Goal: Task Accomplishment & Management: Complete application form

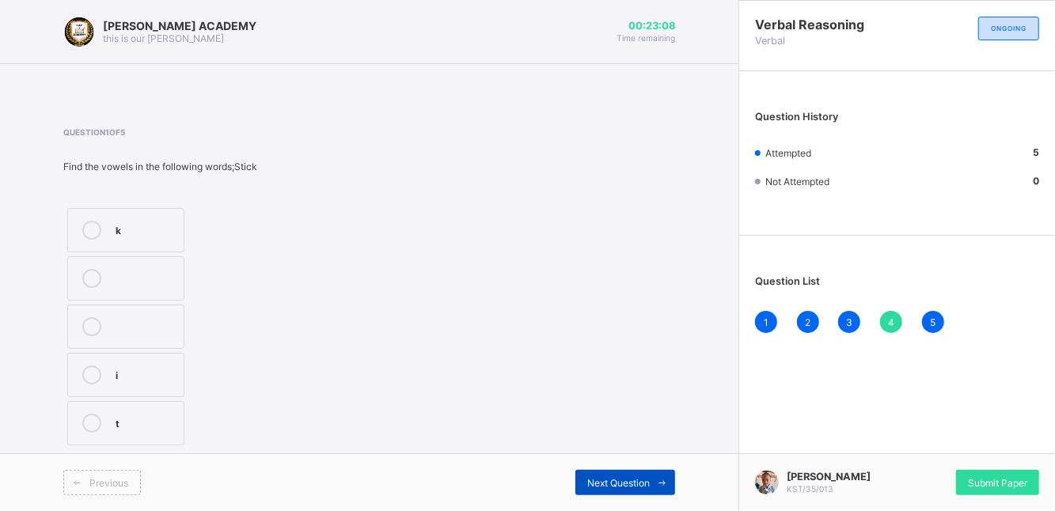
click at [633, 476] on div "Next Question" at bounding box center [625, 482] width 100 height 25
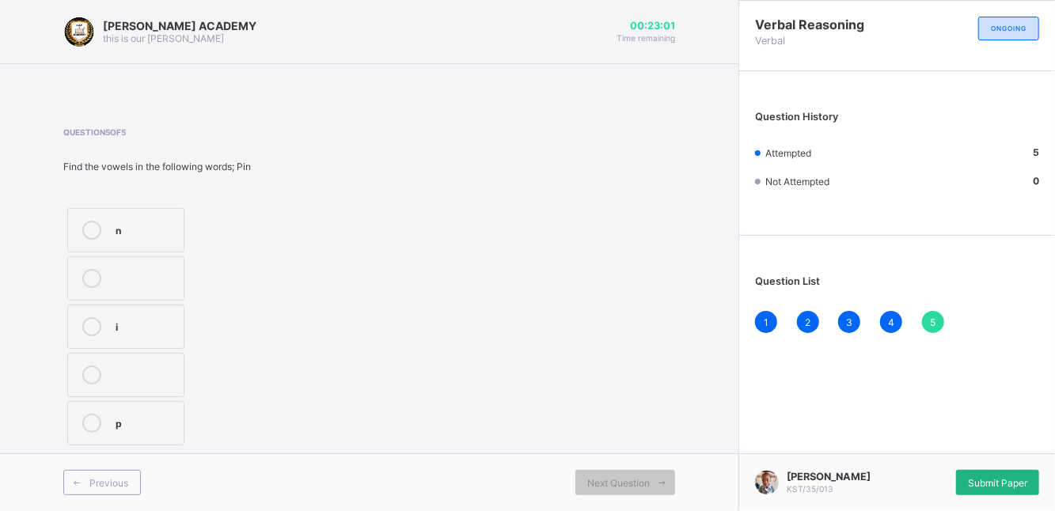
click at [977, 478] on span "Submit Paper" at bounding box center [997, 483] width 59 height 12
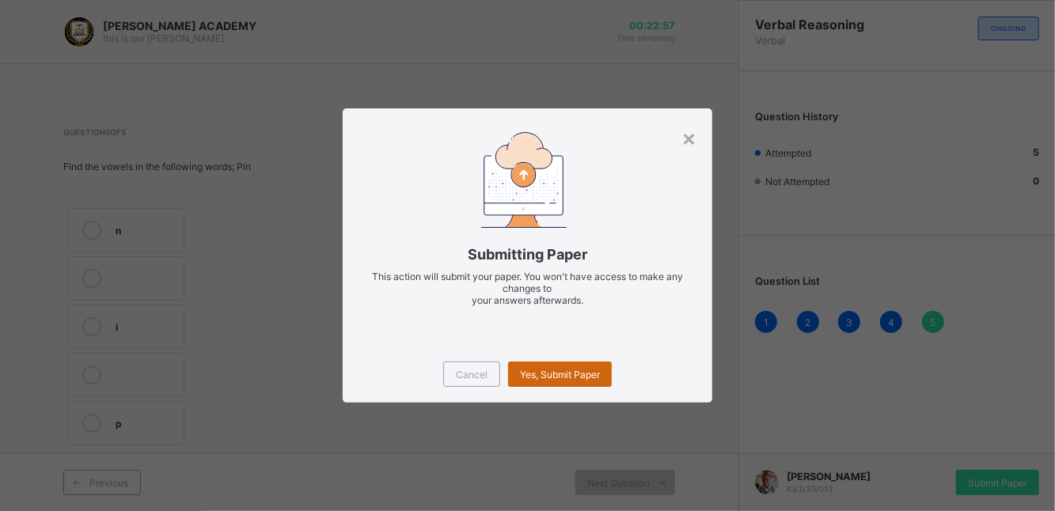
click at [586, 371] on span "Yes, Submit Paper" at bounding box center [560, 375] width 80 height 12
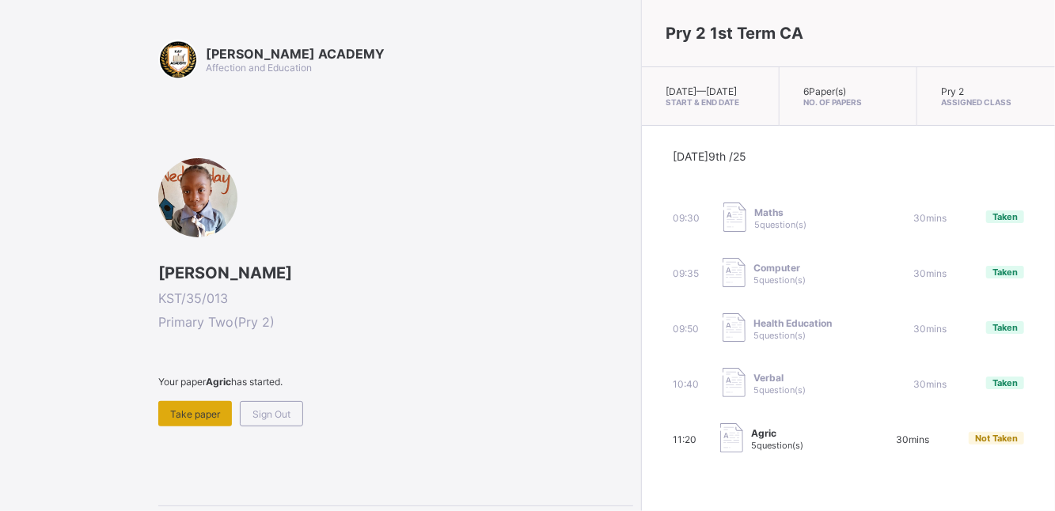
click at [194, 414] on span "Take paper" at bounding box center [195, 414] width 50 height 12
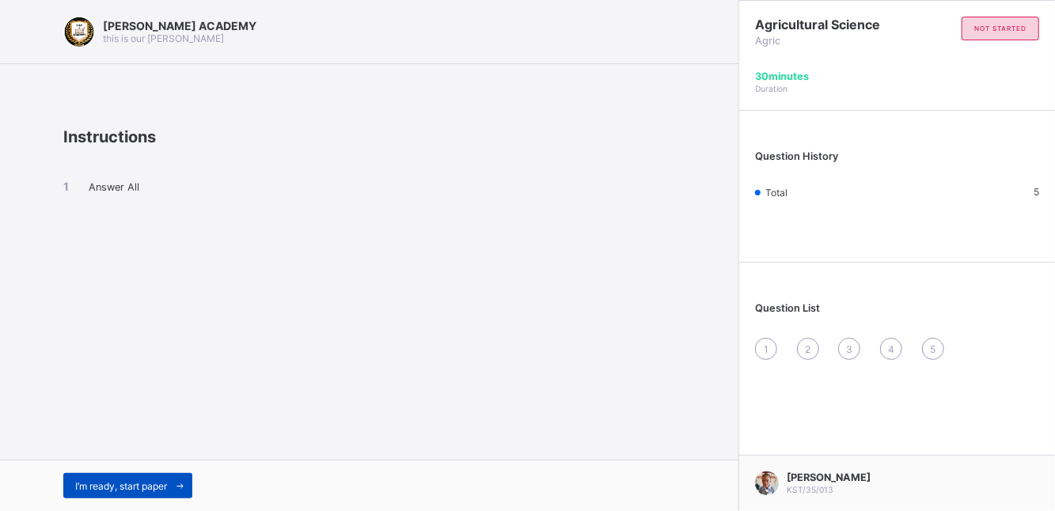
click at [137, 482] on span "I’m ready, start paper" at bounding box center [121, 486] width 92 height 12
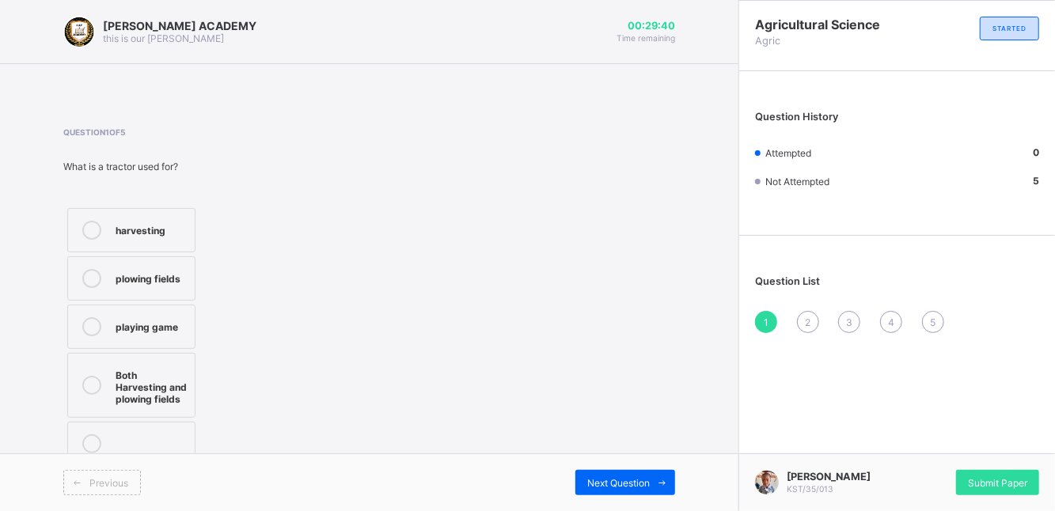
click at [97, 277] on icon at bounding box center [91, 278] width 19 height 19
click at [616, 483] on span "Next Question" at bounding box center [618, 483] width 63 height 12
click at [117, 328] on div "Watering can" at bounding box center [146, 331] width 60 height 28
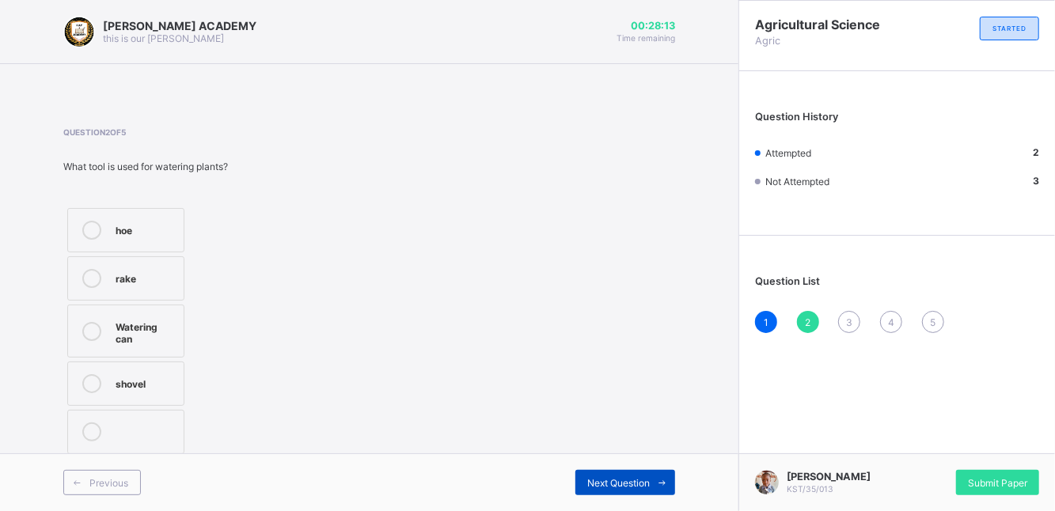
click at [630, 473] on div "Next Question" at bounding box center [625, 482] width 100 height 25
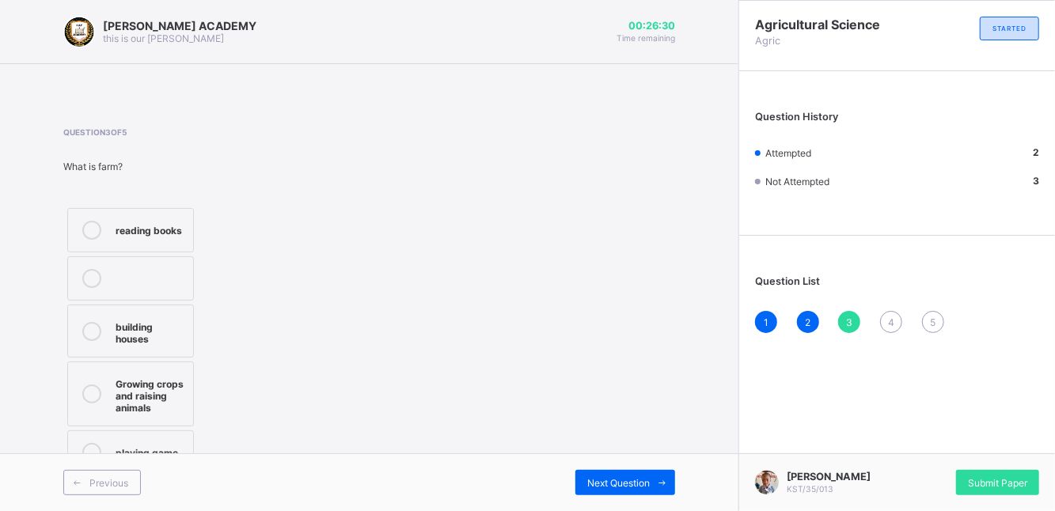
click at [138, 378] on div "Growing crops and raising animals" at bounding box center [151, 394] width 70 height 40
click at [598, 476] on div "Next Question" at bounding box center [625, 482] width 100 height 25
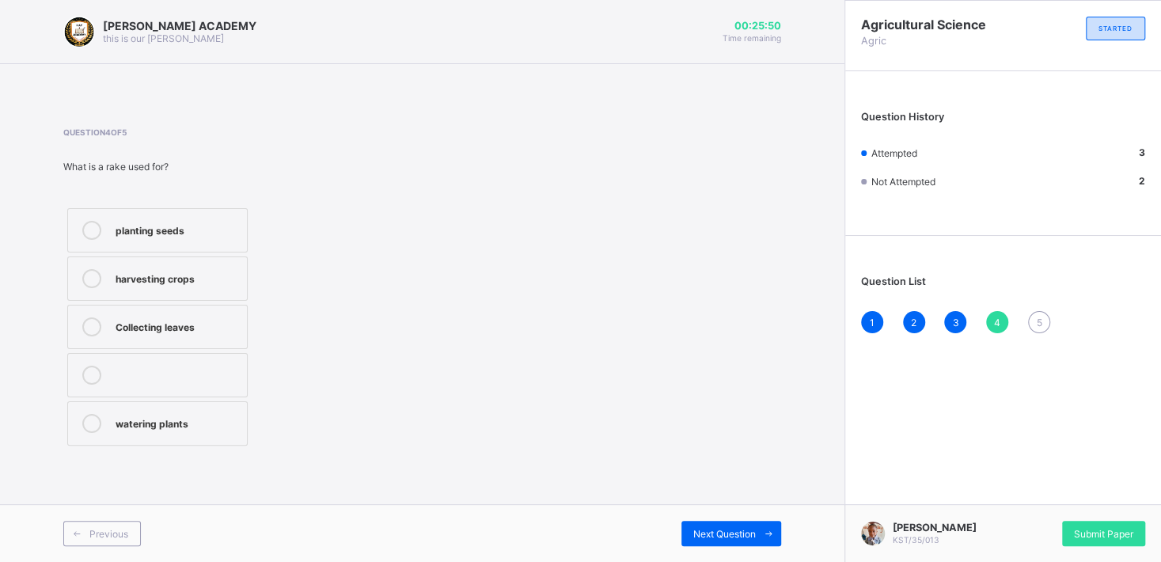
click at [217, 335] on div "Collecting leaves" at bounding box center [177, 326] width 123 height 19
click at [726, 510] on div "Next Question" at bounding box center [731, 533] width 100 height 25
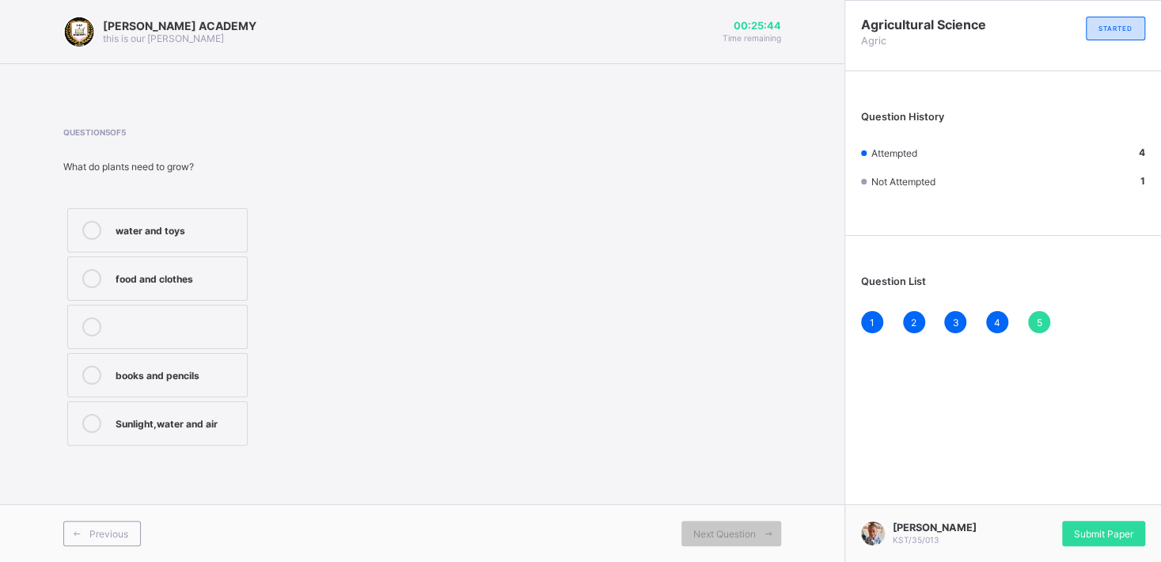
click at [214, 237] on div "water and toys" at bounding box center [177, 229] width 123 height 16
click at [176, 427] on div "Sunlight,water and air" at bounding box center [177, 422] width 123 height 16
click at [1054, 510] on div "Submit Paper" at bounding box center [1103, 533] width 83 height 25
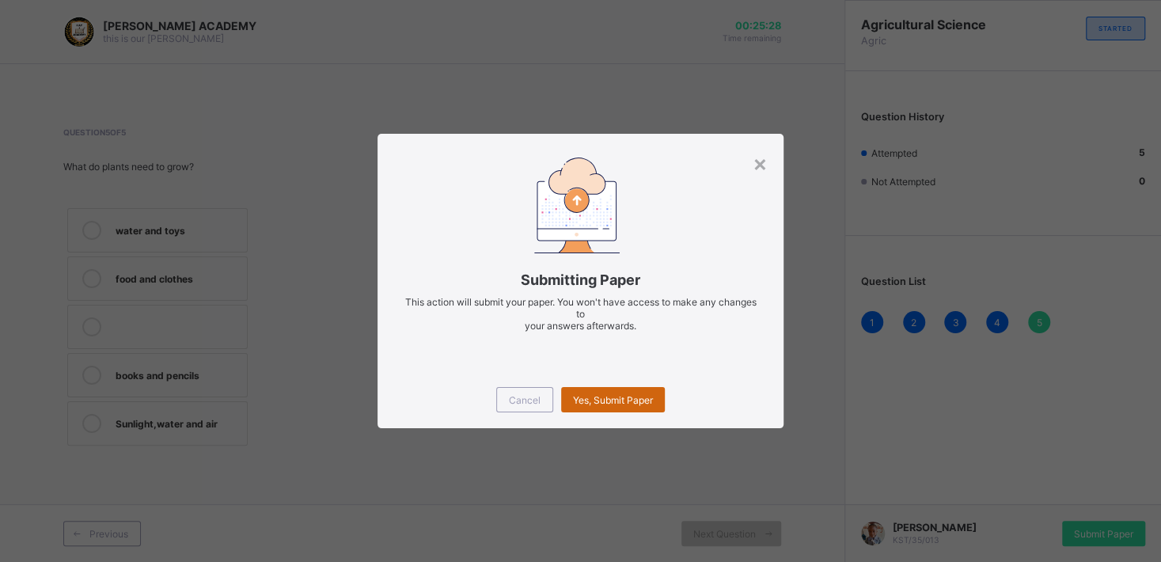
click at [645, 398] on span "Yes, Submit Paper" at bounding box center [613, 400] width 80 height 12
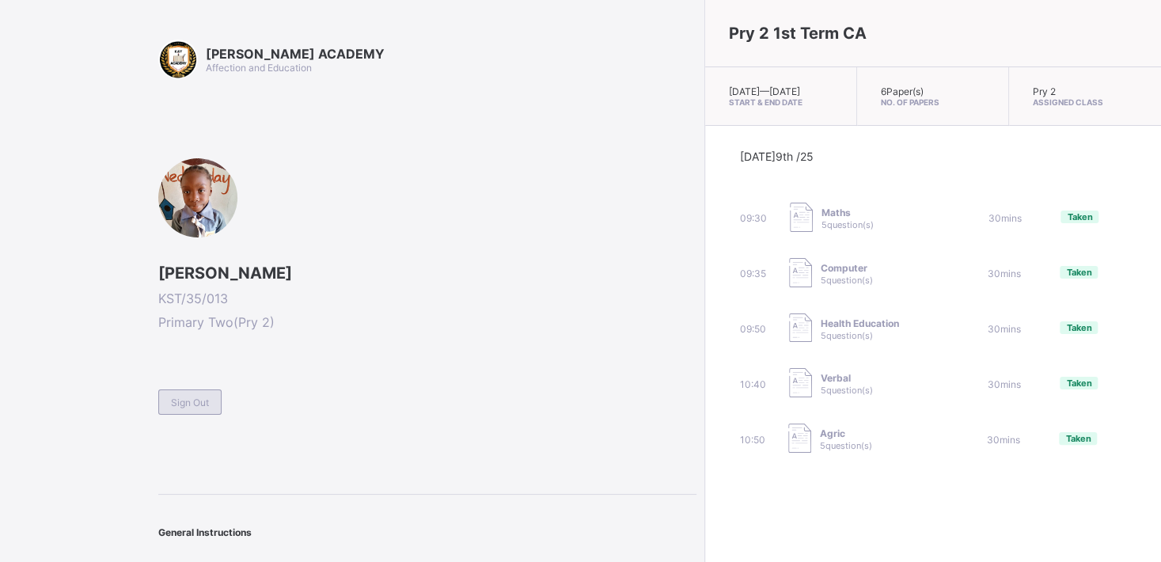
click at [209, 393] on div "Sign Out" at bounding box center [189, 401] width 63 height 25
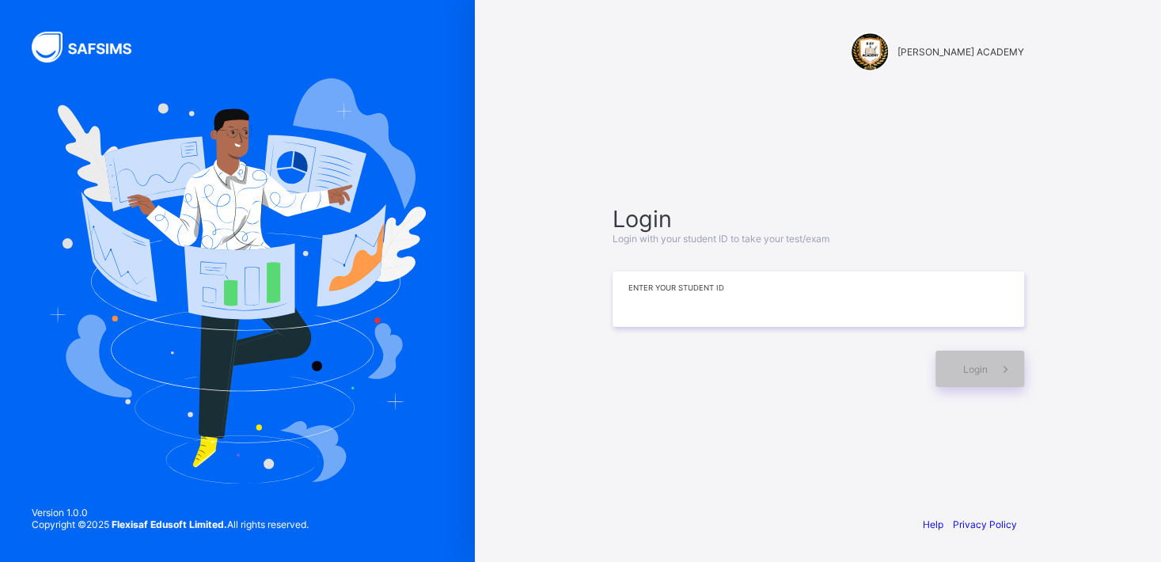
click at [651, 294] on input at bounding box center [819, 298] width 412 height 55
type input "**********"
click at [1009, 367] on icon at bounding box center [1005, 369] width 17 height 15
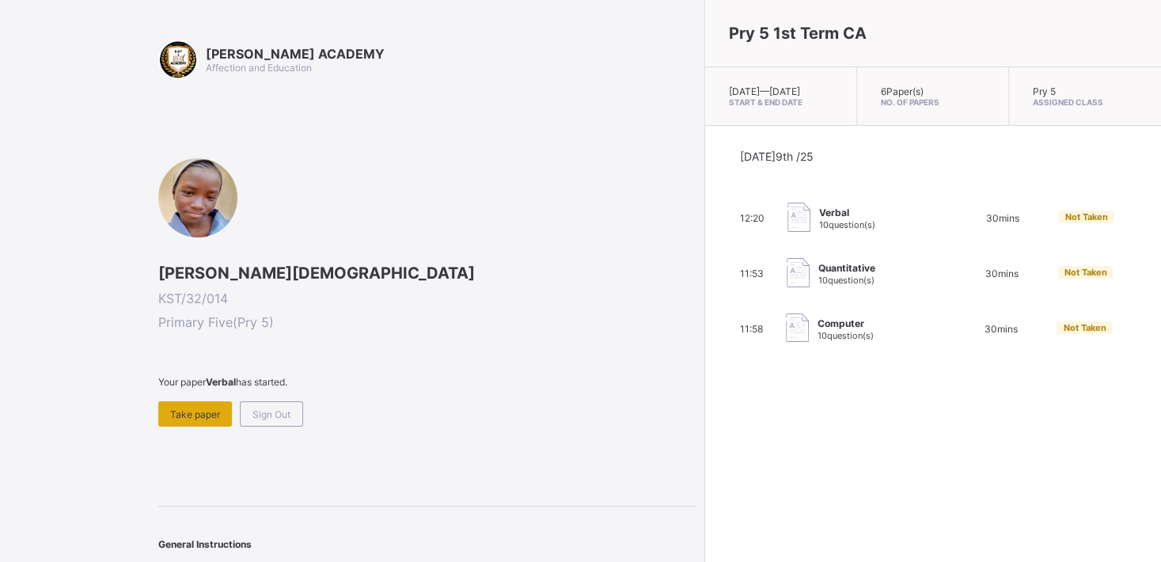
click at [202, 404] on div "Take paper" at bounding box center [195, 413] width 74 height 25
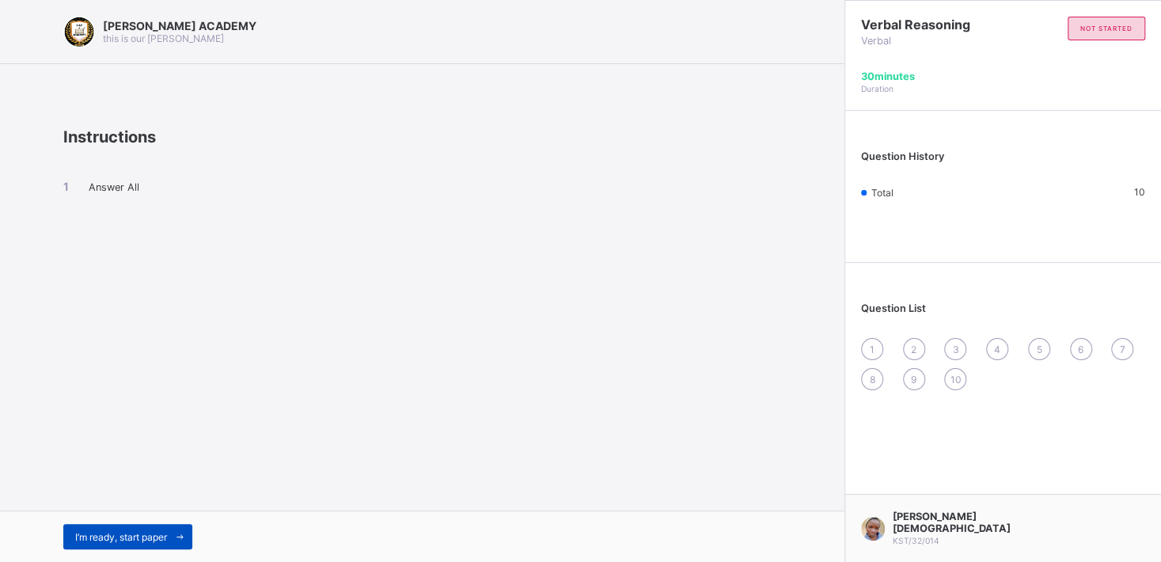
click at [127, 510] on span "I’m ready, start paper" at bounding box center [121, 537] width 92 height 12
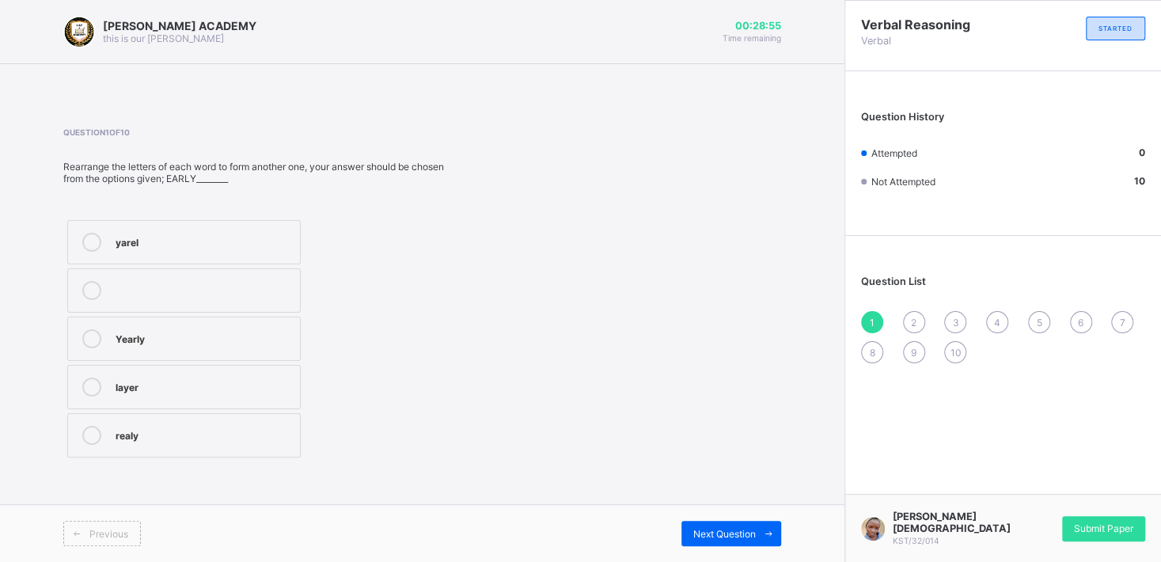
click at [89, 425] on label "realy" at bounding box center [183, 435] width 233 height 44
click at [723, 510] on span "Next Question" at bounding box center [724, 534] width 63 height 12
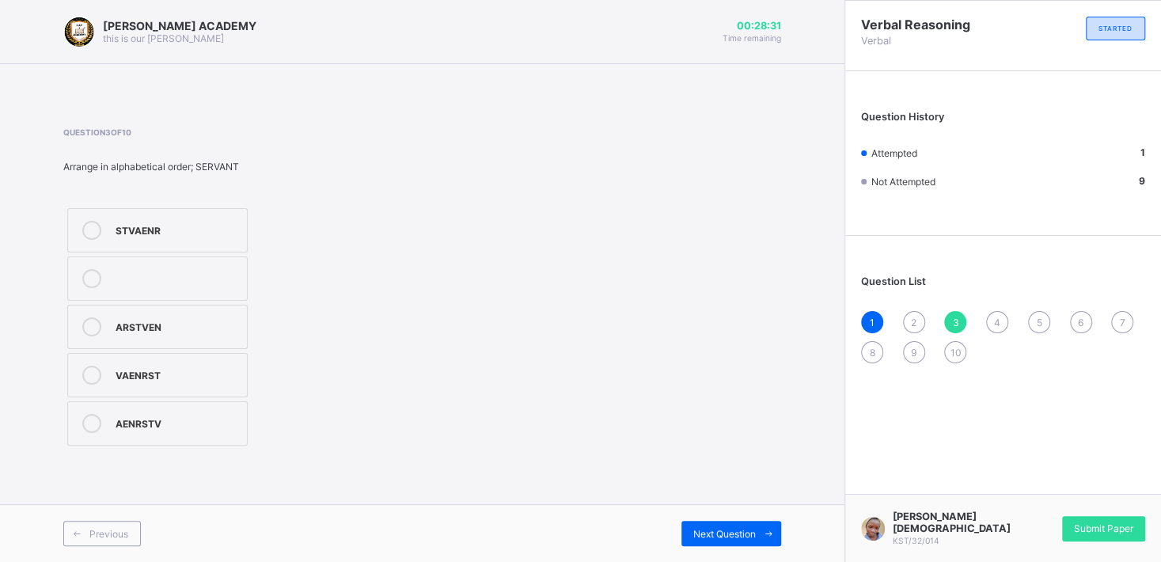
click at [907, 316] on div "2" at bounding box center [914, 322] width 22 height 22
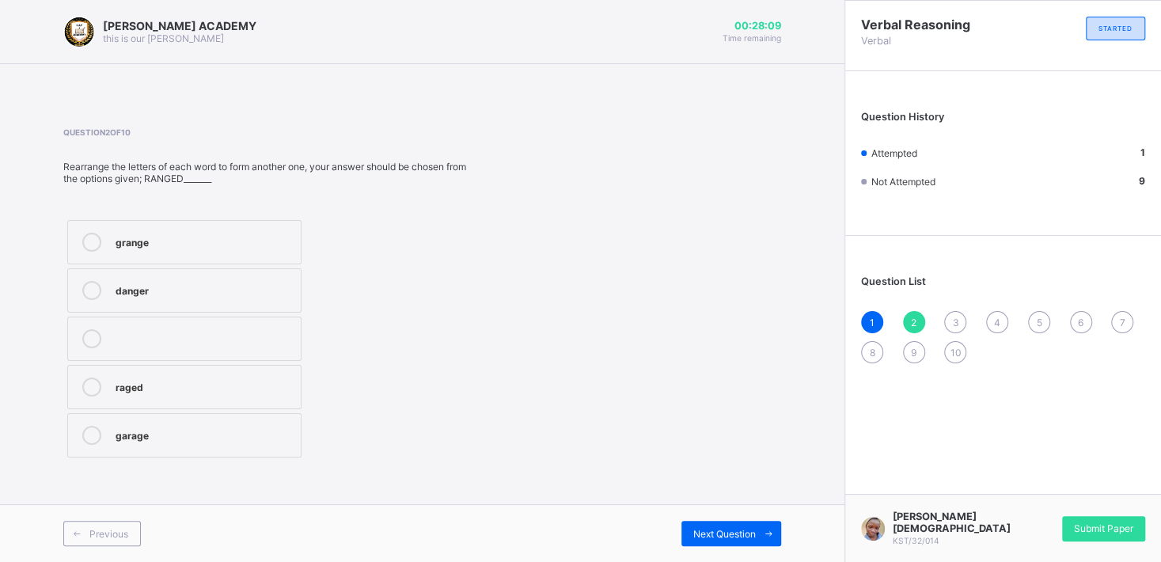
click at [266, 279] on label "danger" at bounding box center [184, 290] width 234 height 44
click at [729, 510] on div "Next Question" at bounding box center [731, 533] width 100 height 25
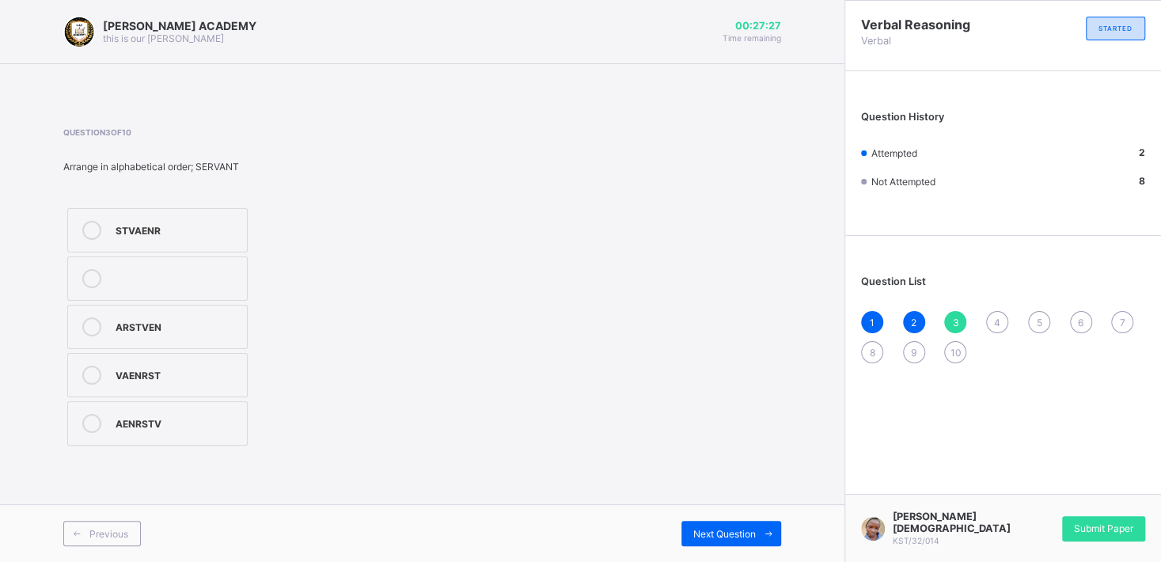
click at [157, 428] on div "AENRSTV" at bounding box center [177, 422] width 123 height 16
click at [690, 510] on div "Next Question" at bounding box center [731, 533] width 100 height 25
click at [528, 480] on div "[PERSON_NAME] ACADEMY this is our [PERSON_NAME] 00:26:52 Time remaining Questio…" at bounding box center [422, 281] width 844 height 562
click at [256, 238] on div "mongrel" at bounding box center [201, 230] width 170 height 19
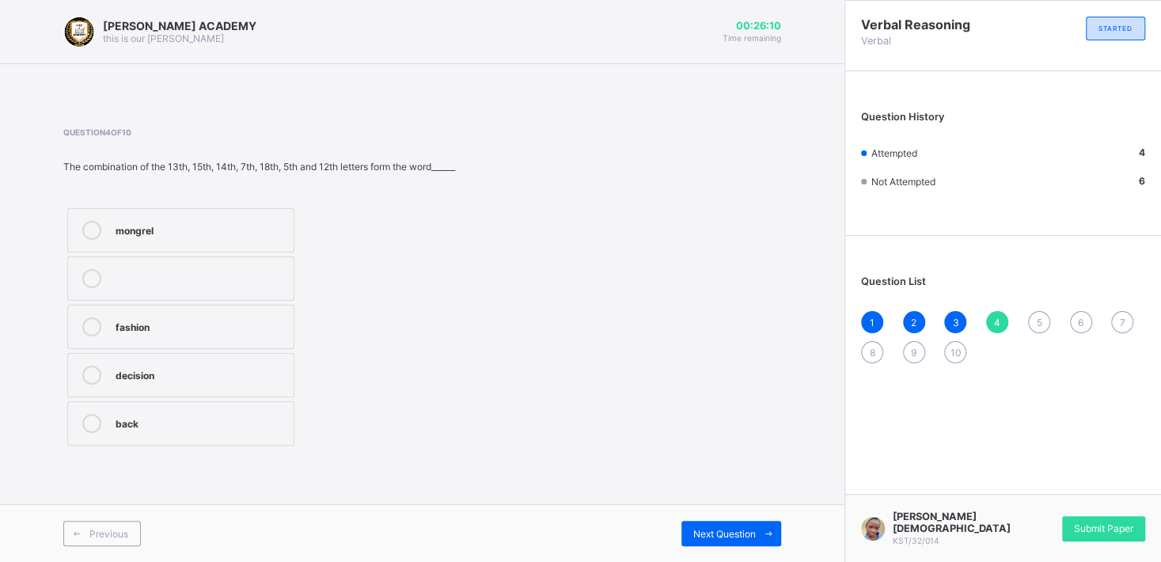
click at [668, 510] on div "Next Question" at bounding box center [602, 533] width 359 height 25
click at [761, 510] on span at bounding box center [768, 533] width 25 height 25
click at [226, 316] on label "a,e,I,o,u" at bounding box center [157, 327] width 180 height 44
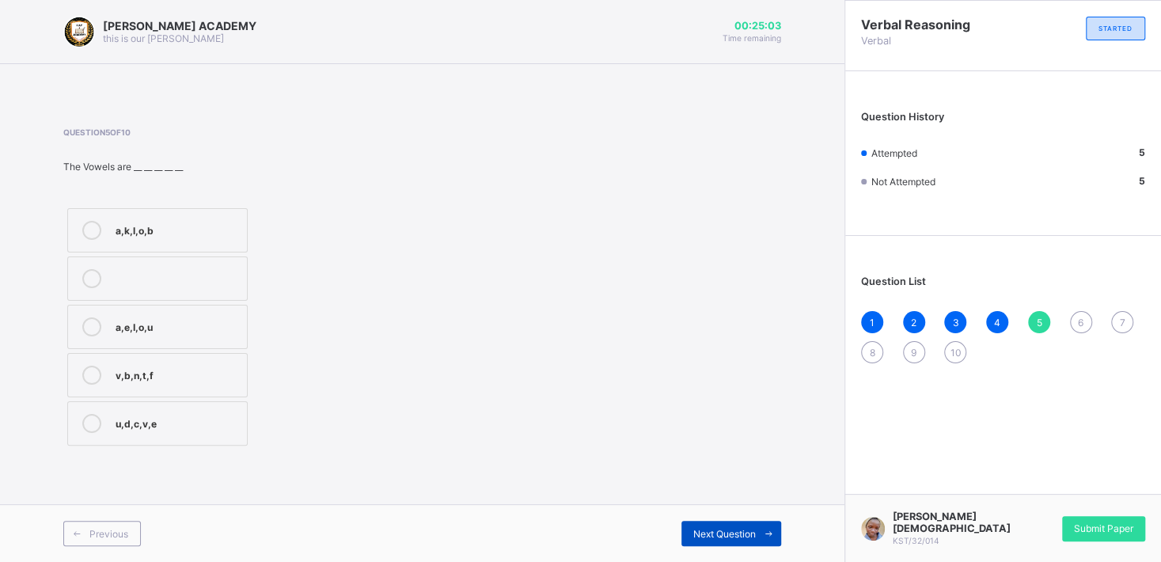
click at [745, 510] on span "Next Question" at bounding box center [724, 534] width 63 height 12
click at [139, 214] on label "VESA" at bounding box center [157, 230] width 180 height 44
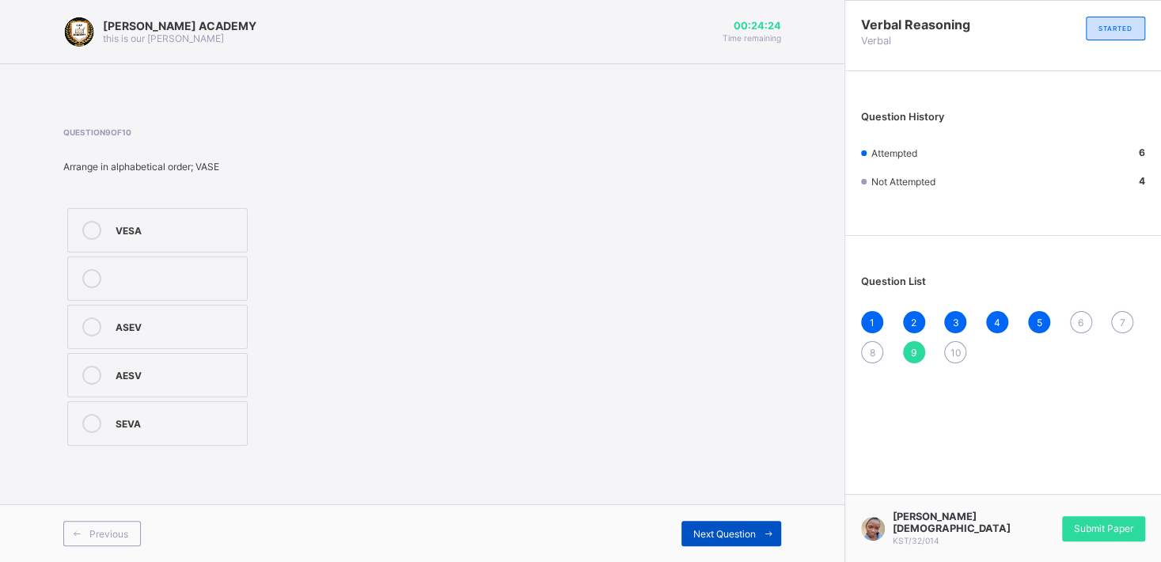
click at [729, 510] on span "Next Question" at bounding box center [724, 534] width 63 height 12
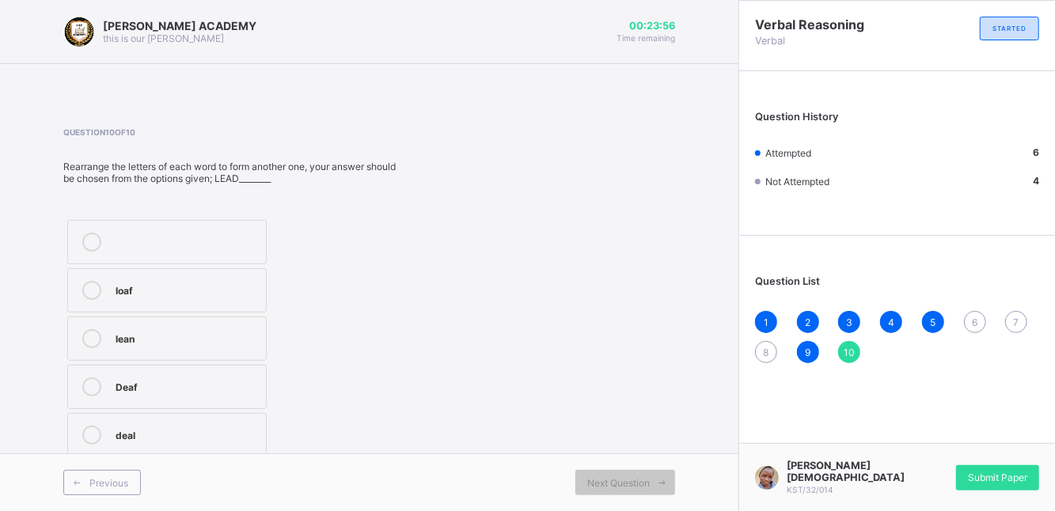
click at [969, 318] on div "6" at bounding box center [975, 322] width 22 height 22
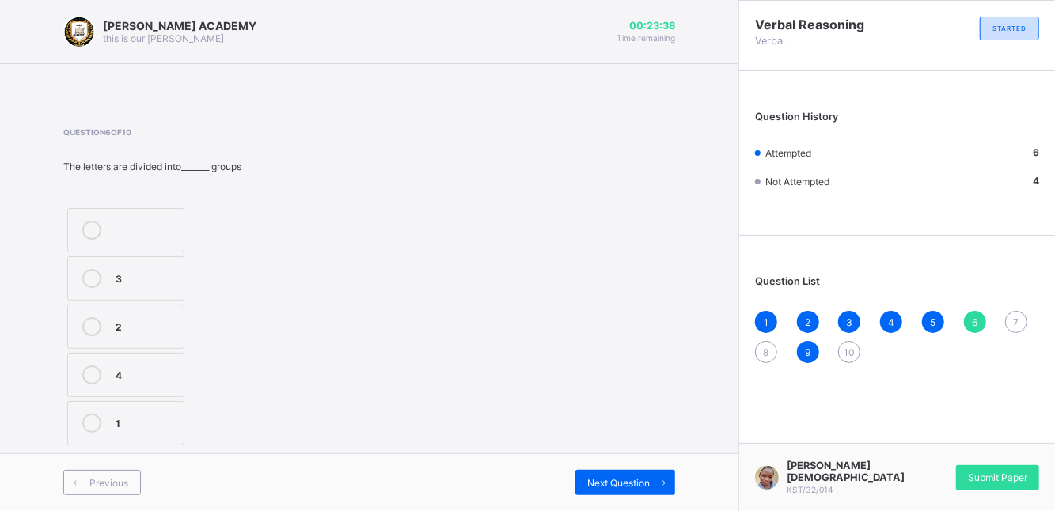
click at [163, 327] on div "2" at bounding box center [146, 325] width 60 height 16
click at [623, 477] on div "Next Question" at bounding box center [625, 482] width 100 height 25
click at [124, 339] on label "21" at bounding box center [125, 327] width 117 height 44
click at [598, 481] on span "Next Question" at bounding box center [618, 483] width 63 height 12
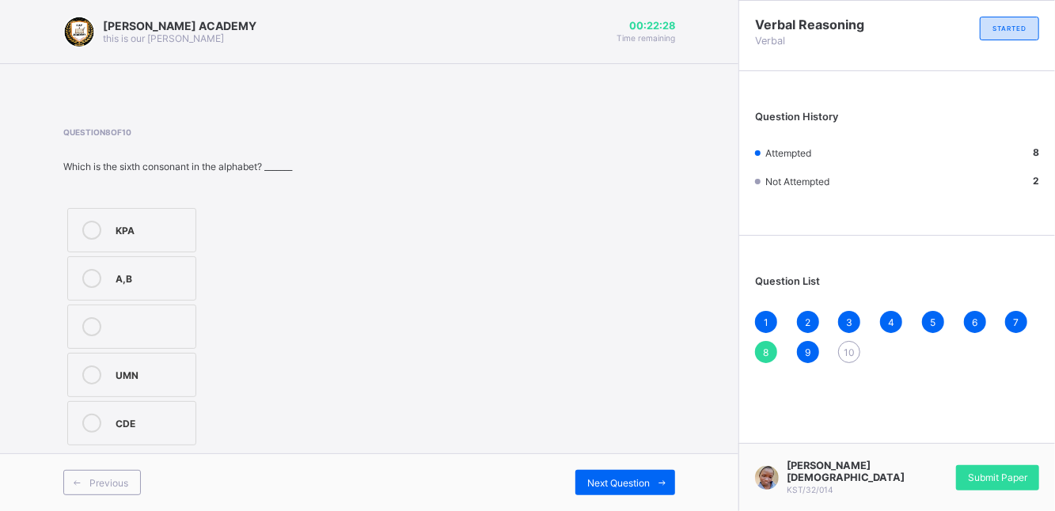
click at [82, 233] on div at bounding box center [92, 230] width 32 height 19
click at [149, 283] on div "A,B" at bounding box center [152, 277] width 72 height 16
click at [844, 342] on div "1 2 3 4 5 6 7 8 9 10" at bounding box center [897, 337] width 284 height 52
click at [579, 487] on div "Next Question" at bounding box center [625, 482] width 100 height 25
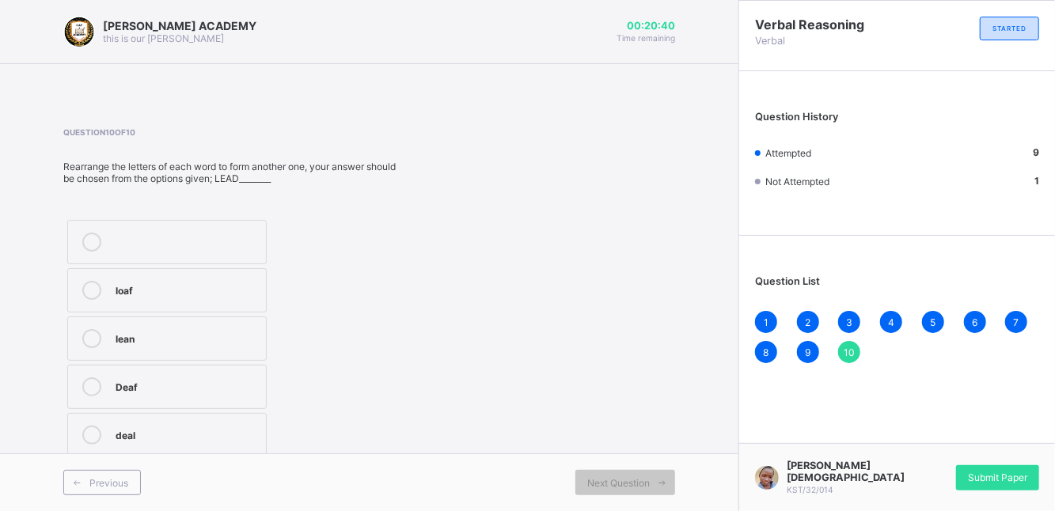
click at [165, 385] on div "Deaf" at bounding box center [187, 386] width 142 height 16
click at [89, 426] on icon at bounding box center [91, 435] width 19 height 19
click at [965, 473] on div "Submit Paper" at bounding box center [997, 477] width 83 height 25
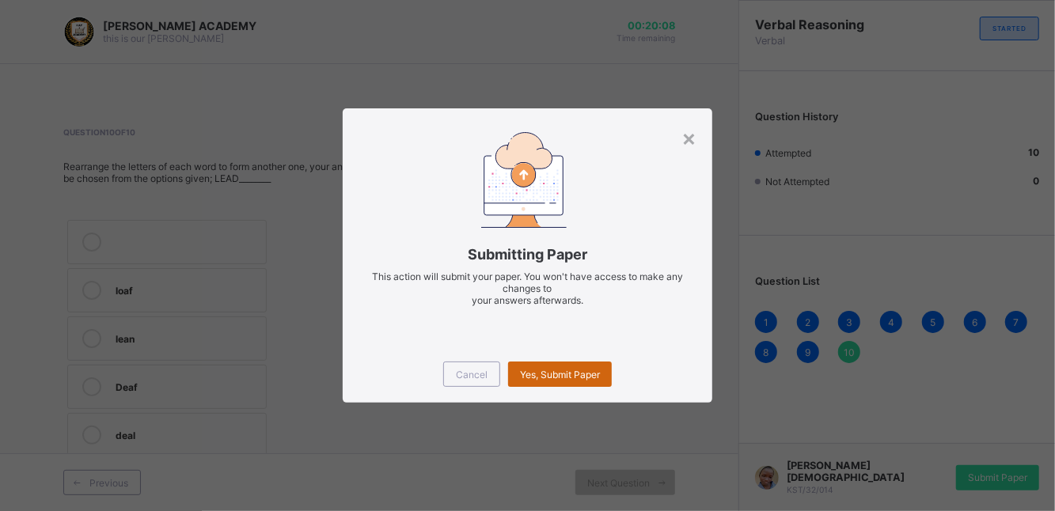
click at [572, 366] on div "Yes, Submit Paper" at bounding box center [560, 374] width 104 height 25
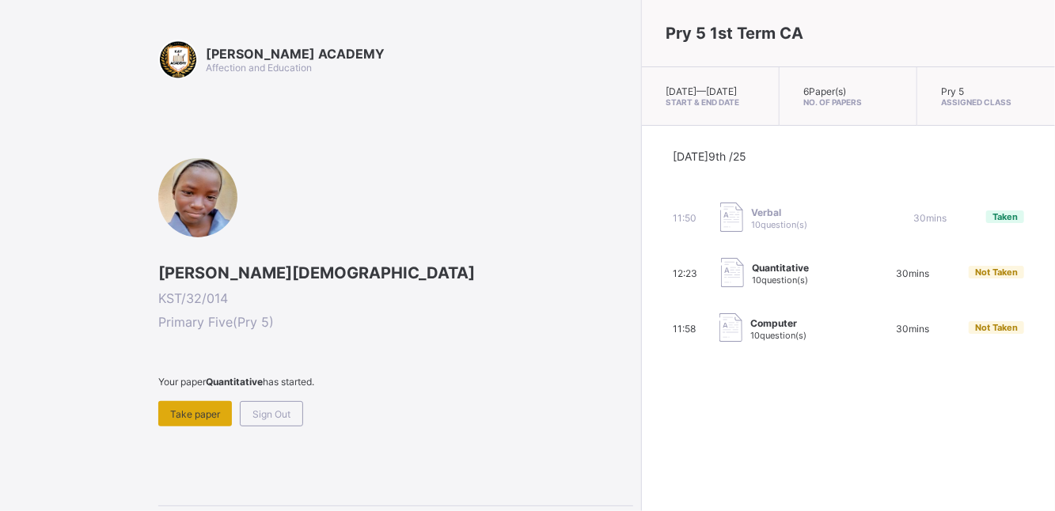
click at [204, 404] on div "Take paper" at bounding box center [195, 413] width 74 height 25
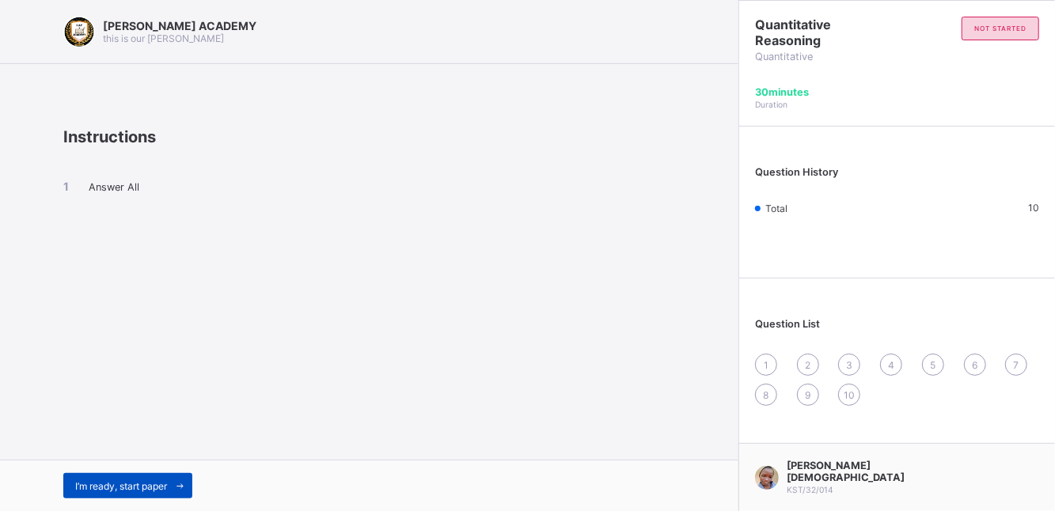
click at [136, 482] on span "I’m ready, start paper" at bounding box center [121, 486] width 92 height 12
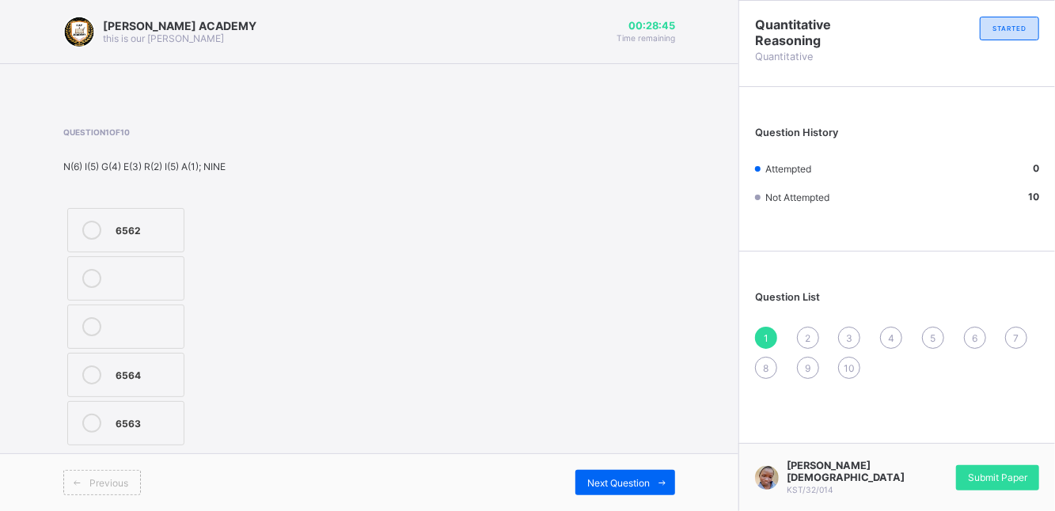
click at [105, 386] on label "6564" at bounding box center [125, 375] width 117 height 44
click at [88, 418] on icon at bounding box center [91, 423] width 19 height 19
click at [588, 477] on span "Next Question" at bounding box center [618, 483] width 63 height 12
click at [89, 317] on div at bounding box center [92, 326] width 32 height 19
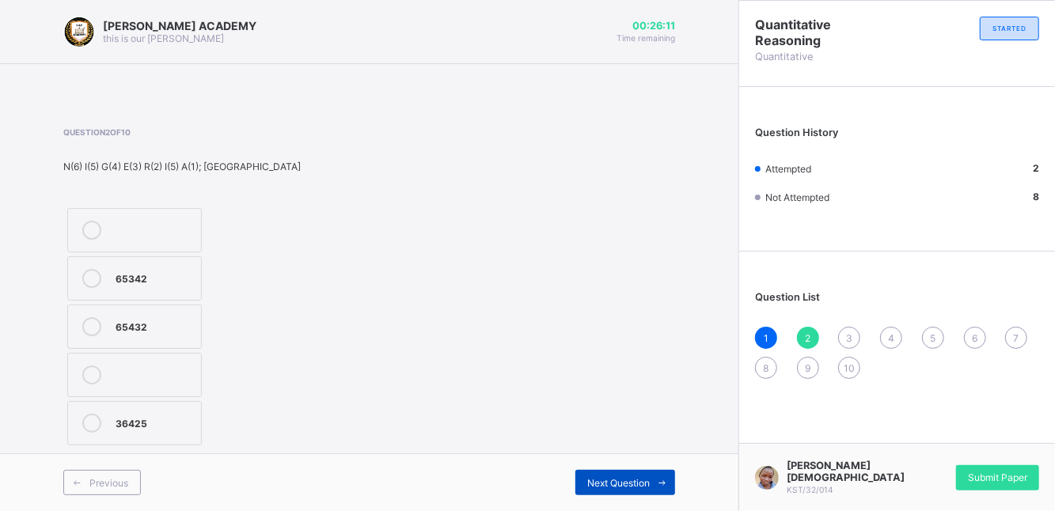
click at [601, 477] on span "Next Question" at bounding box center [618, 483] width 63 height 12
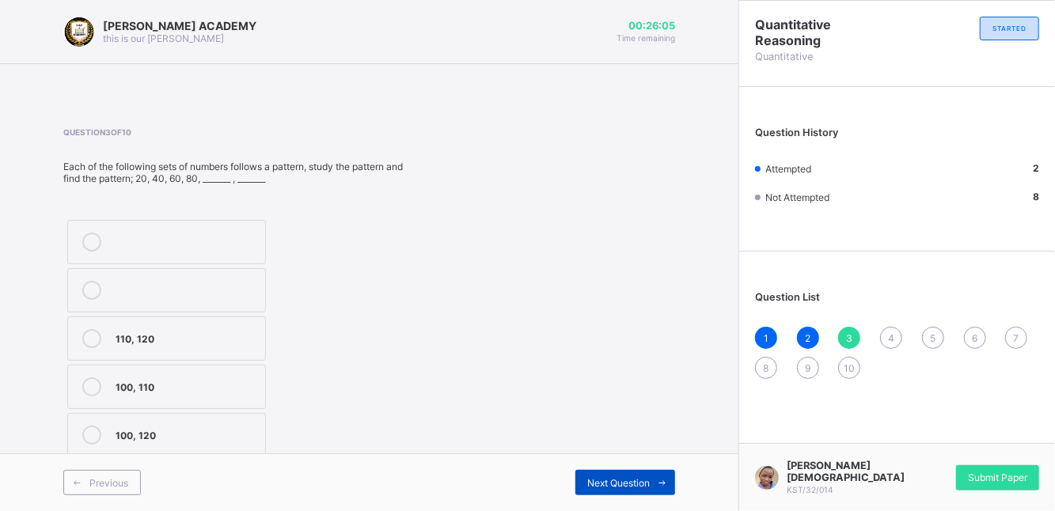
click at [600, 477] on span "Next Question" at bounding box center [618, 483] width 63 height 12
click at [841, 326] on div "Question List 1 2 3 4 5 6 7 8 9 10" at bounding box center [897, 327] width 316 height 135
click at [849, 330] on div "3" at bounding box center [849, 338] width 22 height 22
click at [224, 329] on div "110, 120" at bounding box center [187, 337] width 142 height 16
click at [587, 480] on span "Next Question" at bounding box center [618, 483] width 63 height 12
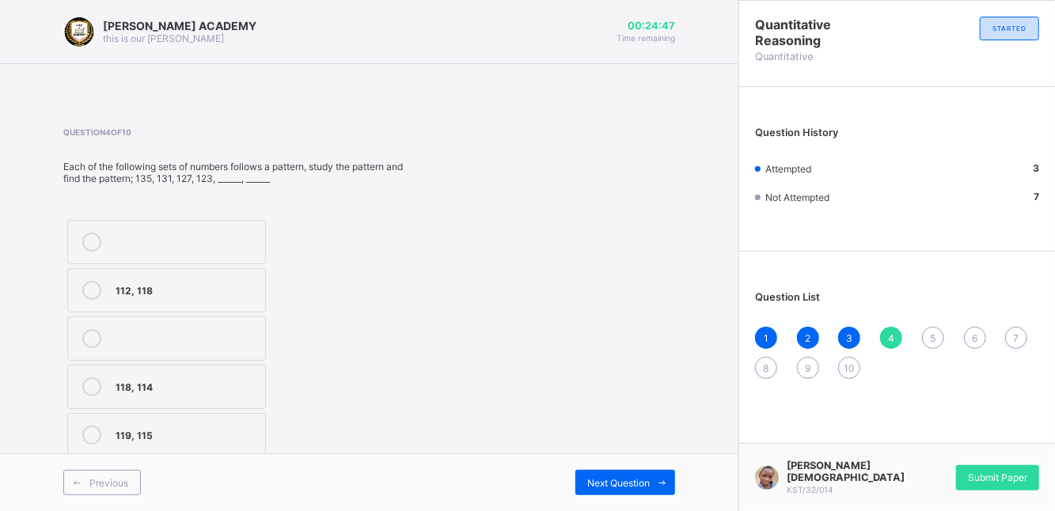
click at [82, 284] on div at bounding box center [92, 290] width 32 height 19
click at [625, 480] on span "Next Question" at bounding box center [618, 483] width 63 height 12
click at [135, 331] on div "20, 26" at bounding box center [186, 337] width 141 height 16
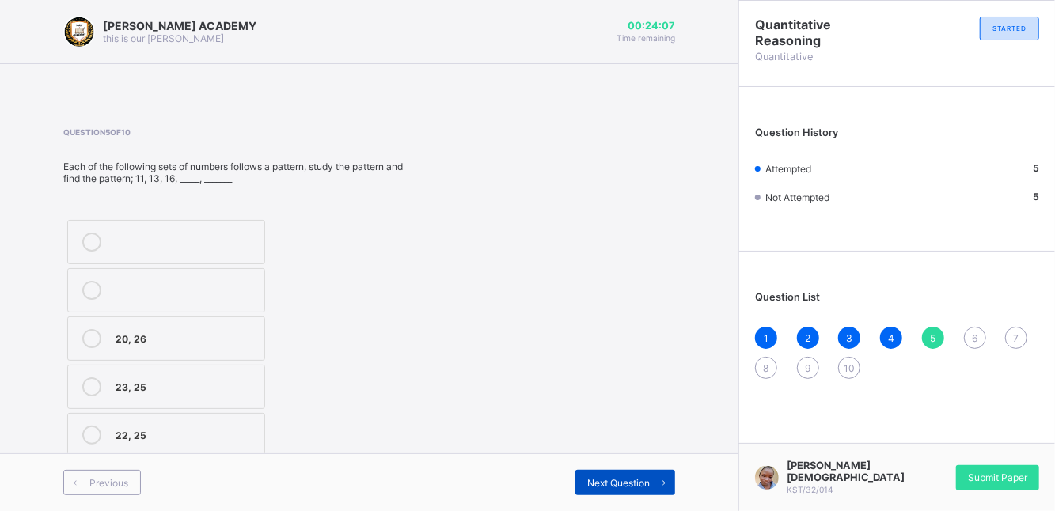
click at [662, 477] on span at bounding box center [662, 482] width 25 height 25
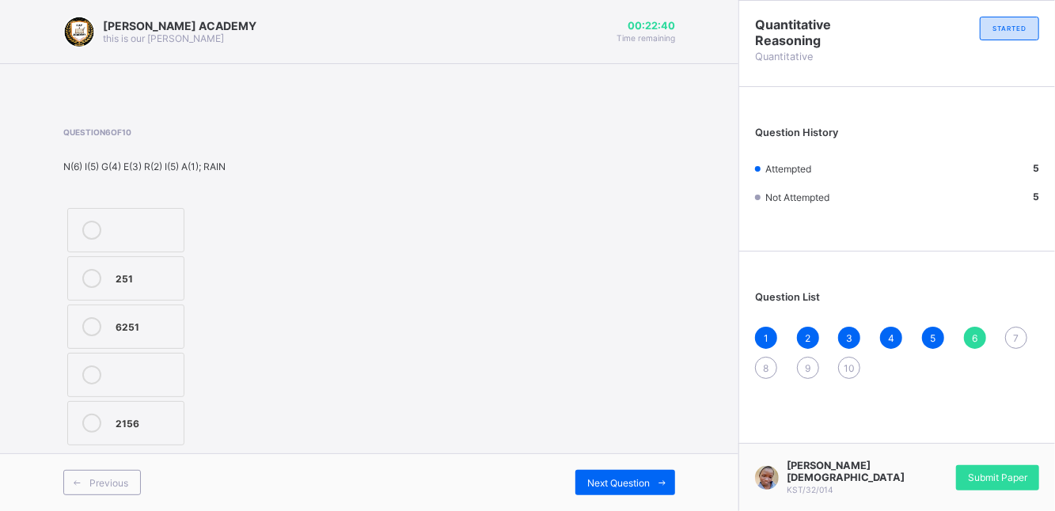
click at [134, 316] on label "6251" at bounding box center [125, 327] width 117 height 44
click at [605, 472] on div "Next Question" at bounding box center [625, 482] width 100 height 25
click at [82, 416] on div at bounding box center [92, 423] width 32 height 19
click at [599, 472] on div "Next Question" at bounding box center [625, 482] width 100 height 25
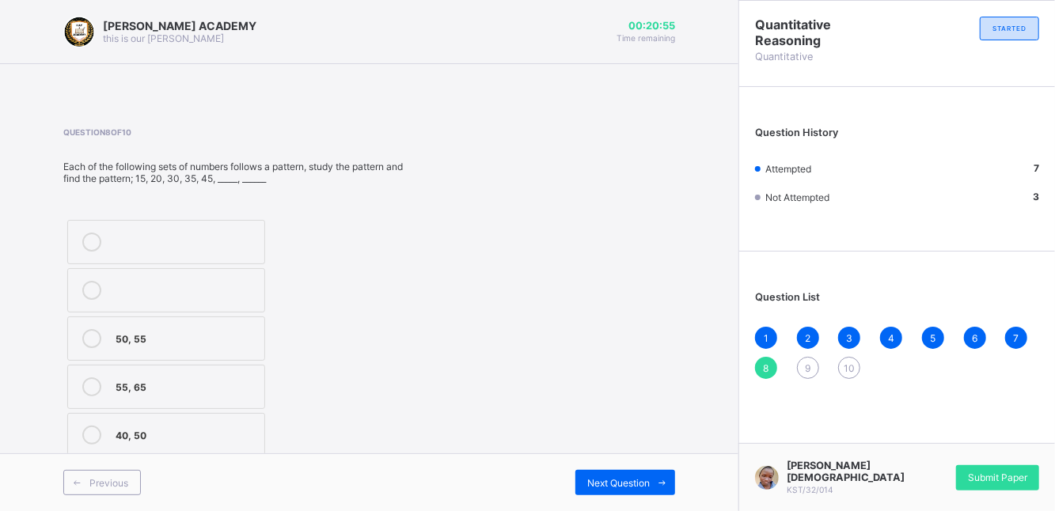
click at [94, 347] on label "50, 55" at bounding box center [166, 339] width 198 height 44
click at [86, 427] on icon at bounding box center [91, 435] width 19 height 19
click at [802, 362] on div "9" at bounding box center [808, 368] width 22 height 22
click at [137, 431] on div "190, 180" at bounding box center [187, 434] width 142 height 16
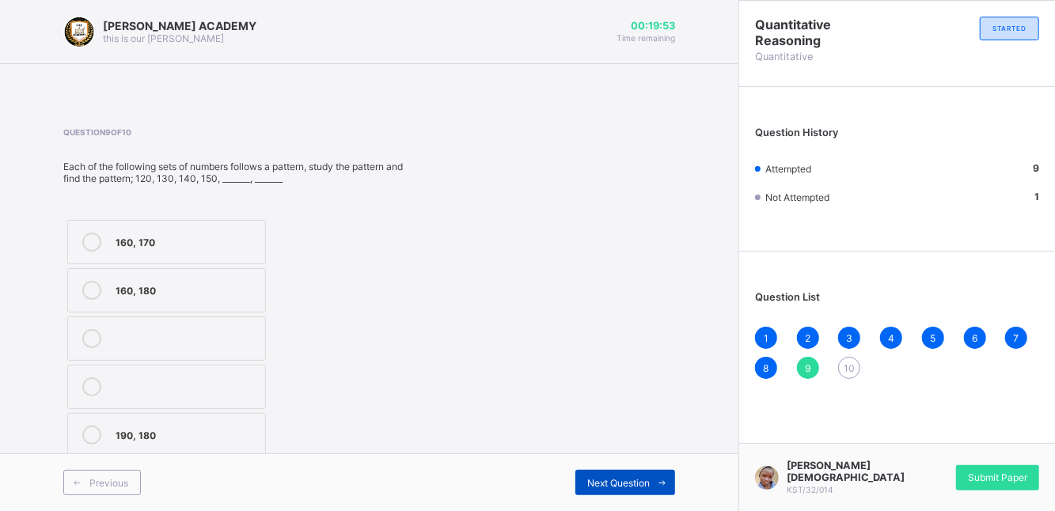
click at [597, 481] on span "Next Question" at bounding box center [618, 483] width 63 height 12
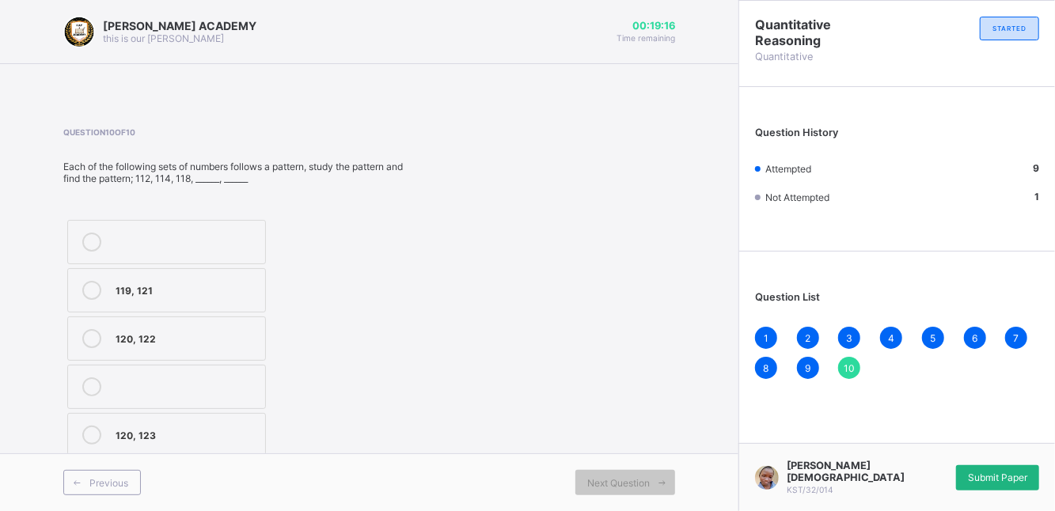
click at [982, 465] on div "Submit Paper" at bounding box center [997, 477] width 83 height 25
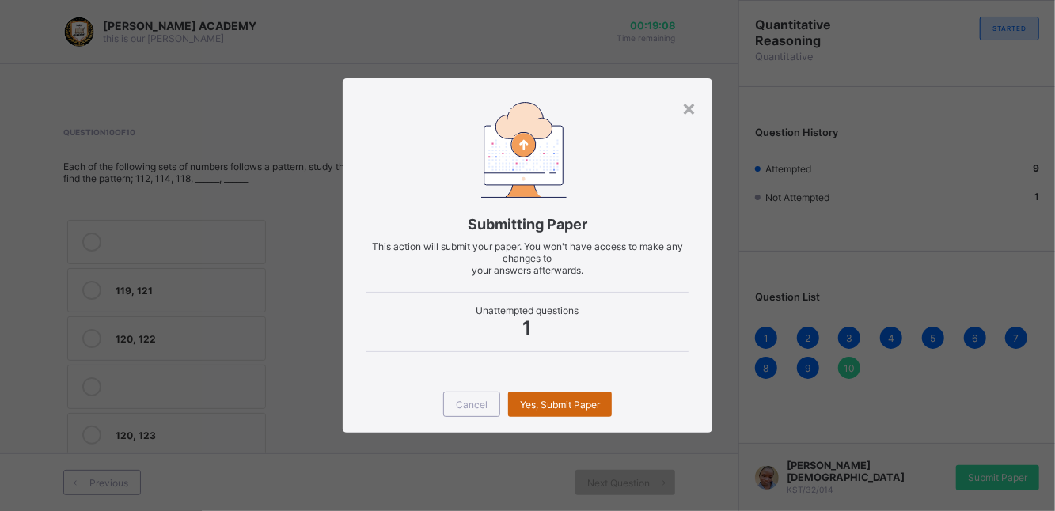
click at [556, 397] on div "Yes, Submit Paper" at bounding box center [560, 404] width 104 height 25
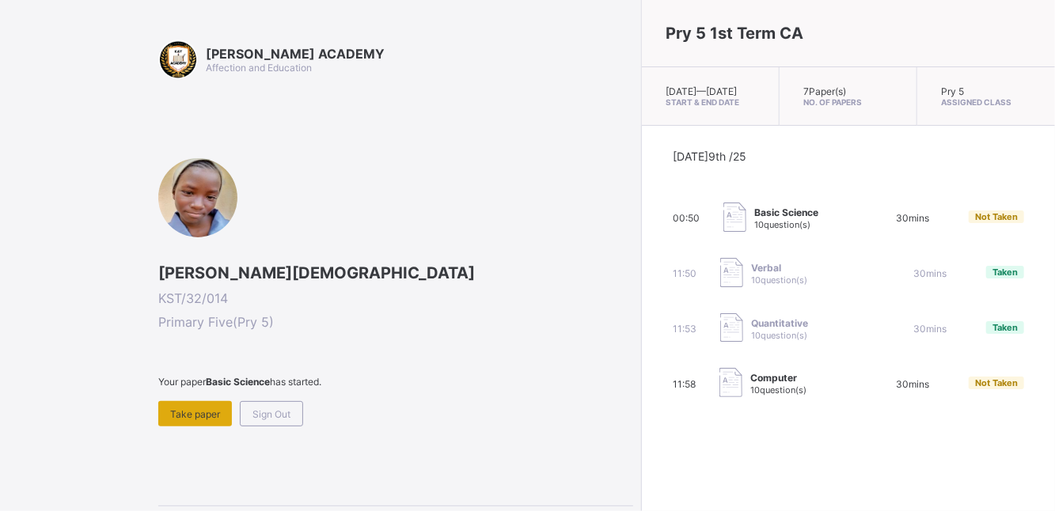
click at [215, 416] on span "Take paper" at bounding box center [195, 414] width 50 height 12
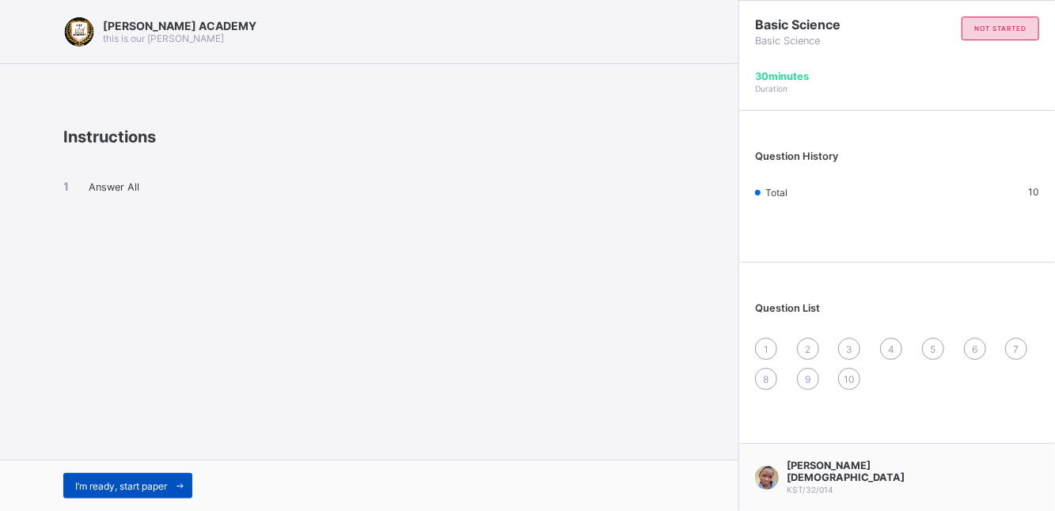
click at [144, 483] on span "I’m ready, start paper" at bounding box center [121, 486] width 92 height 12
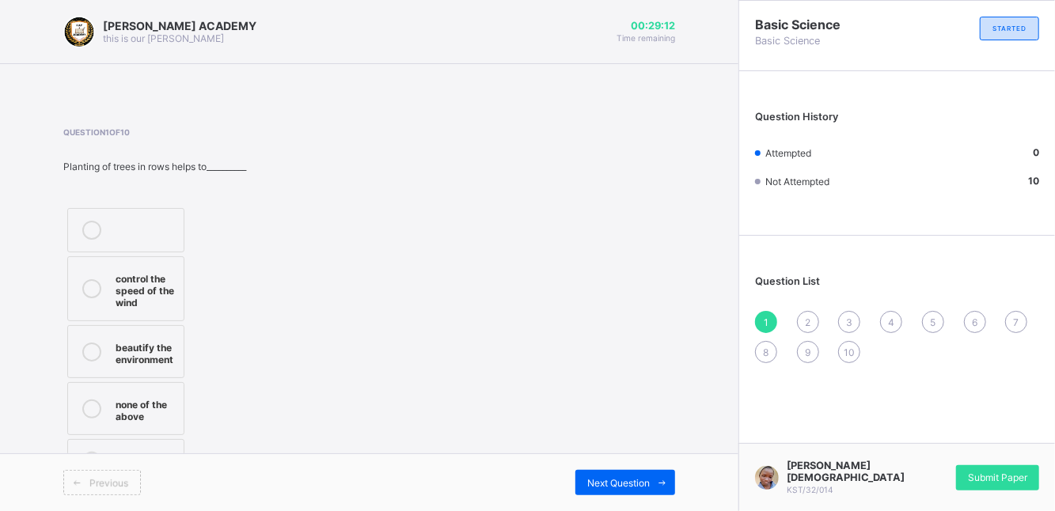
click at [89, 481] on span at bounding box center [76, 482] width 25 height 25
click at [101, 357] on div at bounding box center [92, 352] width 32 height 28
click at [132, 275] on div "control the speed of the wind" at bounding box center [146, 289] width 60 height 40
click at [612, 481] on span "Next Question" at bounding box center [618, 483] width 63 height 12
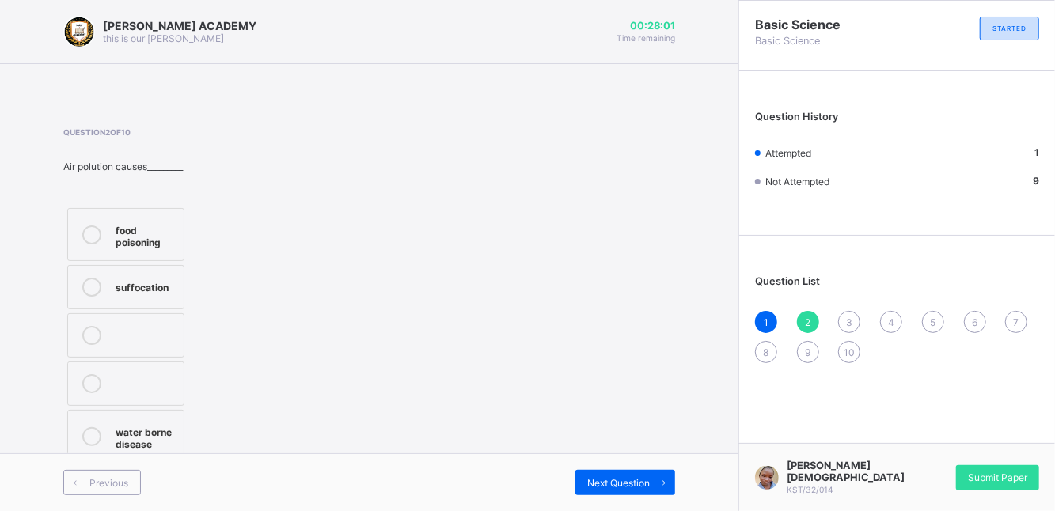
click at [125, 261] on div "food poisoning suffocation water borne disease" at bounding box center [125, 335] width 125 height 263
click at [82, 429] on div at bounding box center [92, 437] width 32 height 28
click at [618, 475] on div "Next Question" at bounding box center [625, 482] width 100 height 25
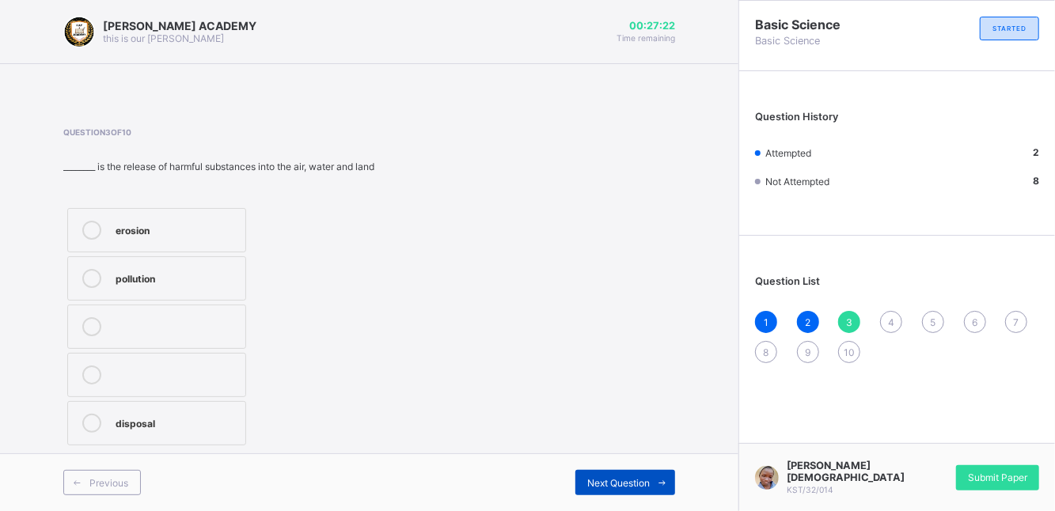
click at [618, 475] on div "Next Question" at bounding box center [625, 482] width 100 height 25
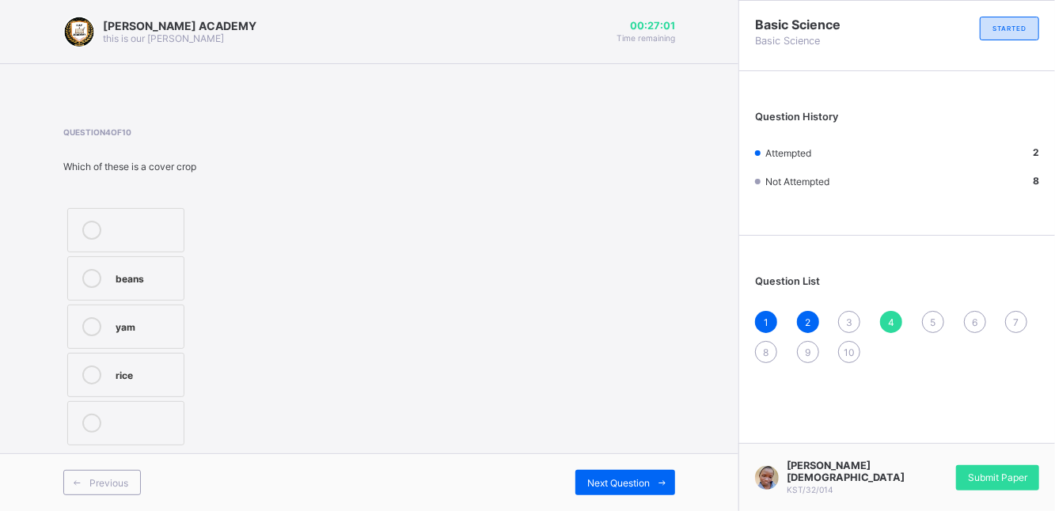
click at [852, 313] on div "3" at bounding box center [849, 322] width 22 height 22
click at [154, 275] on div "pollution" at bounding box center [177, 277] width 122 height 16
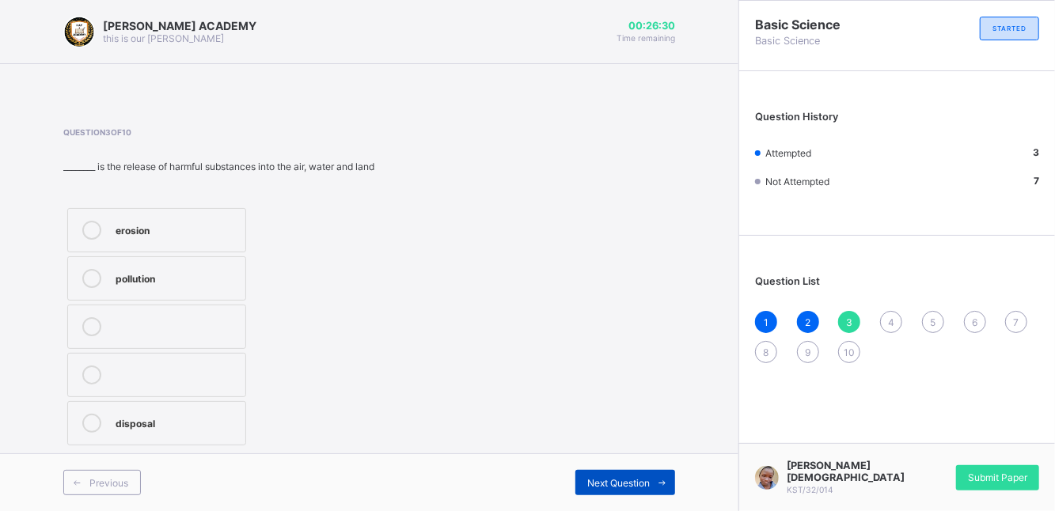
click at [604, 477] on div "Next Question" at bounding box center [625, 482] width 100 height 25
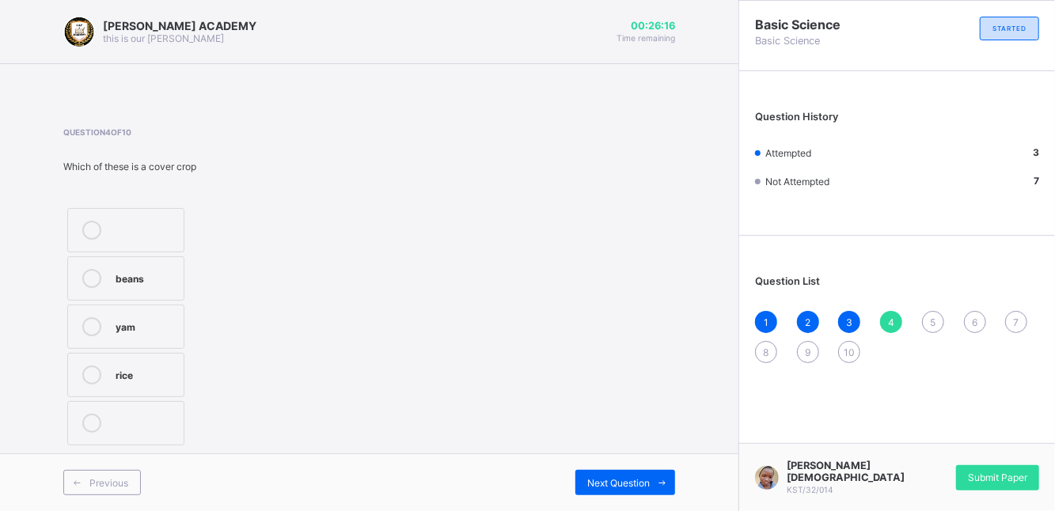
click at [92, 364] on label "rice" at bounding box center [125, 375] width 117 height 44
click at [611, 485] on span "Next Question" at bounding box center [618, 483] width 63 height 12
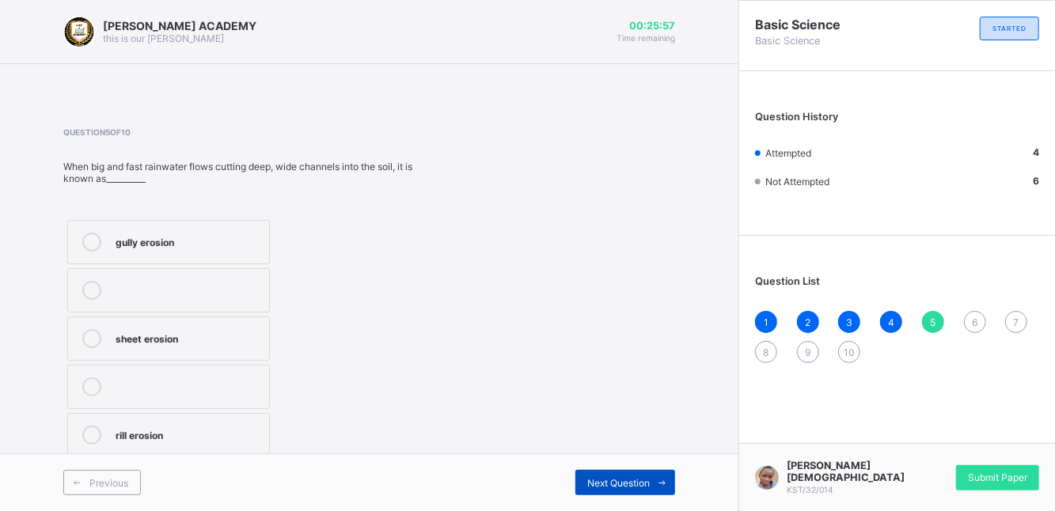
click at [611, 485] on span "Next Question" at bounding box center [618, 483] width 63 height 12
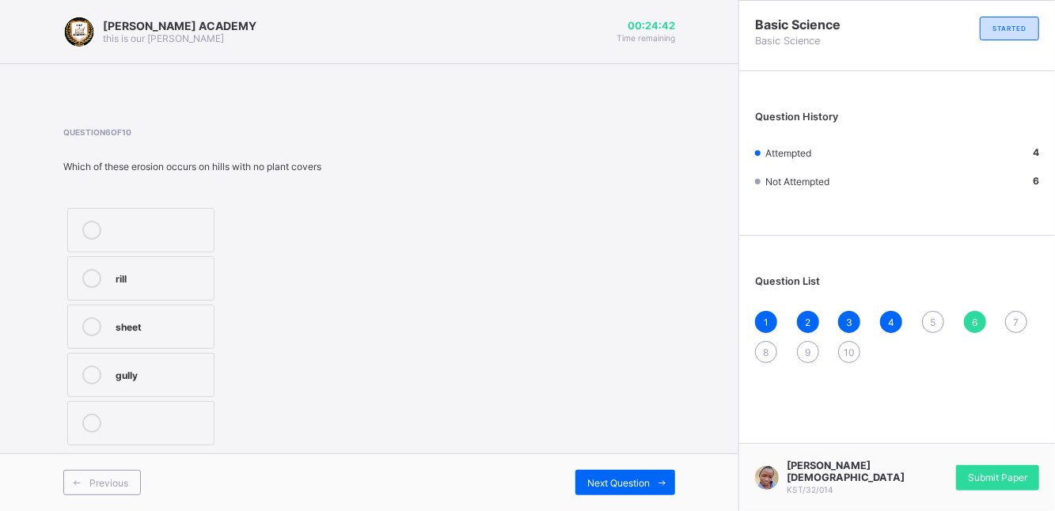
click at [97, 317] on div at bounding box center [92, 326] width 32 height 19
drag, startPoint x: 97, startPoint y: 317, endPoint x: 287, endPoint y: 382, distance: 200.7
click at [287, 382] on div "rill sheet gully" at bounding box center [192, 326] width 258 height 245
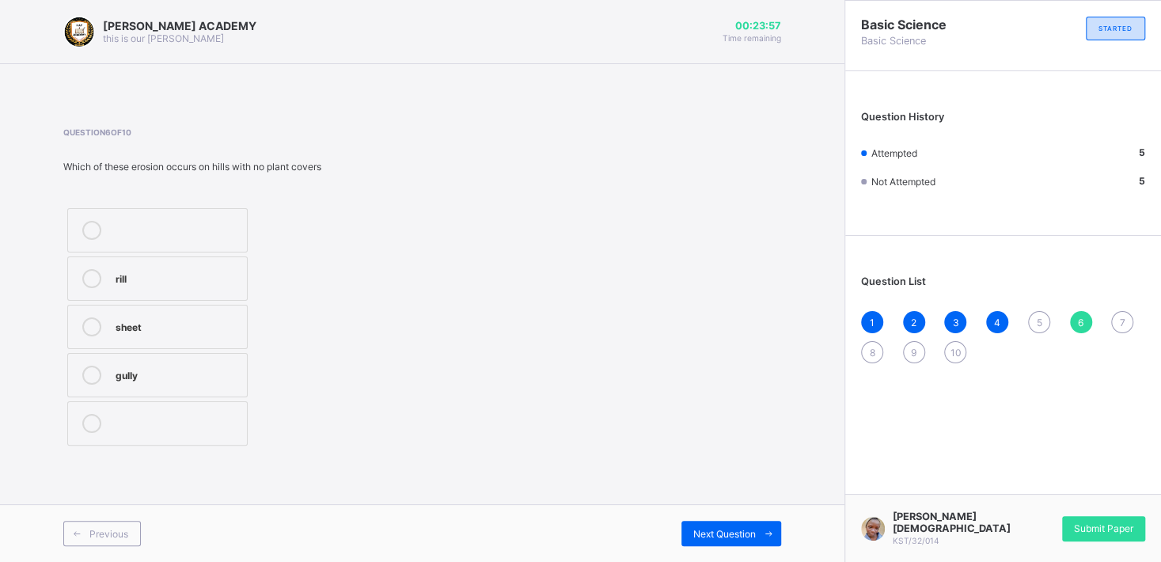
click at [1038, 312] on div "5" at bounding box center [1039, 322] width 22 height 22
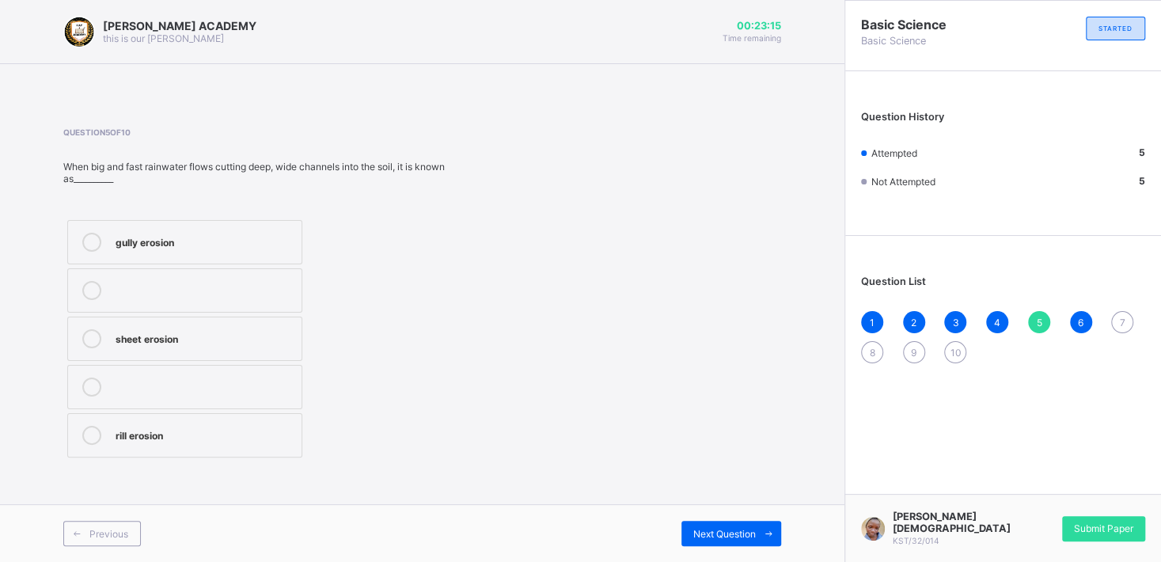
click at [223, 246] on div "gully erosion" at bounding box center [205, 241] width 178 height 16
click at [712, 510] on div "Previous Next Question" at bounding box center [422, 533] width 844 height 58
click at [766, 510] on span at bounding box center [768, 533] width 25 height 25
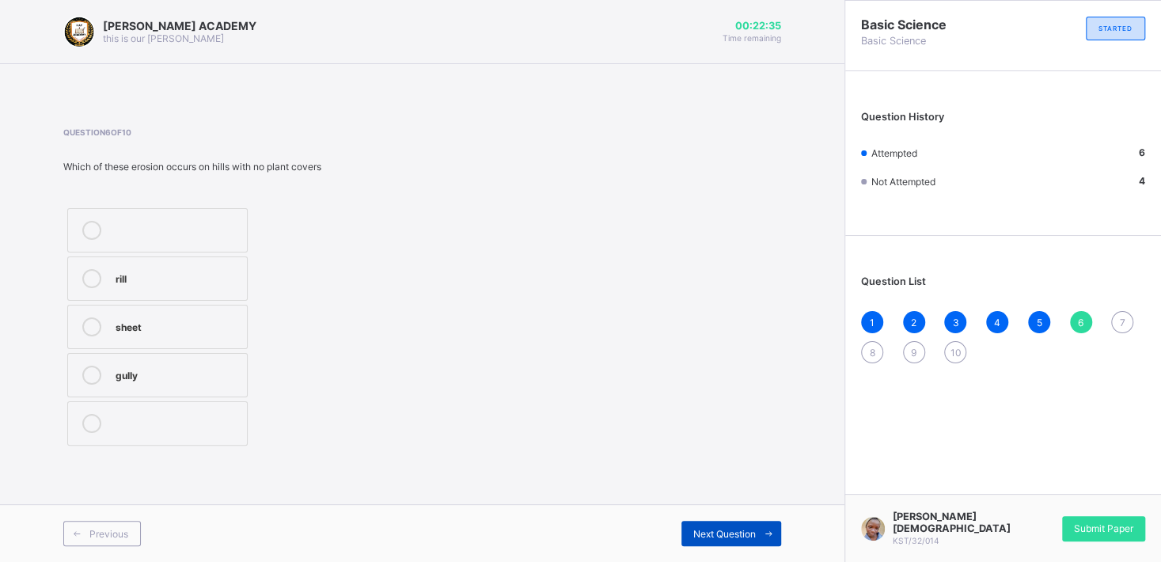
click at [766, 510] on span at bounding box center [768, 533] width 25 height 25
click at [83, 411] on label "pollutants" at bounding box center [157, 423] width 180 height 44
click at [867, 343] on div "8" at bounding box center [872, 352] width 22 height 22
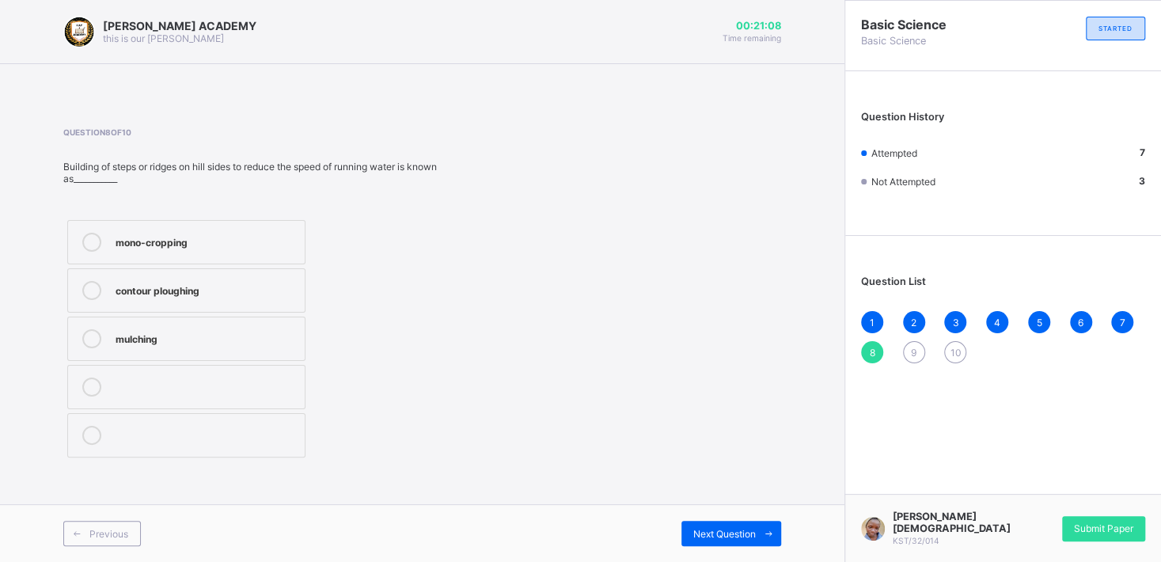
click at [182, 236] on div "mono-cropping" at bounding box center [206, 241] width 181 height 16
click at [910, 344] on div "9" at bounding box center [914, 352] width 22 height 22
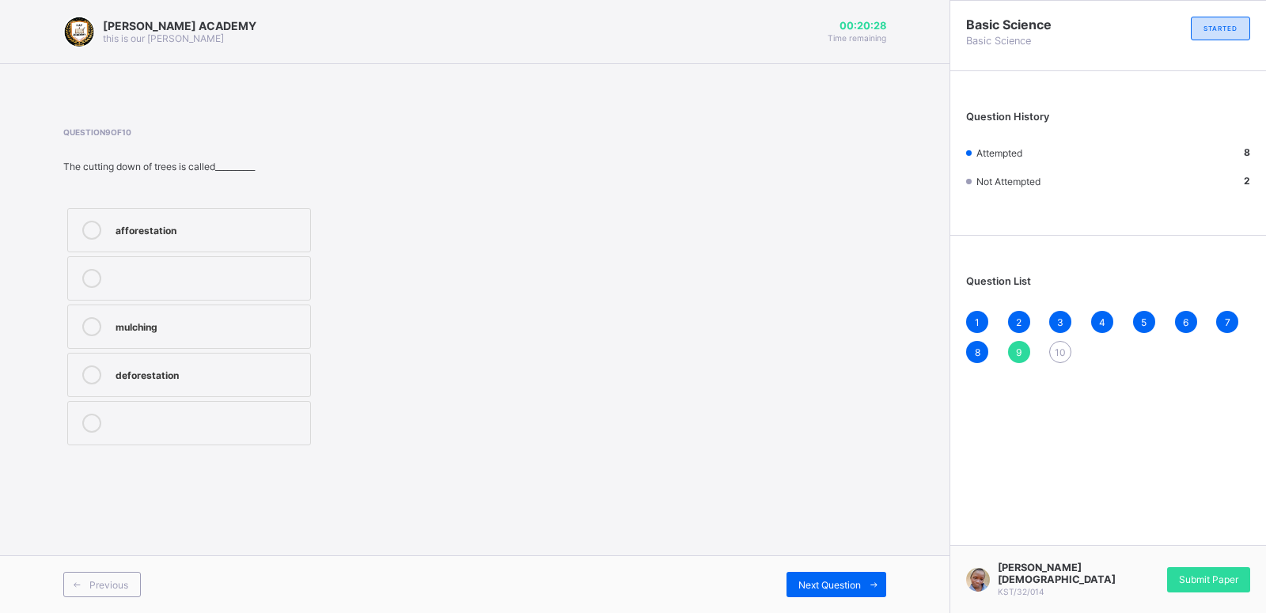
click at [250, 314] on label "mulching" at bounding box center [189, 327] width 244 height 44
click at [268, 228] on div "afforestation" at bounding box center [209, 229] width 187 height 16
click at [98, 374] on icon at bounding box center [91, 375] width 19 height 19
drag, startPoint x: 938, startPoint y: 496, endPoint x: 898, endPoint y: 491, distance: 40.7
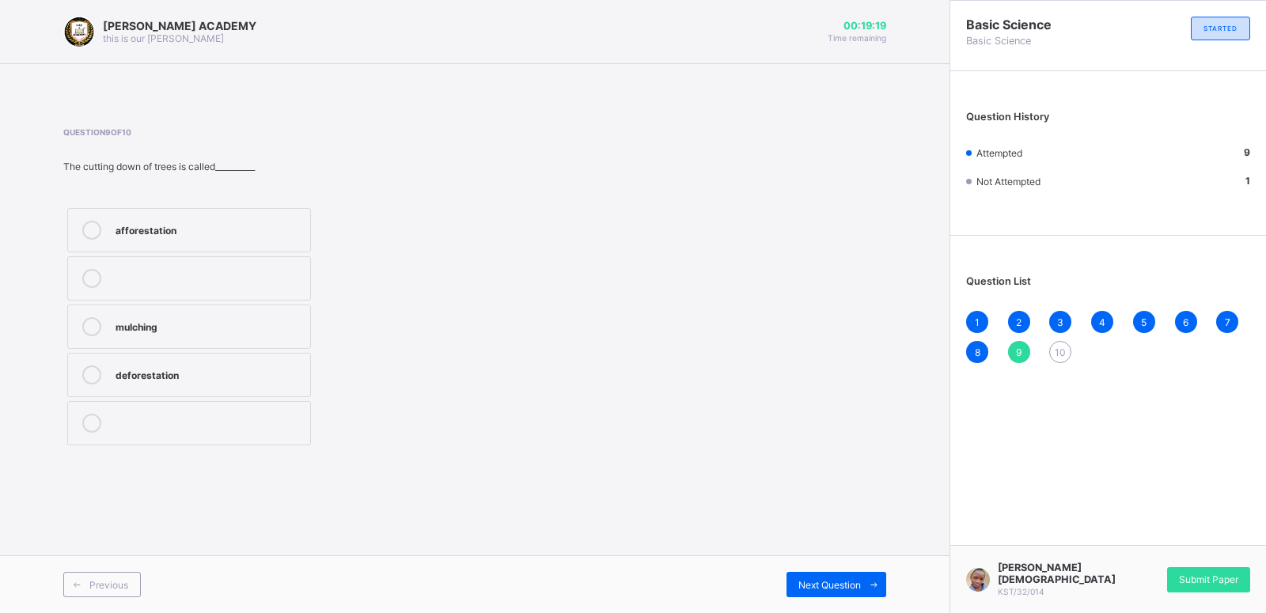
click at [898, 491] on div "[PERSON_NAME] ACADEMY this is our [PERSON_NAME] 00:19:19 Time remaining Questio…" at bounding box center [475, 306] width 950 height 613
click at [806, 510] on span "Next Question" at bounding box center [830, 585] width 63 height 12
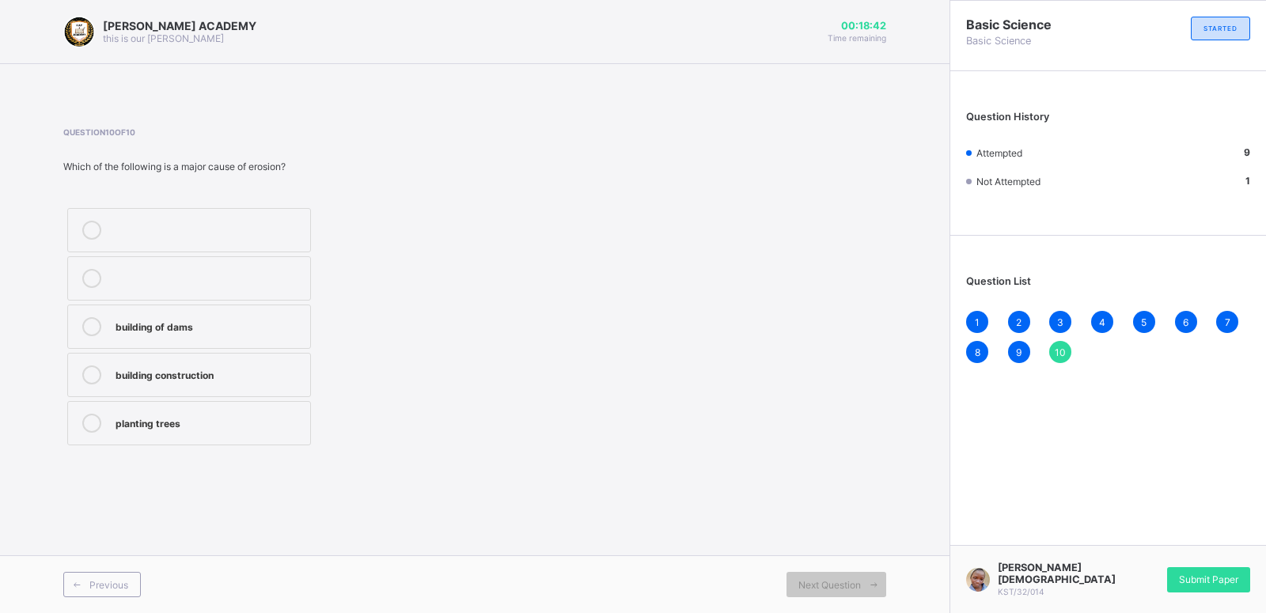
click at [108, 417] on label "planting trees" at bounding box center [189, 423] width 244 height 44
click at [1054, 510] on div "Submit Paper" at bounding box center [1208, 579] width 83 height 25
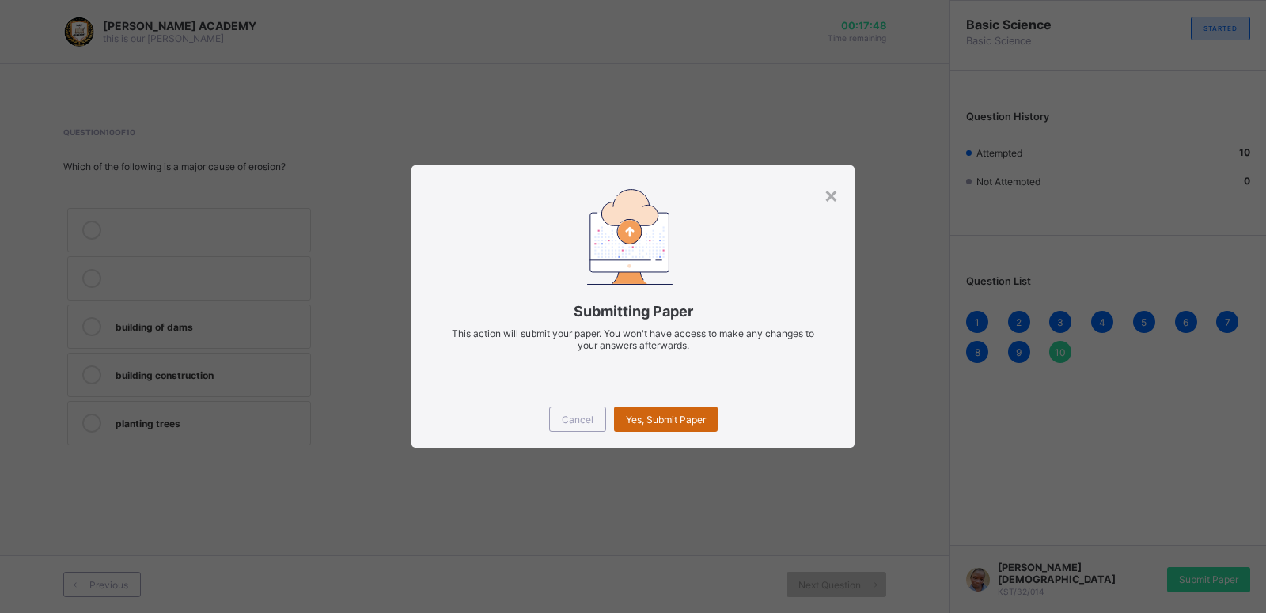
click at [666, 416] on span "Yes, Submit Paper" at bounding box center [666, 420] width 80 height 12
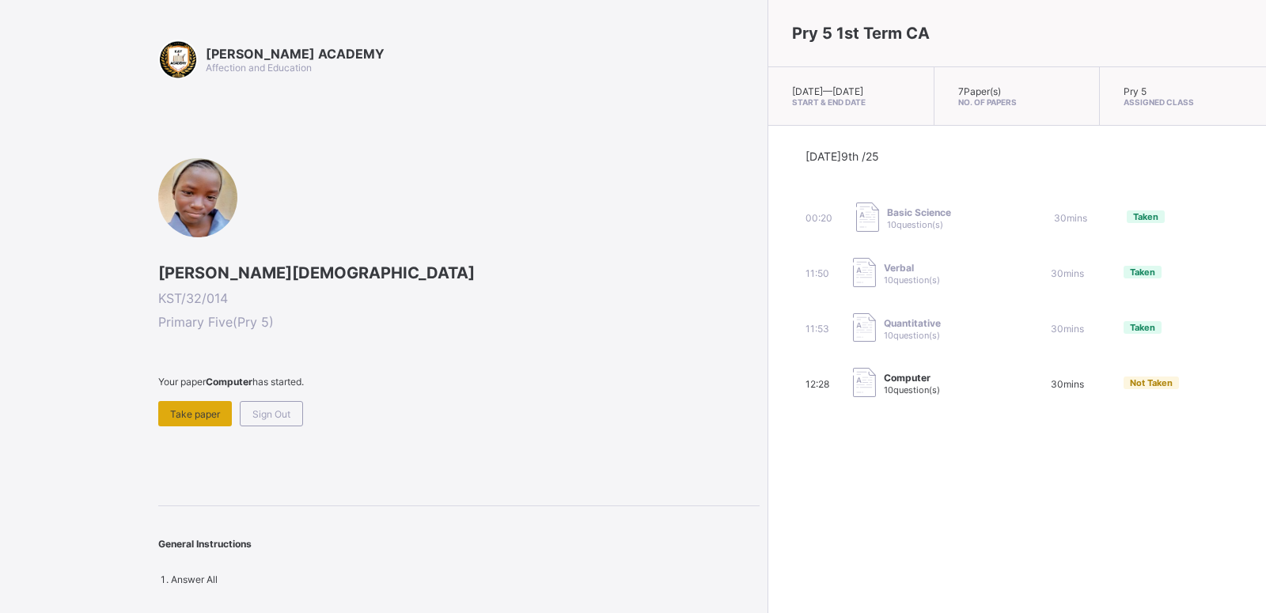
click at [209, 408] on div "Take paper" at bounding box center [195, 413] width 74 height 25
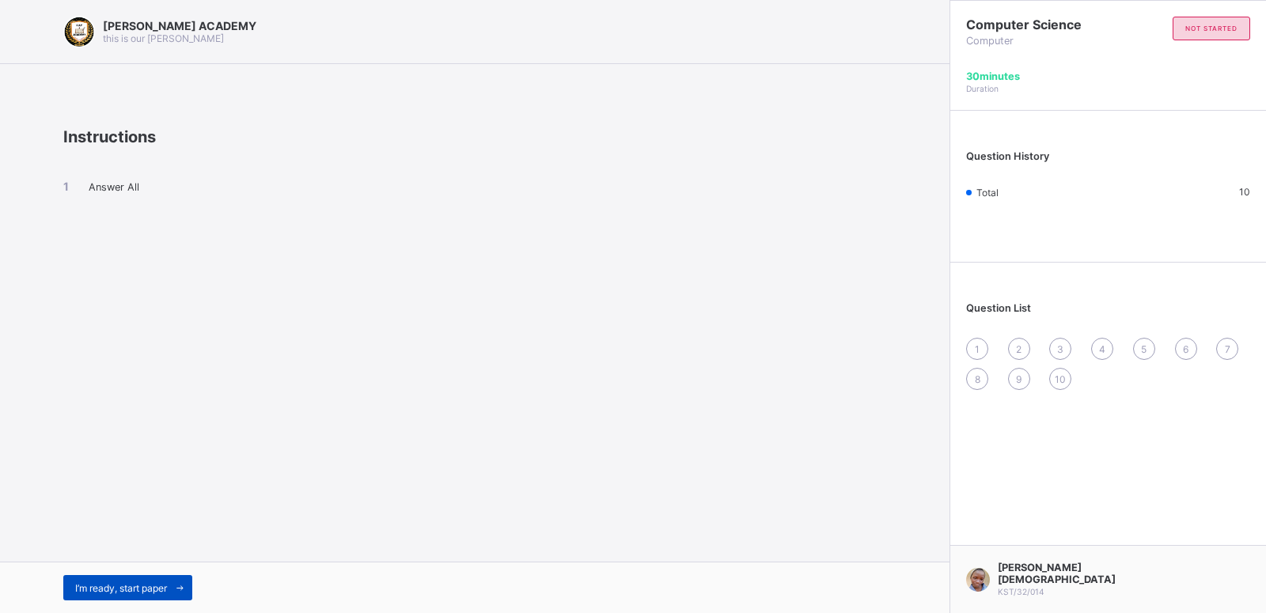
click at [87, 510] on div "I’m ready, start paper" at bounding box center [127, 587] width 129 height 25
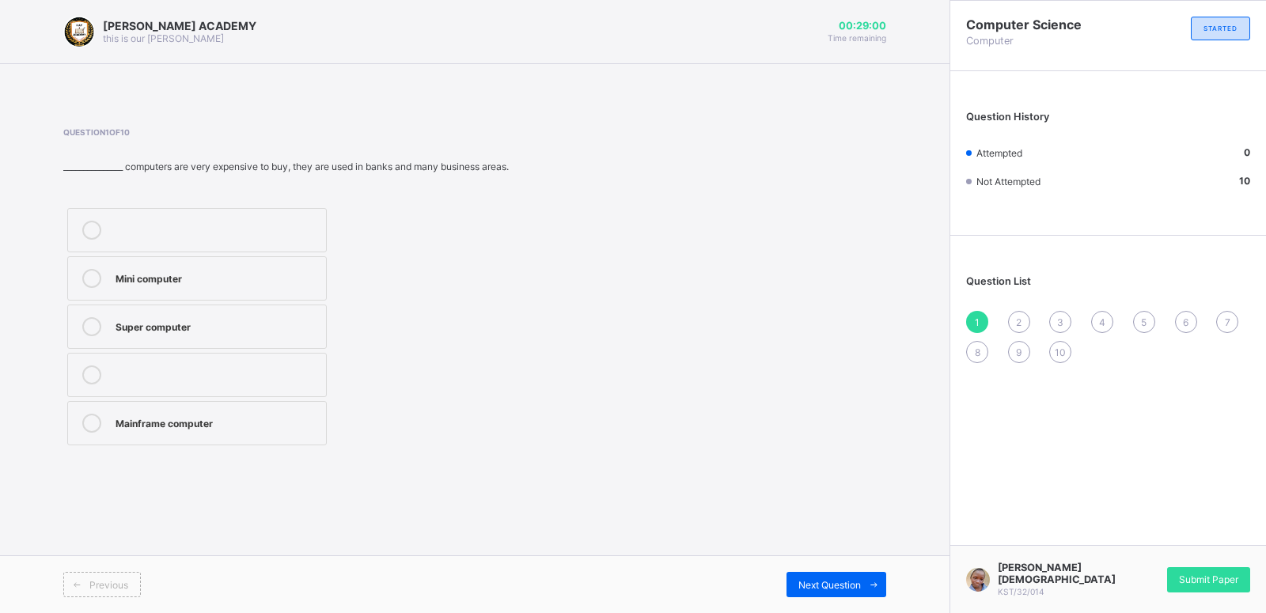
click at [84, 327] on icon at bounding box center [91, 326] width 19 height 19
click at [849, 510] on div "Next Question" at bounding box center [837, 584] width 100 height 25
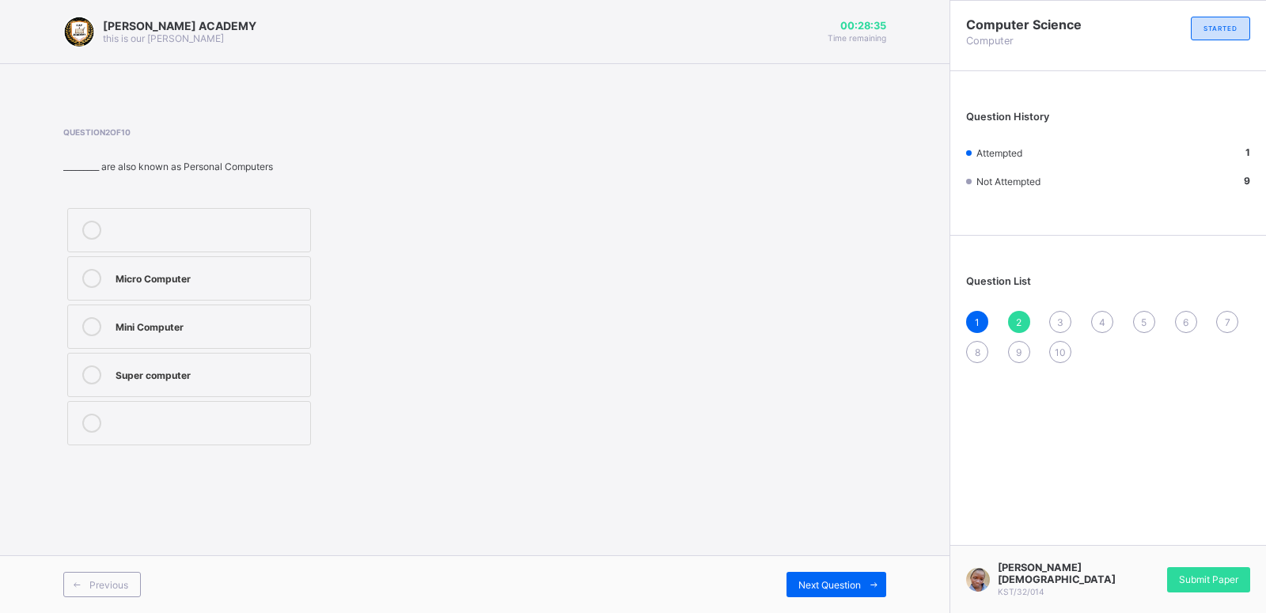
click at [225, 388] on label "Super computer" at bounding box center [189, 375] width 244 height 44
click at [795, 510] on div "Next Question" at bounding box center [837, 584] width 100 height 25
click at [80, 408] on label "Net book" at bounding box center [189, 423] width 244 height 44
click at [825, 428] on div "Question 3 of 10 Laptop is another name for_________ Tablet PC note book Net bo…" at bounding box center [474, 288] width 823 height 322
click at [89, 315] on label "note book" at bounding box center [189, 327] width 244 height 44
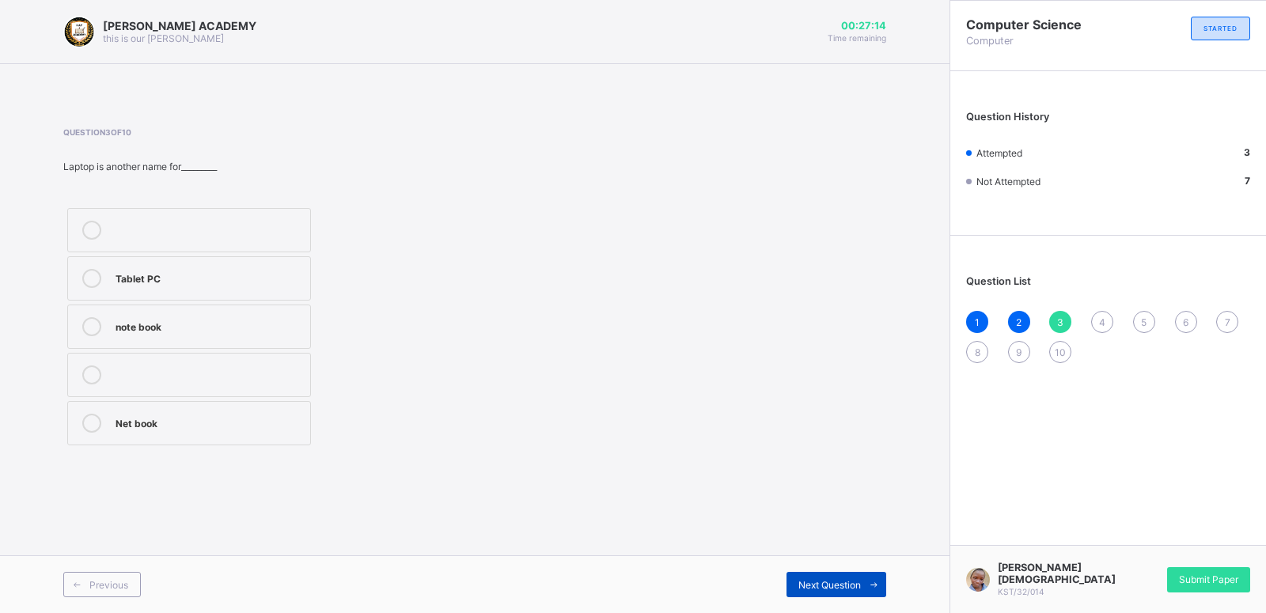
click at [838, 510] on div "Next Question" at bounding box center [837, 584] width 100 height 25
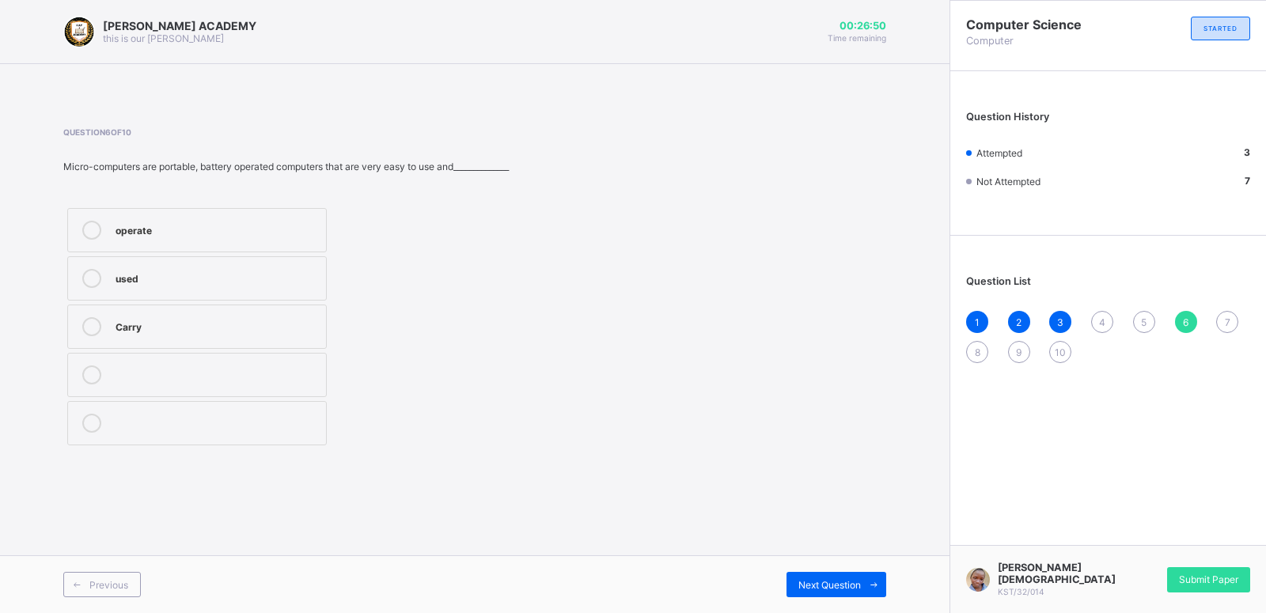
click at [1054, 317] on div "4" at bounding box center [1102, 322] width 22 height 22
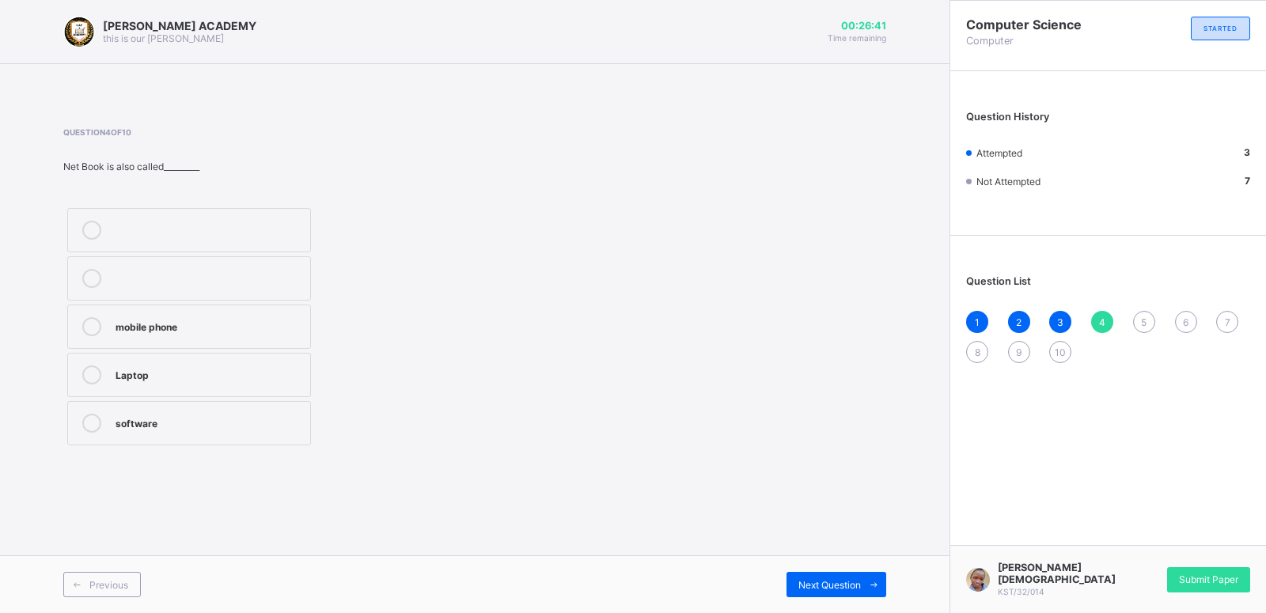
click at [289, 364] on label "Laptop" at bounding box center [189, 375] width 244 height 44
click at [804, 510] on div "Next Question" at bounding box center [837, 584] width 100 height 25
click at [204, 271] on div "Super Computer" at bounding box center [209, 277] width 187 height 16
click at [1054, 311] on div "Question List 1 2 3 4 5 6 7 8 9 10" at bounding box center [1109, 311] width 316 height 135
click at [841, 510] on span "Next Question" at bounding box center [830, 585] width 63 height 12
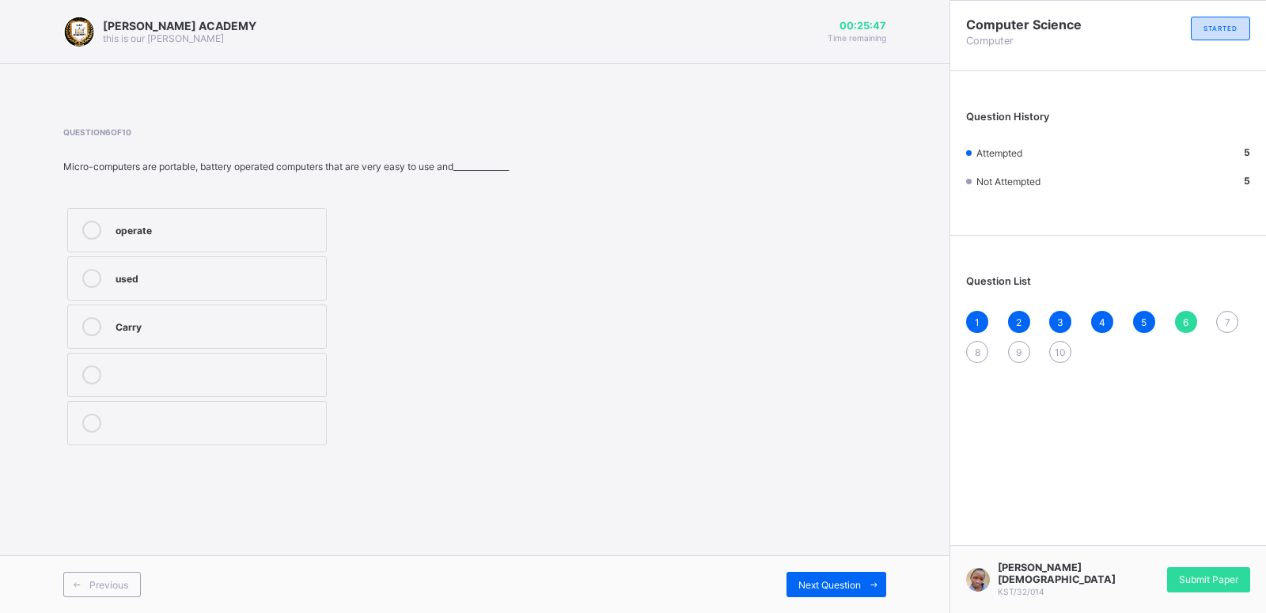
click at [245, 369] on label at bounding box center [197, 375] width 260 height 44
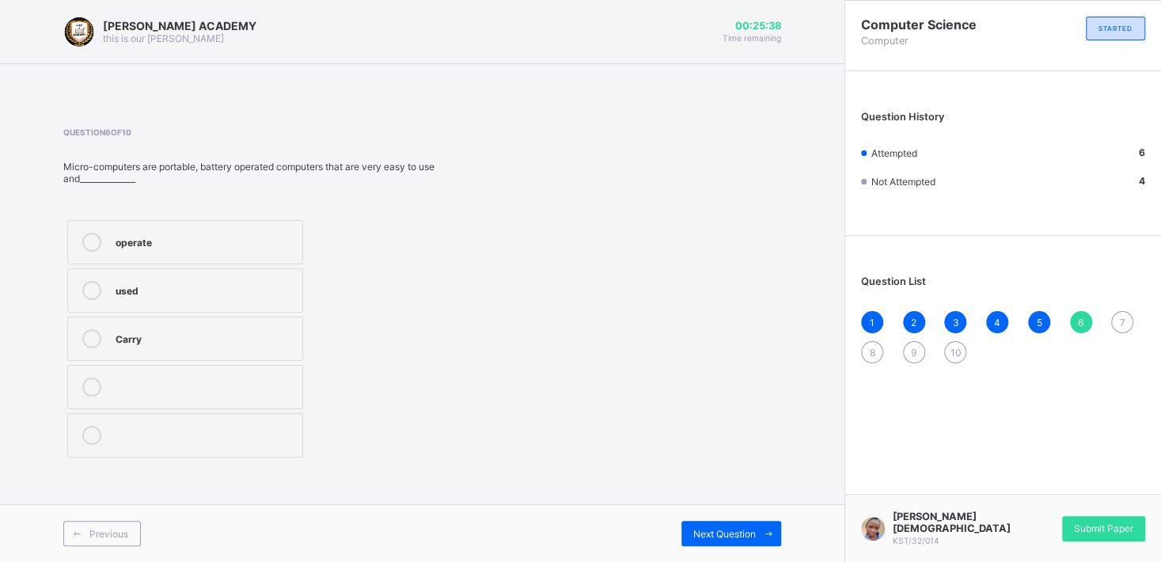
click at [89, 233] on icon at bounding box center [91, 242] width 19 height 19
click at [711, 510] on span "Next Question" at bounding box center [724, 534] width 63 height 12
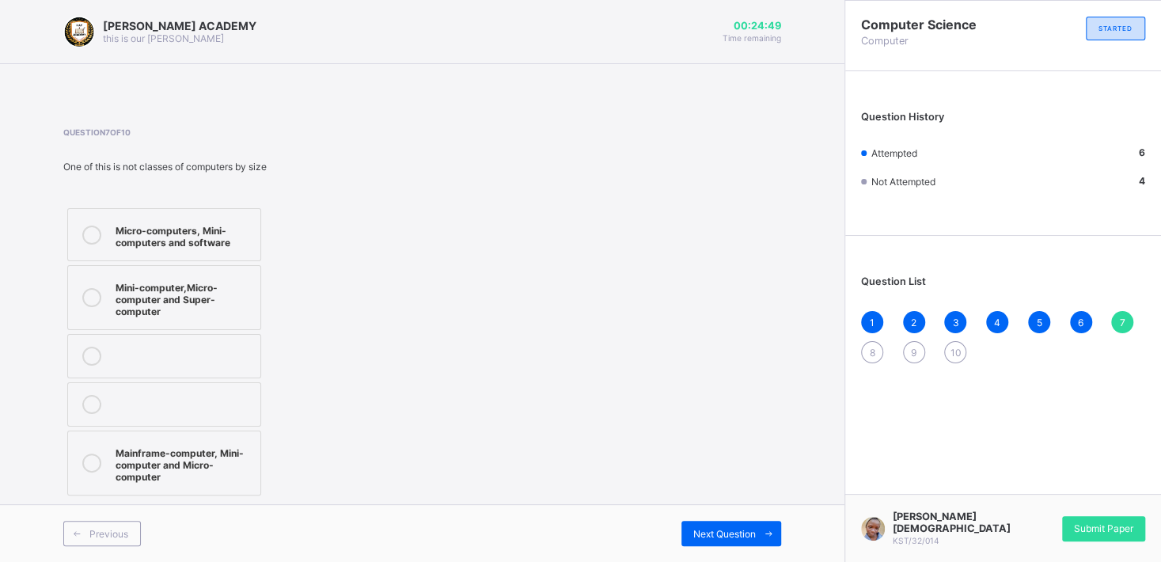
click at [132, 291] on div "Mini-computer,Micro-computer and Super-computer" at bounding box center [184, 298] width 137 height 40
click at [715, 510] on span "Next Question" at bounding box center [724, 534] width 63 height 12
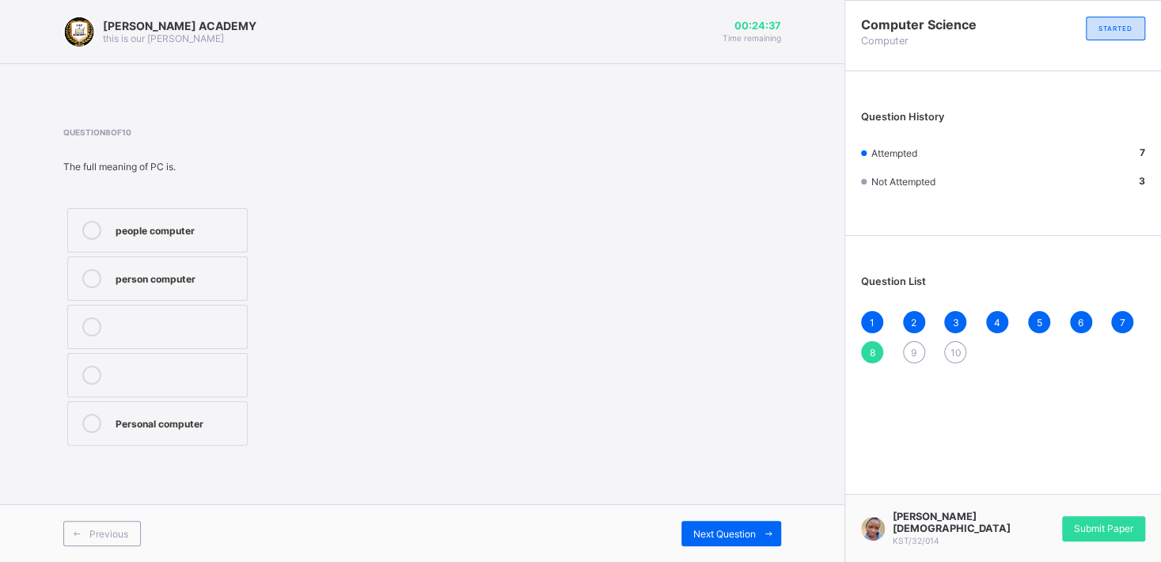
click at [136, 421] on div "Personal computer" at bounding box center [177, 422] width 123 height 16
click at [910, 345] on div "9" at bounding box center [914, 352] width 22 height 22
click at [83, 321] on div at bounding box center [92, 326] width 32 height 19
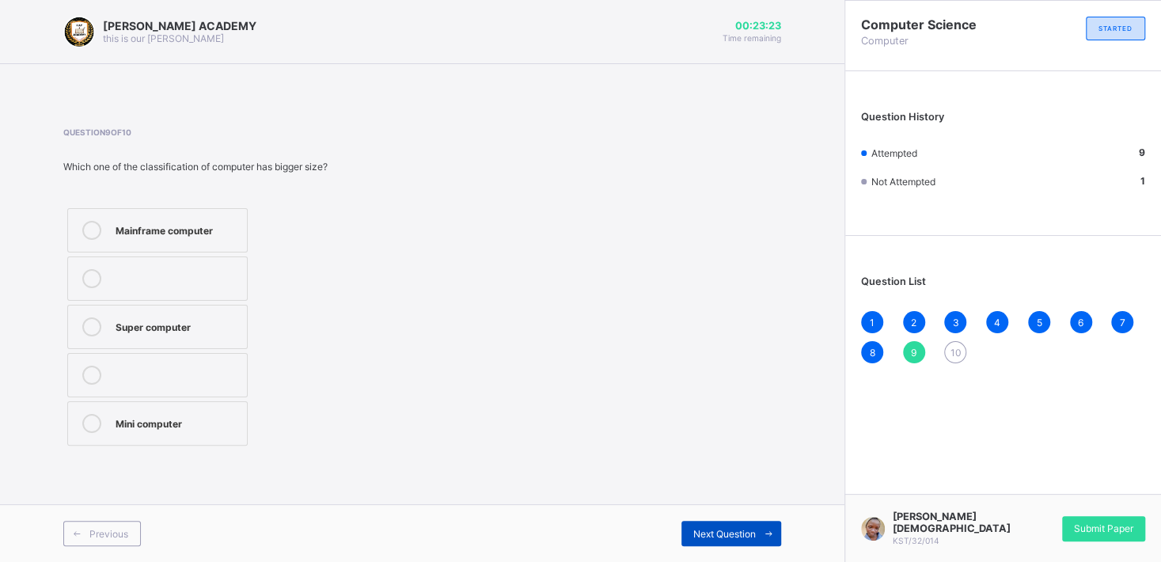
click at [736, 510] on div "Next Question" at bounding box center [731, 533] width 100 height 25
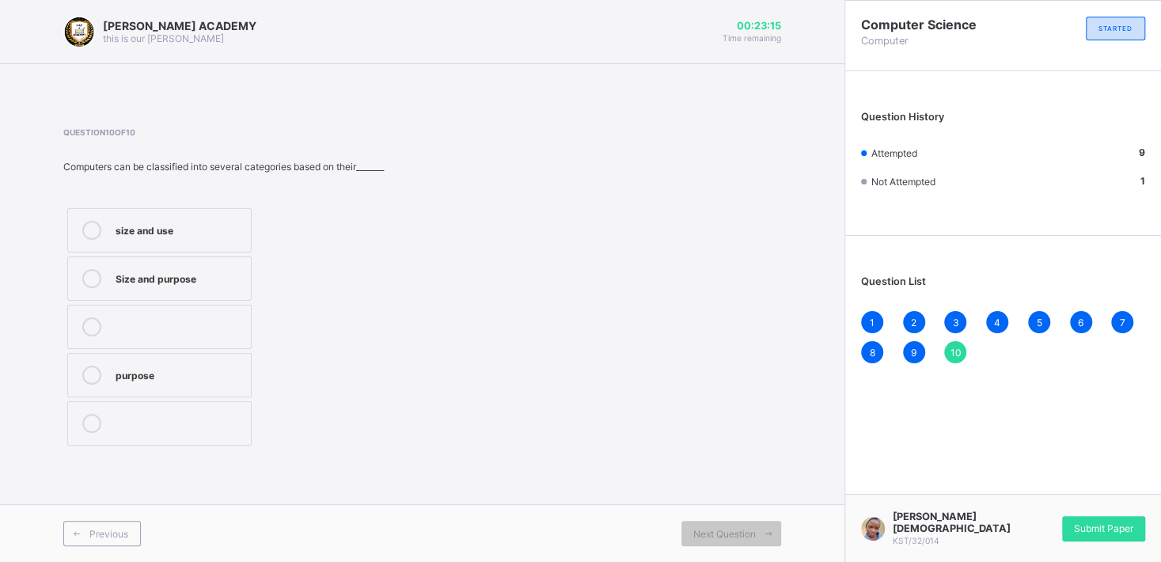
click at [200, 219] on label "size and use" at bounding box center [159, 230] width 184 height 44
click at [1054, 510] on div "Submit Paper" at bounding box center [1103, 528] width 83 height 25
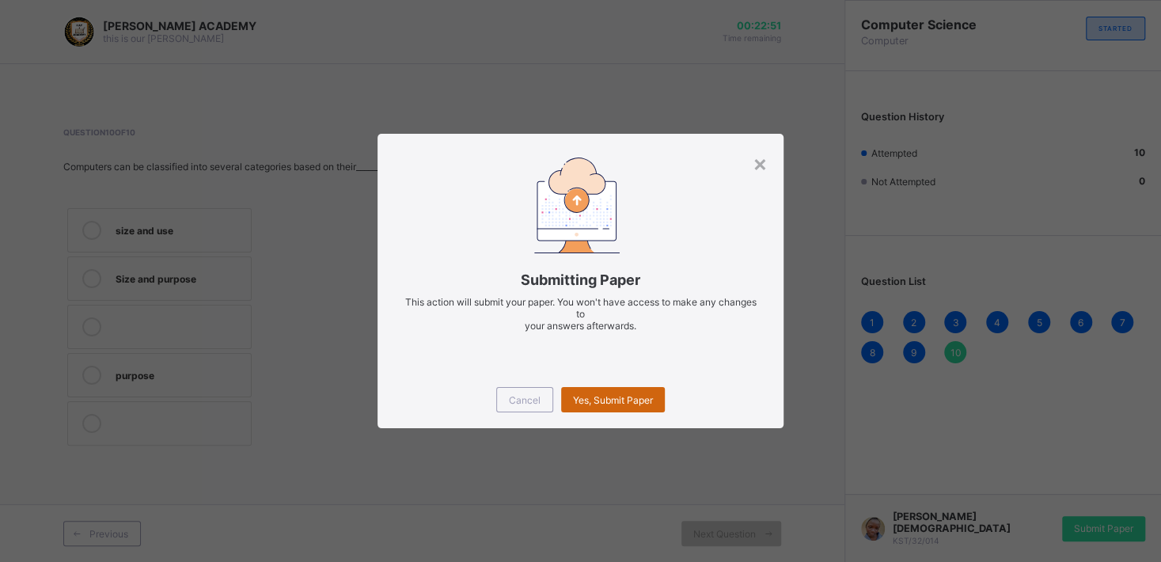
click at [613, 397] on span "Yes, Submit Paper" at bounding box center [613, 400] width 80 height 12
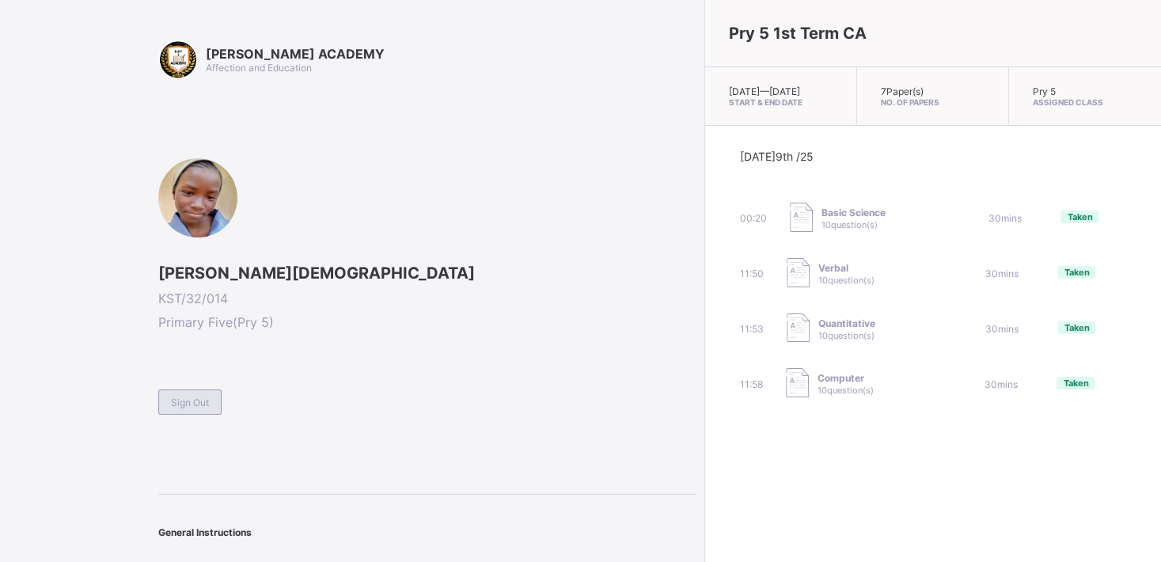
click at [205, 395] on div "Sign Out" at bounding box center [189, 401] width 63 height 25
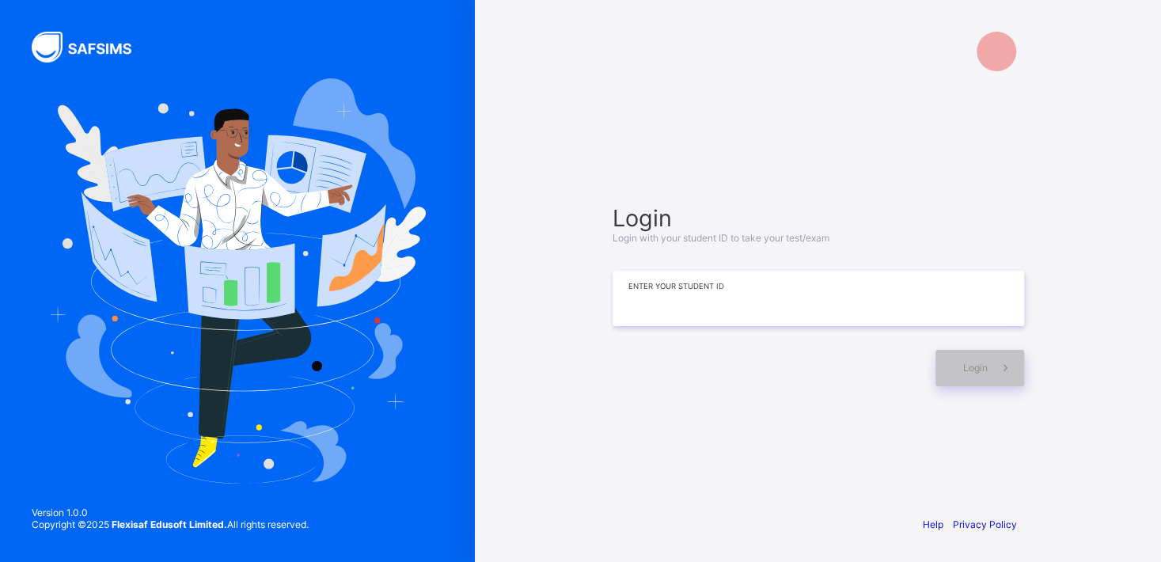
click at [629, 307] on input at bounding box center [819, 298] width 412 height 55
type input "*"
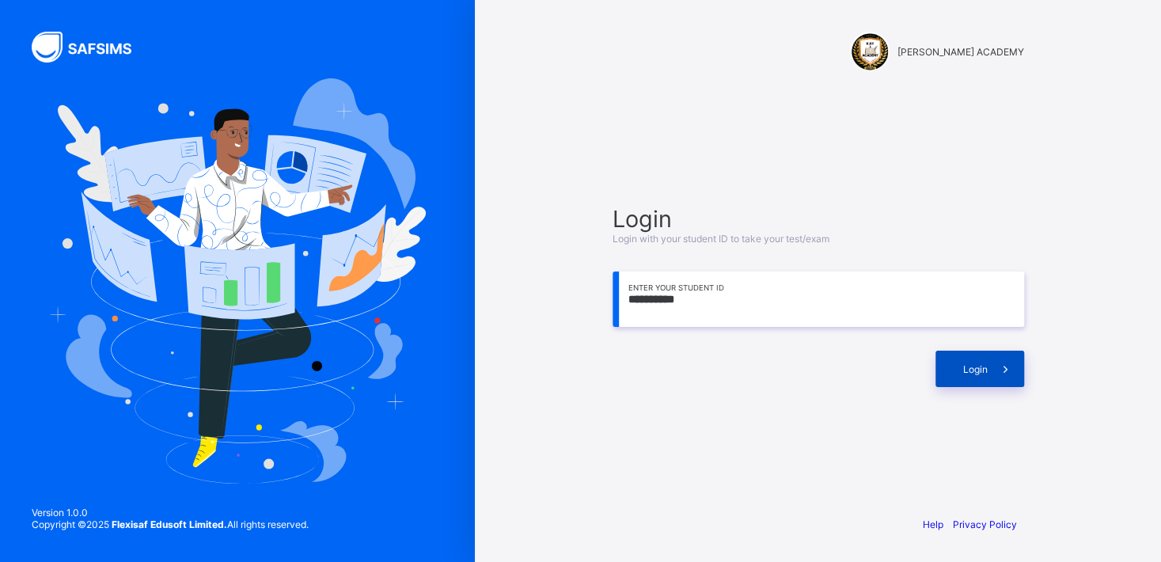
type input "**********"
click at [958, 378] on div "Login" at bounding box center [979, 369] width 89 height 36
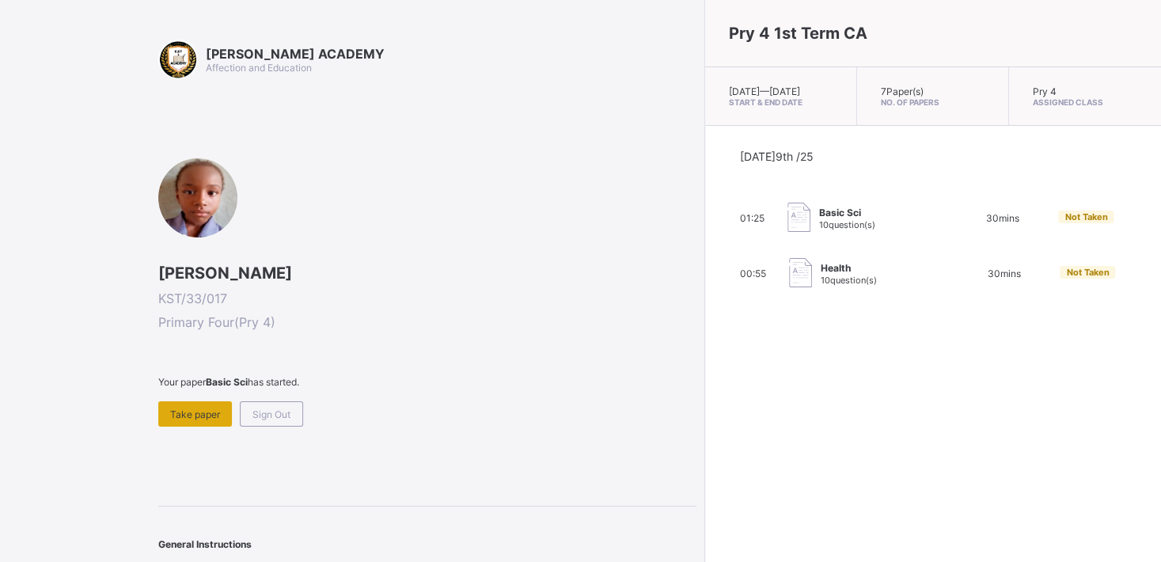
click at [205, 423] on div "Take paper" at bounding box center [195, 413] width 74 height 25
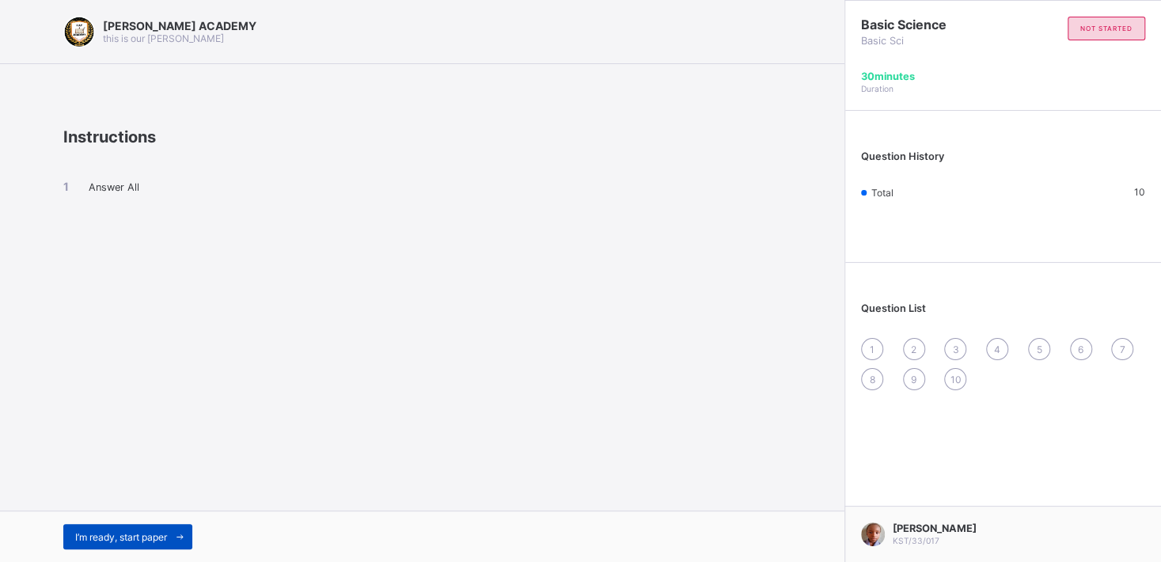
click at [148, 510] on span "I’m ready, start paper" at bounding box center [121, 537] width 92 height 12
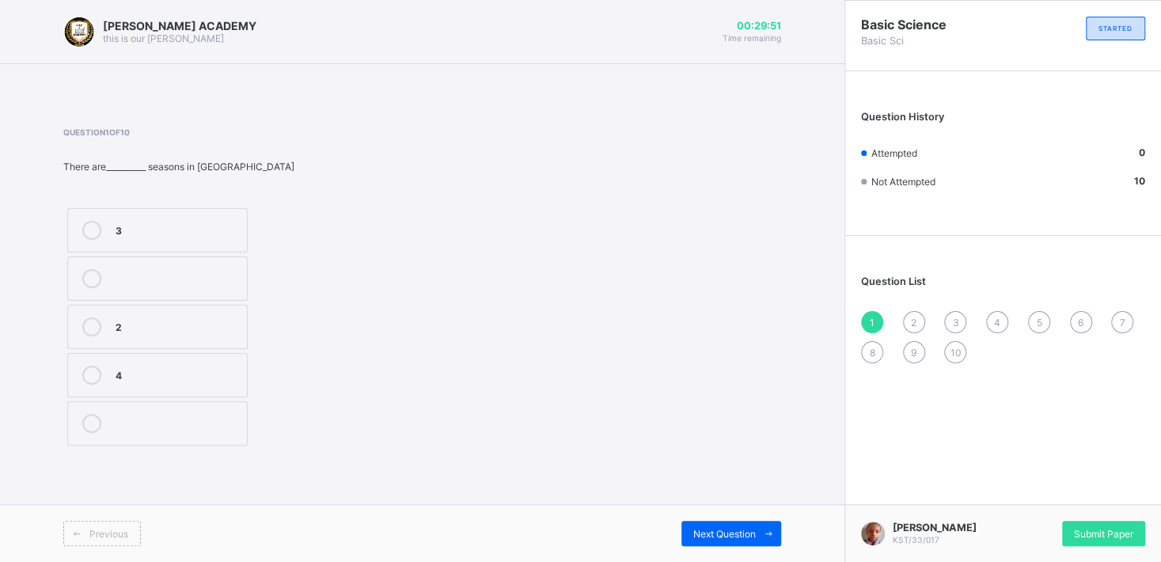
click at [154, 220] on label "3" at bounding box center [157, 230] width 180 height 44
click at [710, 510] on div "Next Question" at bounding box center [731, 533] width 100 height 25
click at [116, 425] on label "2" at bounding box center [157, 423] width 180 height 44
click at [717, 510] on span "Next Question" at bounding box center [724, 534] width 63 height 12
click at [161, 378] on div "reversible" at bounding box center [177, 374] width 123 height 16
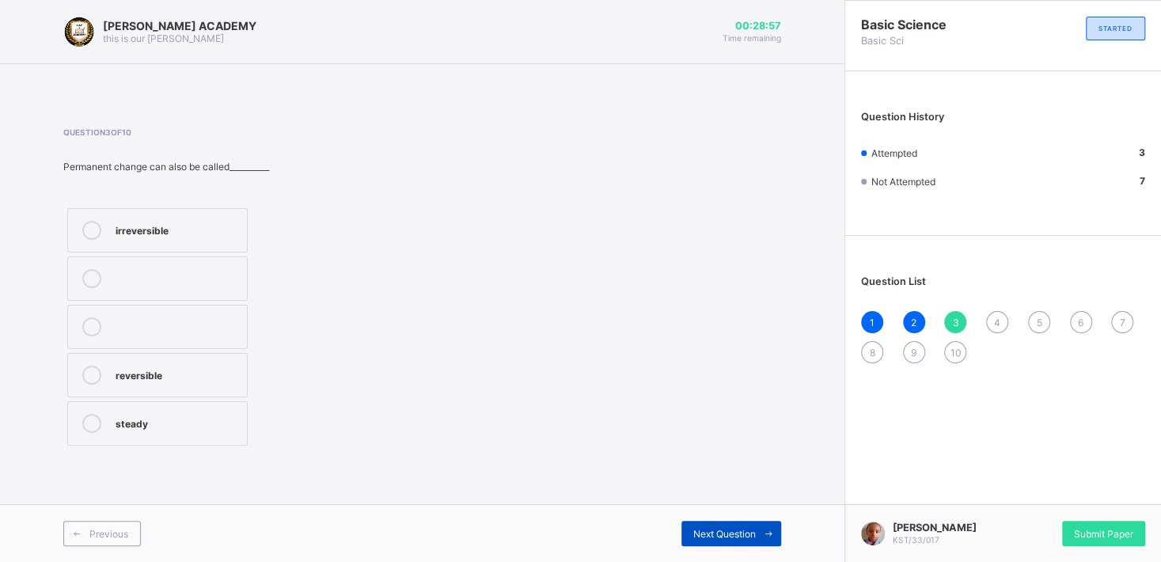
click at [734, 510] on span "Next Question" at bounding box center [724, 534] width 63 height 12
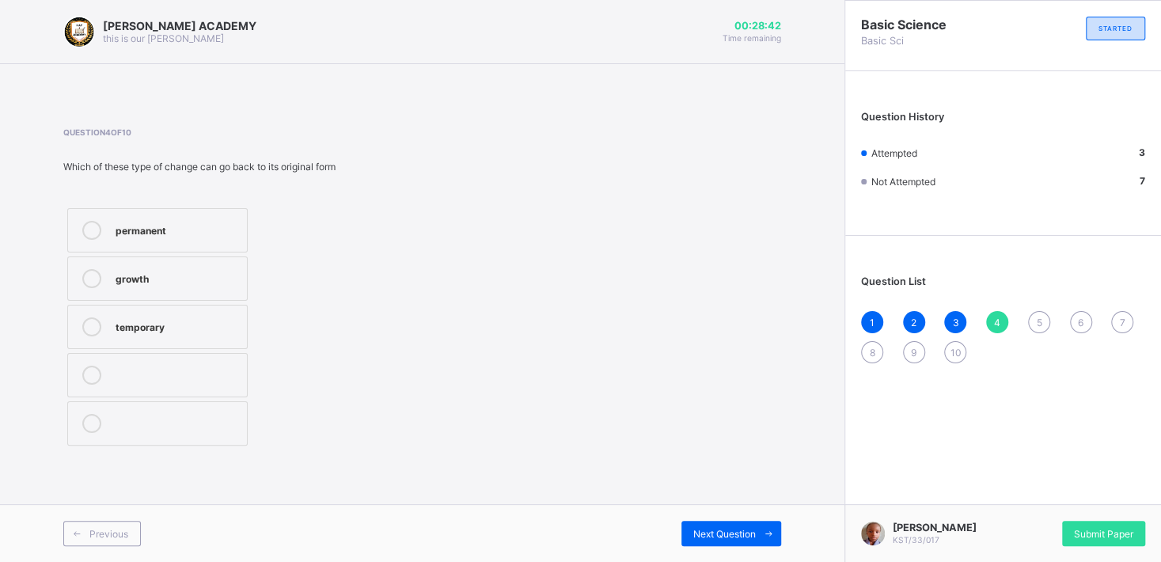
click at [174, 328] on div "temporary" at bounding box center [177, 325] width 123 height 16
click at [729, 510] on div "Next Question" at bounding box center [731, 533] width 100 height 25
click at [196, 328] on div "temporary" at bounding box center [177, 325] width 123 height 16
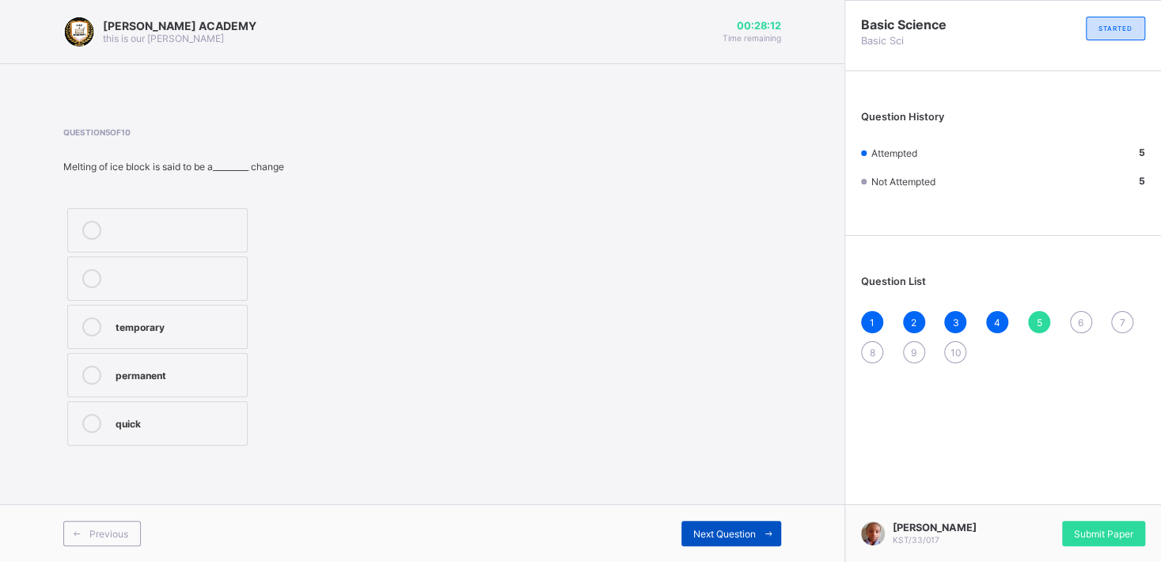
click at [723, 510] on span "Next Question" at bounding box center [724, 534] width 63 height 12
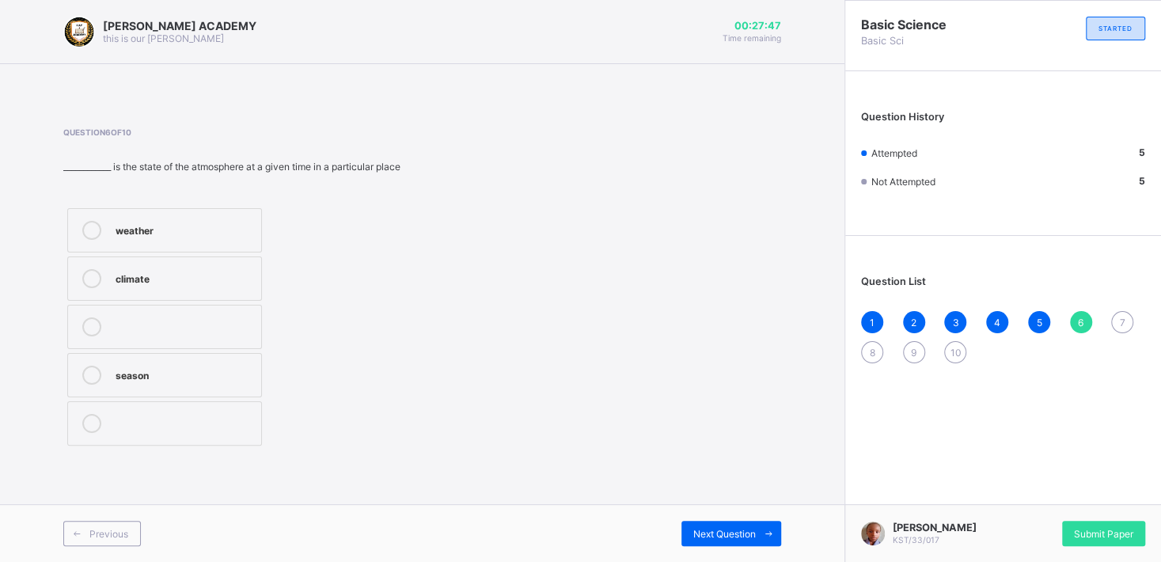
click at [243, 237] on div "weather" at bounding box center [185, 229] width 138 height 16
click at [736, 510] on div "Next Question" at bounding box center [731, 533] width 100 height 25
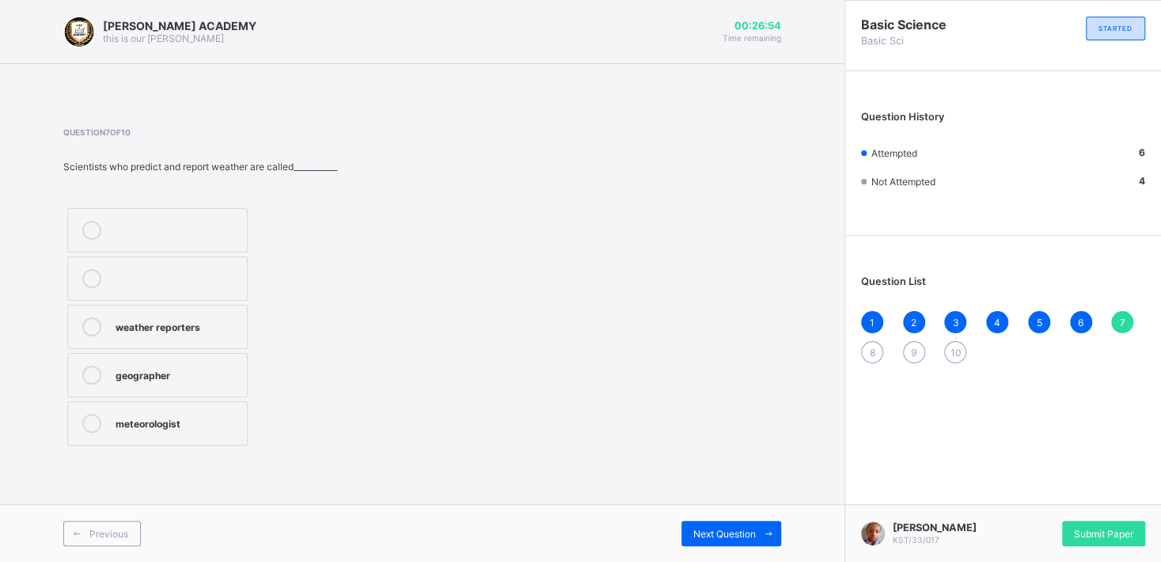
click at [229, 413] on label "meteorologist" at bounding box center [157, 423] width 180 height 44
click at [218, 354] on label "geographer" at bounding box center [157, 375] width 180 height 44
click at [214, 374] on div "geographer" at bounding box center [177, 374] width 123 height 16
click at [706, 510] on div "Next Question" at bounding box center [731, 533] width 100 height 25
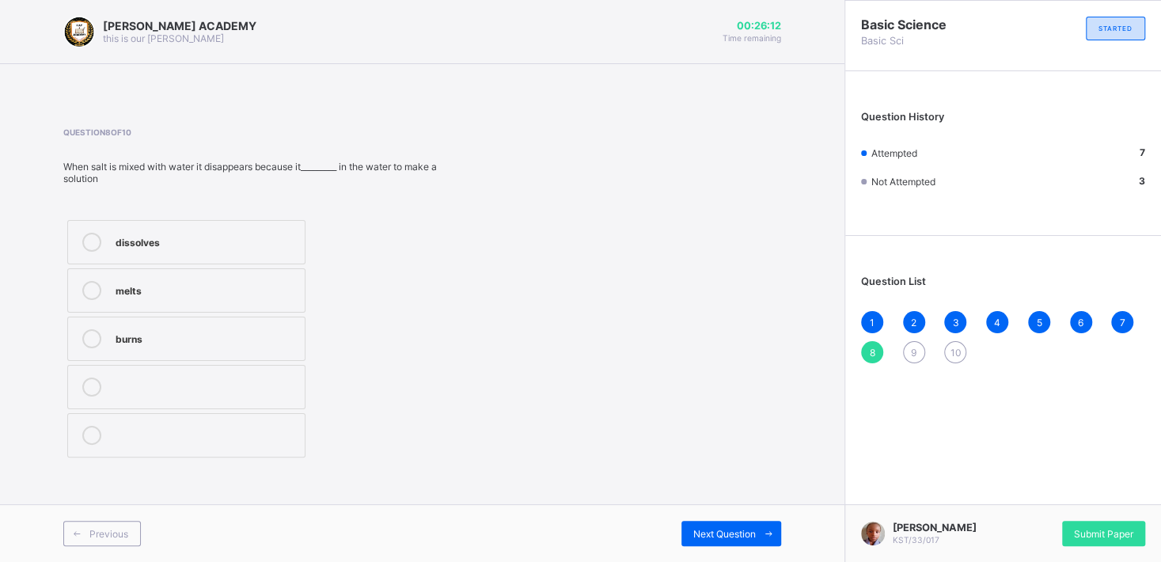
click at [275, 245] on div "dissolves" at bounding box center [206, 241] width 181 height 16
click at [717, 510] on span "Next Question" at bounding box center [724, 534] width 63 height 12
click at [240, 381] on div "growth" at bounding box center [178, 374] width 124 height 16
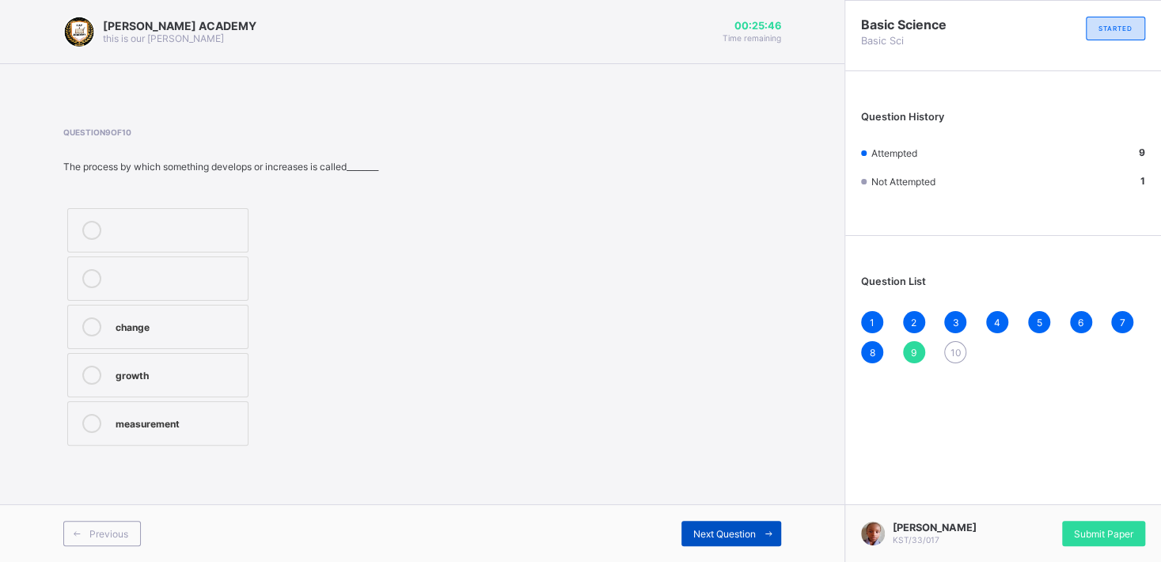
click at [712, 510] on div "Next Question" at bounding box center [731, 533] width 100 height 25
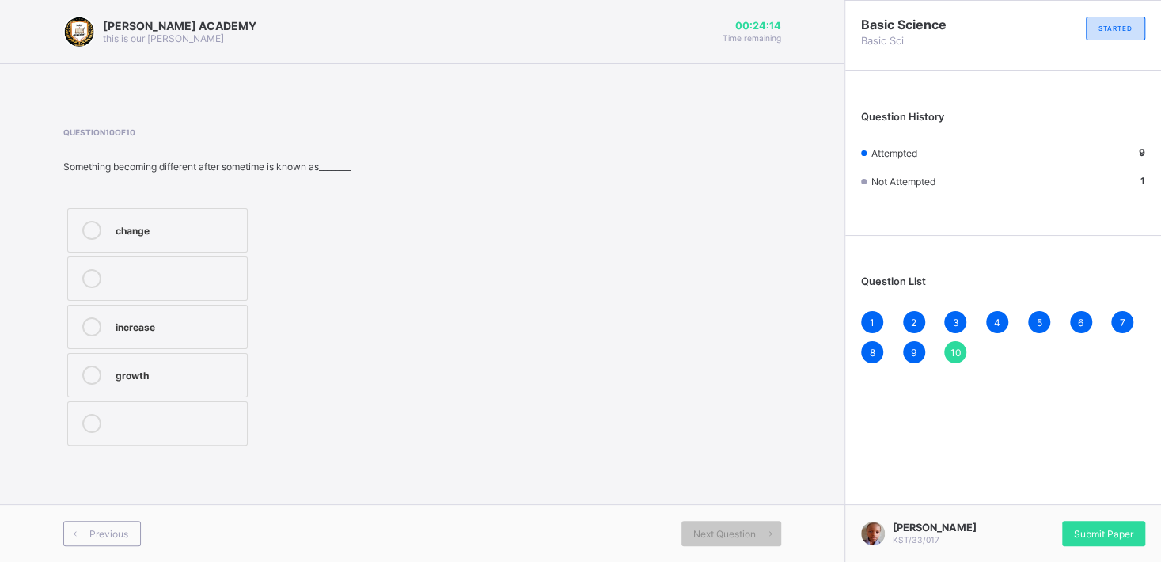
click at [214, 225] on div "change" at bounding box center [177, 229] width 123 height 16
drag, startPoint x: 457, startPoint y: 324, endPoint x: 469, endPoint y: 327, distance: 11.5
click at [469, 327] on div "Question 10 of 10 Something becoming different after sometime is known as______…" at bounding box center [422, 288] width 718 height 322
click at [1054, 510] on span "Submit Paper" at bounding box center [1103, 534] width 59 height 12
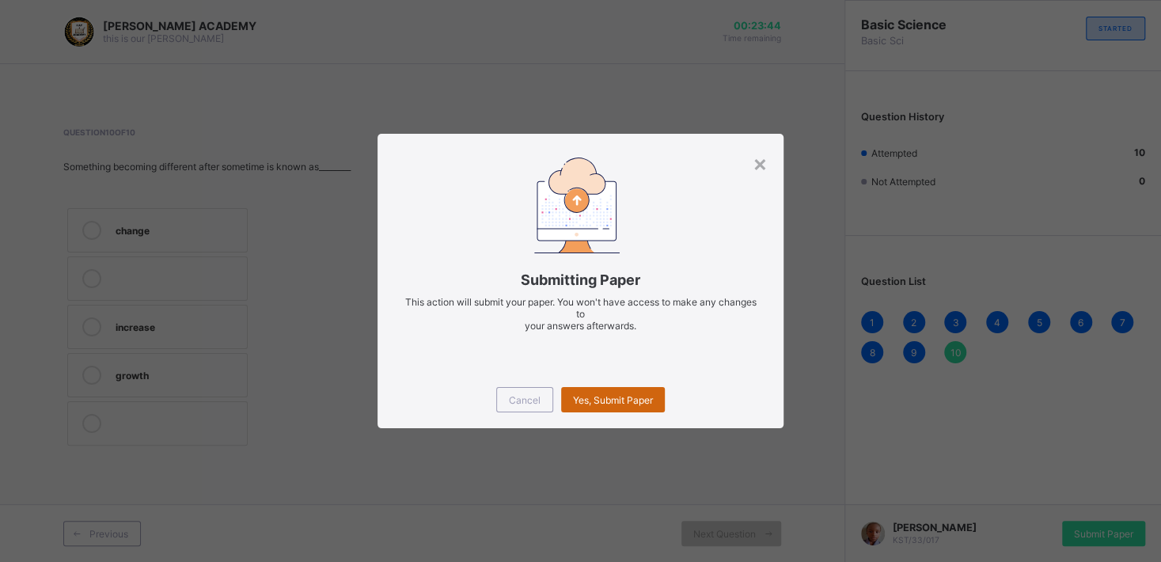
click at [627, 390] on div "Yes, Submit Paper" at bounding box center [613, 399] width 104 height 25
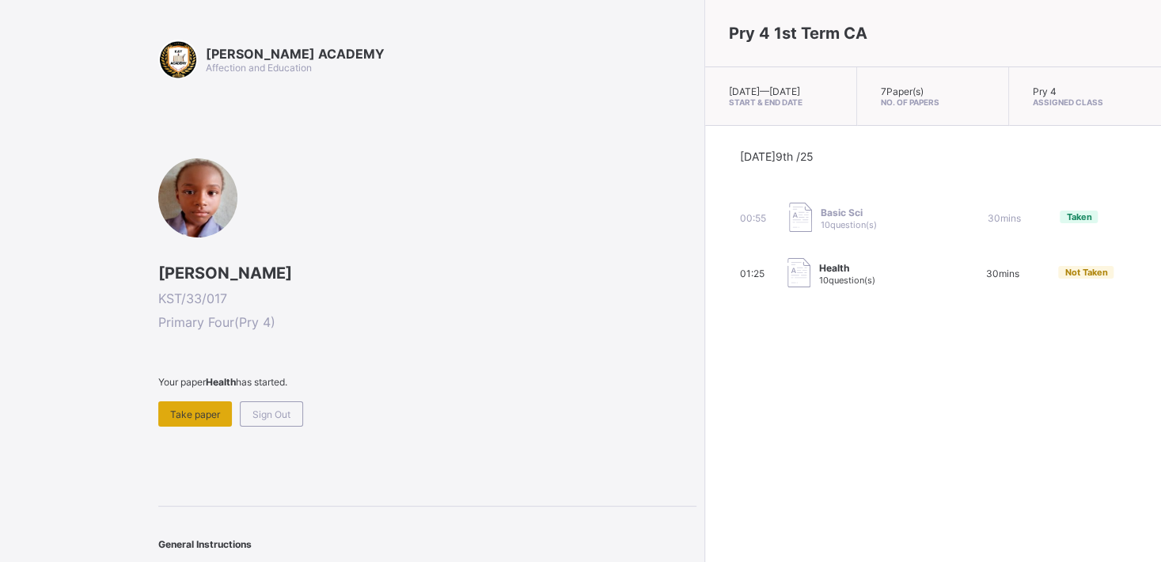
click at [195, 414] on span "Take paper" at bounding box center [195, 414] width 50 height 12
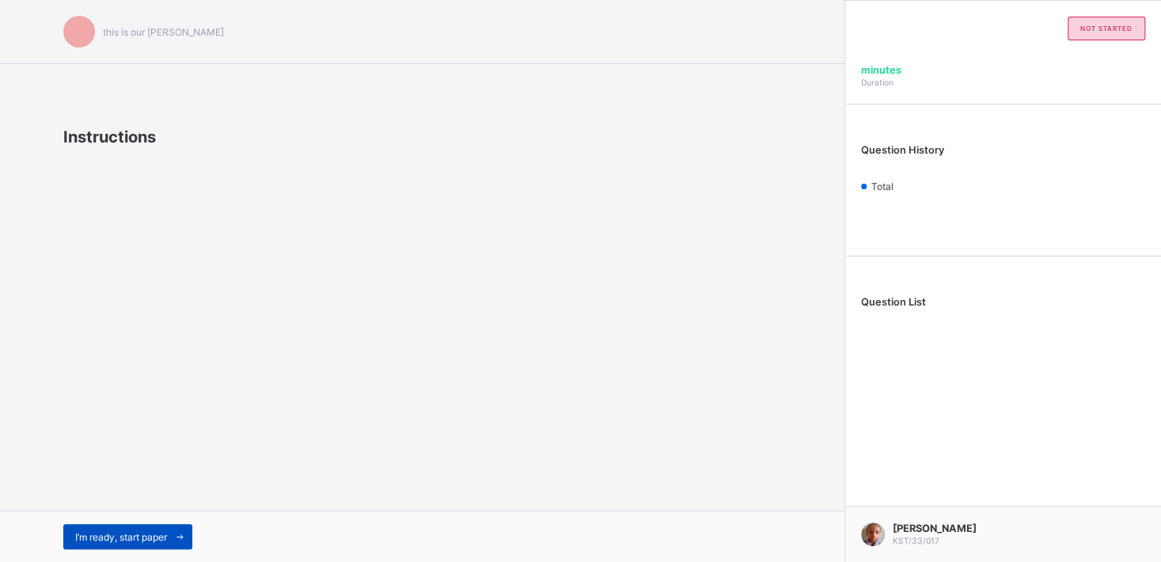
click at [123, 510] on span "I’m ready, start paper" at bounding box center [121, 537] width 92 height 12
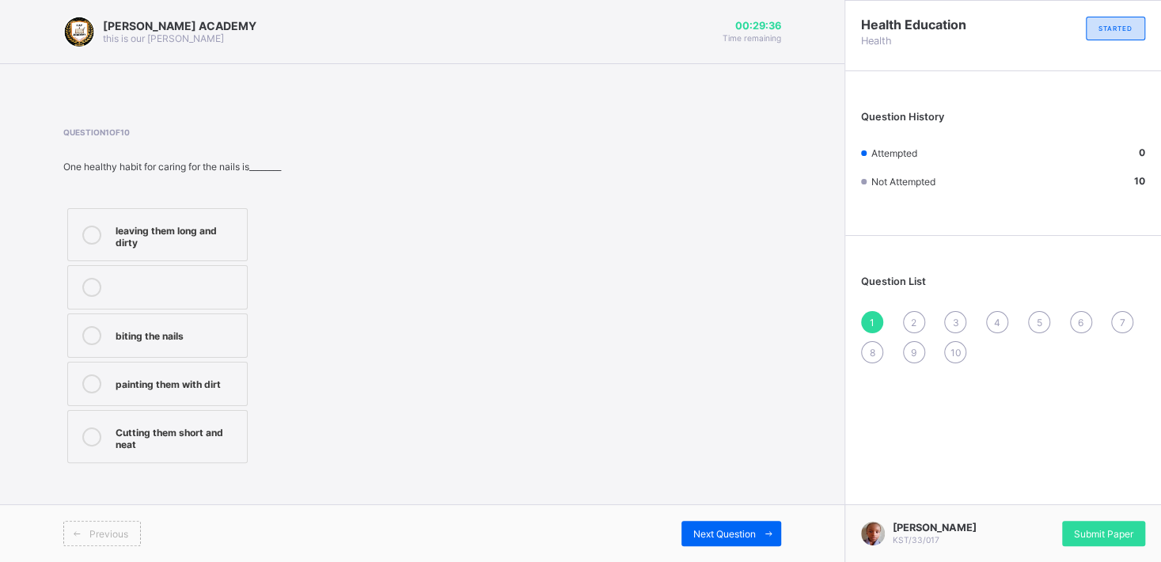
click at [218, 443] on div "Cutting them short and neat" at bounding box center [177, 437] width 123 height 28
click at [704, 510] on div "Next Question" at bounding box center [731, 533] width 100 height 25
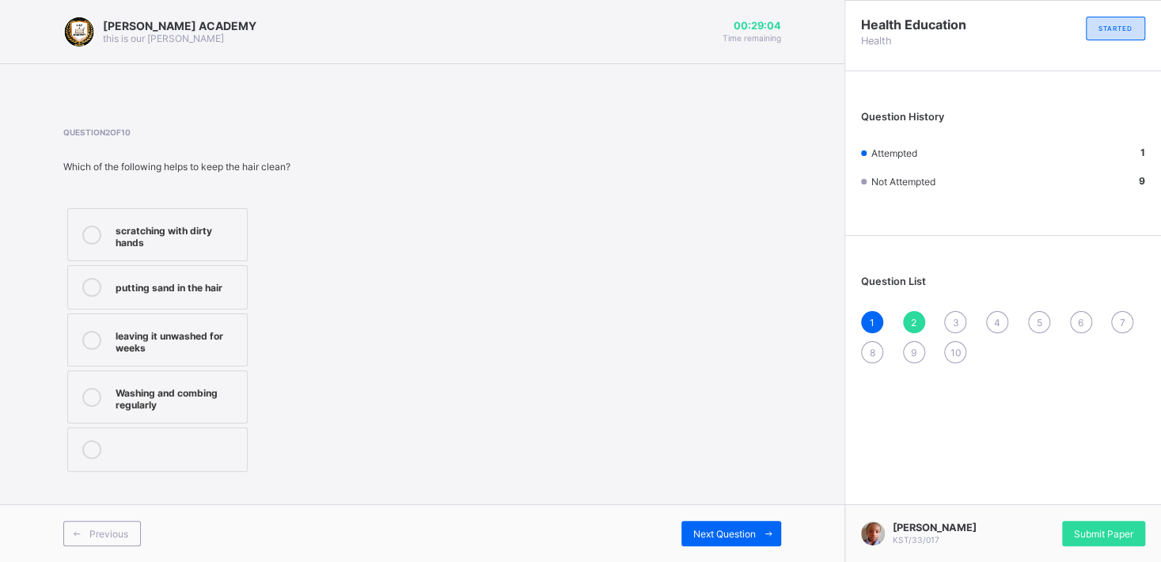
click at [195, 395] on div "Washing and combing regularly" at bounding box center [177, 397] width 123 height 28
click at [690, 510] on div "Next Question" at bounding box center [731, 533] width 100 height 25
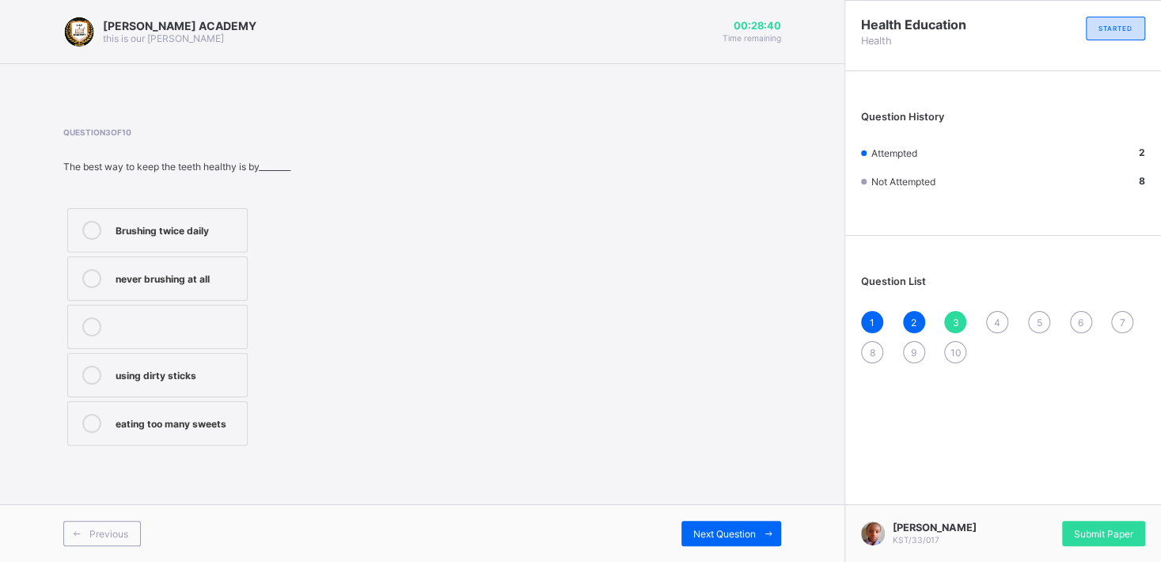
click at [196, 230] on div "Brushing twice daily" at bounding box center [177, 229] width 123 height 16
click at [726, 510] on div "Next Question" at bounding box center [731, 533] width 100 height 25
click at [202, 275] on div "How to take care for our body" at bounding box center [177, 283] width 123 height 28
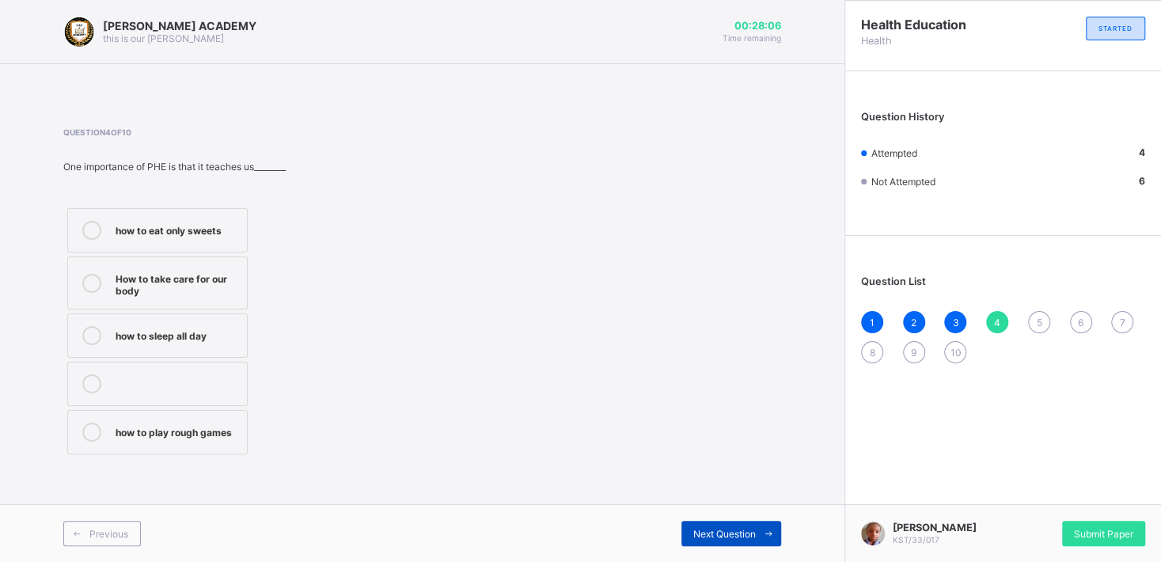
click at [694, 510] on span "Next Question" at bounding box center [724, 534] width 63 height 12
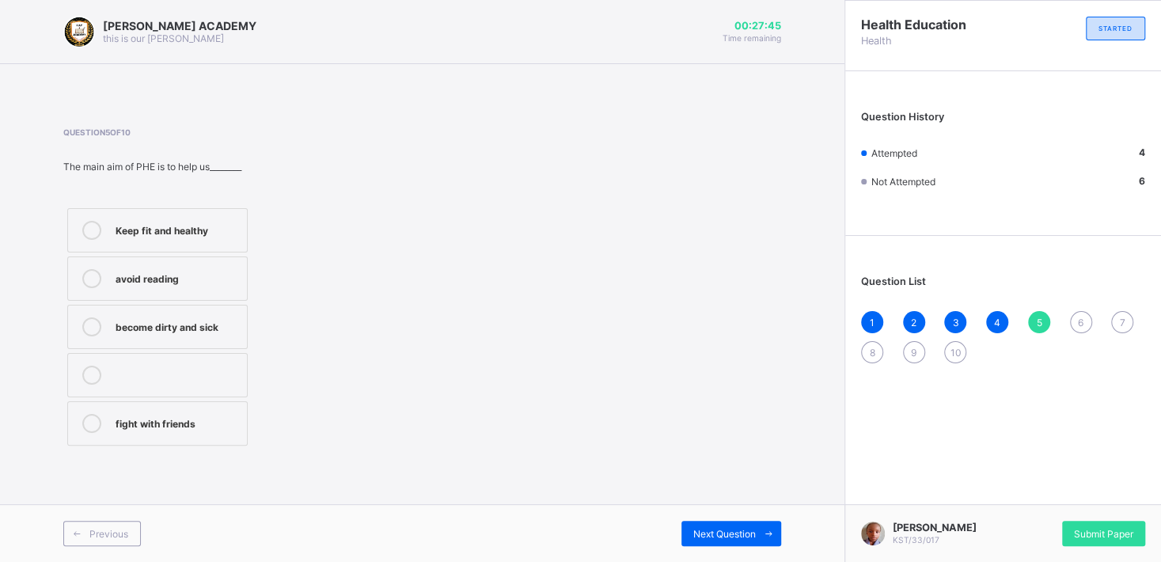
click at [237, 238] on div "Keep fit and healthy" at bounding box center [177, 230] width 123 height 19
click at [738, 510] on span "Next Question" at bounding box center [724, 534] width 63 height 12
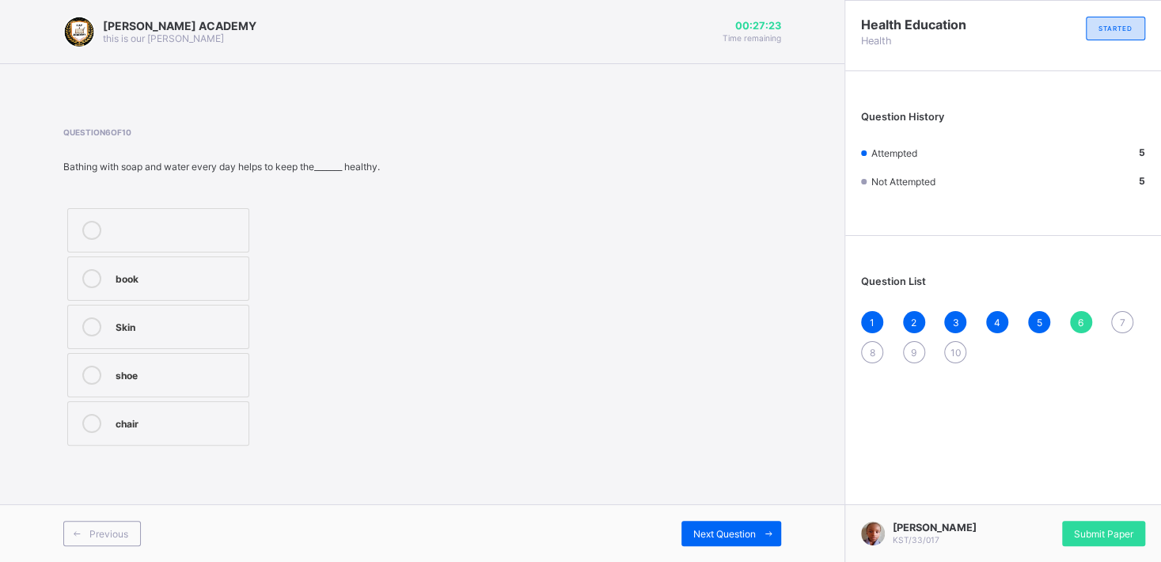
click at [185, 321] on div "Skin" at bounding box center [178, 325] width 125 height 16
click at [711, 510] on span "Next Question" at bounding box center [724, 534] width 63 height 12
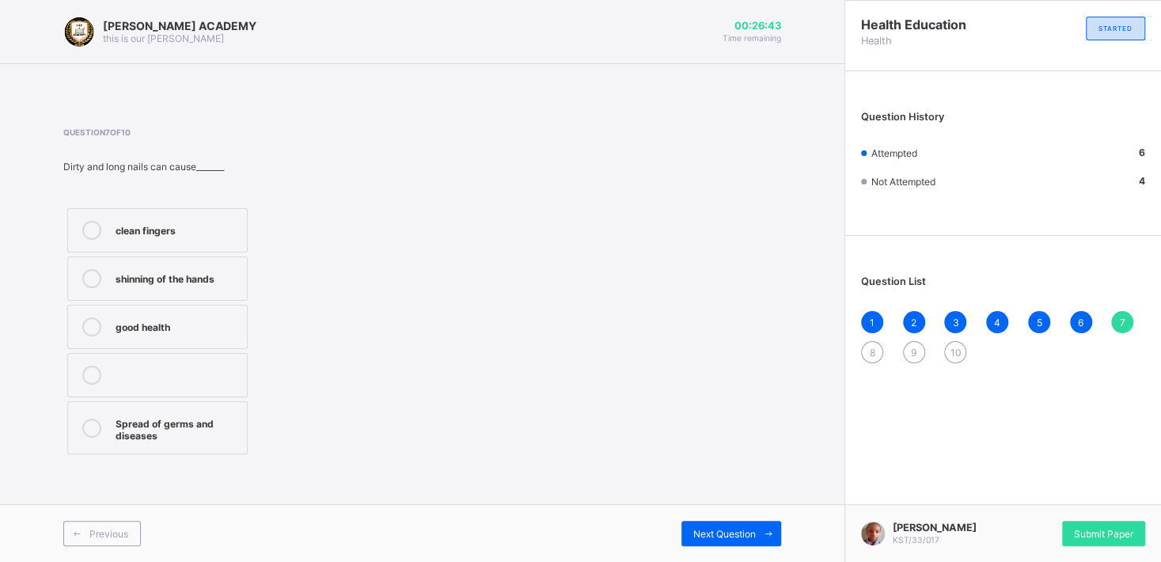
click at [188, 431] on div "Spread of germs and diseases" at bounding box center [177, 428] width 123 height 28
click at [704, 510] on div "Next Question" at bounding box center [731, 533] width 100 height 25
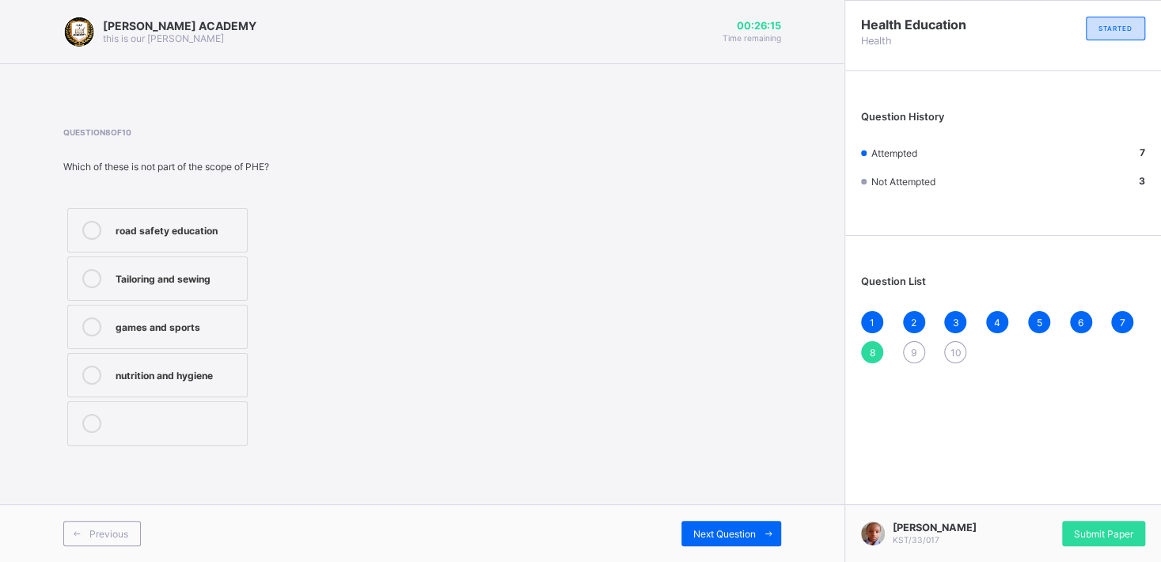
click at [167, 283] on div "Tailoring and sewing" at bounding box center [177, 277] width 123 height 16
click at [715, 510] on div "Next Question" at bounding box center [731, 533] width 100 height 25
click at [226, 278] on div "Strong and healthy bodies" at bounding box center [177, 277] width 123 height 16
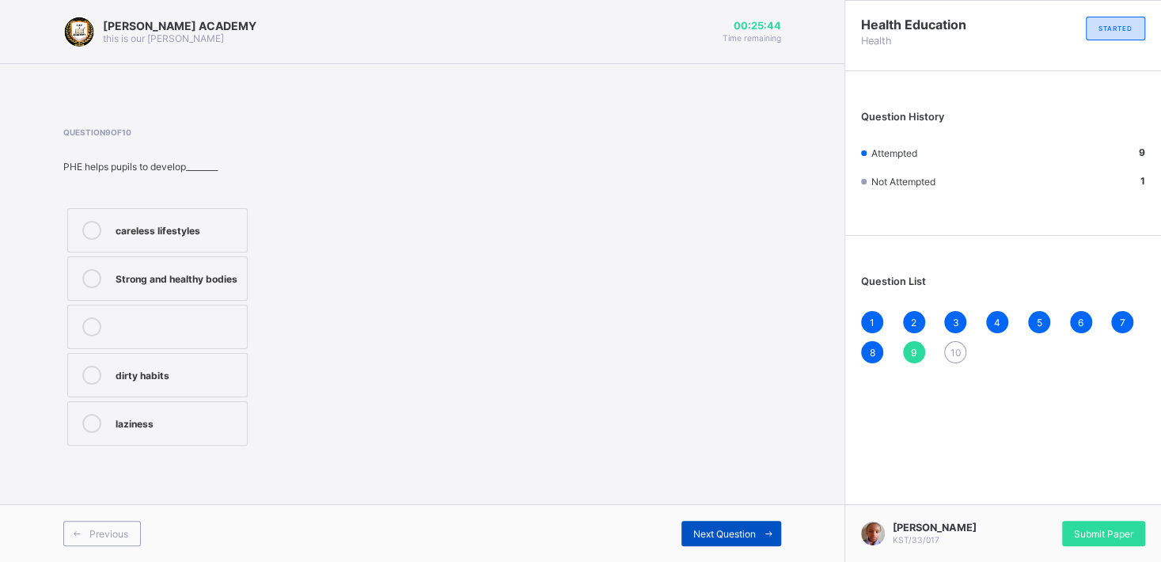
click at [698, 510] on div "Next Question" at bounding box center [731, 533] width 100 height 25
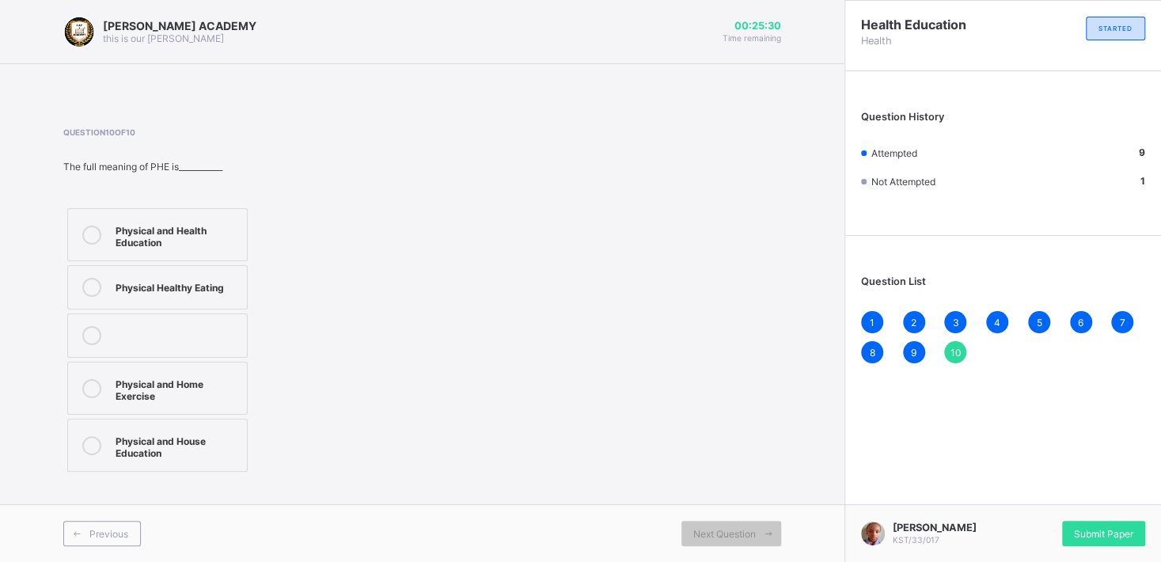
click at [241, 237] on label "Physical and Health Education" at bounding box center [157, 234] width 180 height 53
click at [1054, 510] on span "Submit Paper" at bounding box center [1103, 534] width 59 height 12
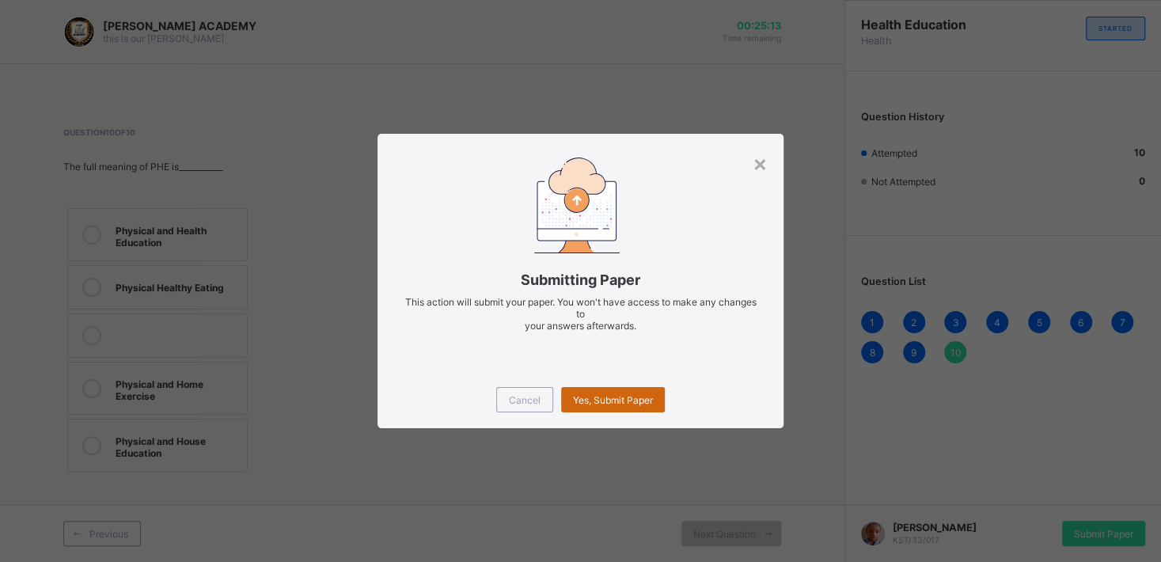
click at [640, 399] on span "Yes, Submit Paper" at bounding box center [613, 400] width 80 height 12
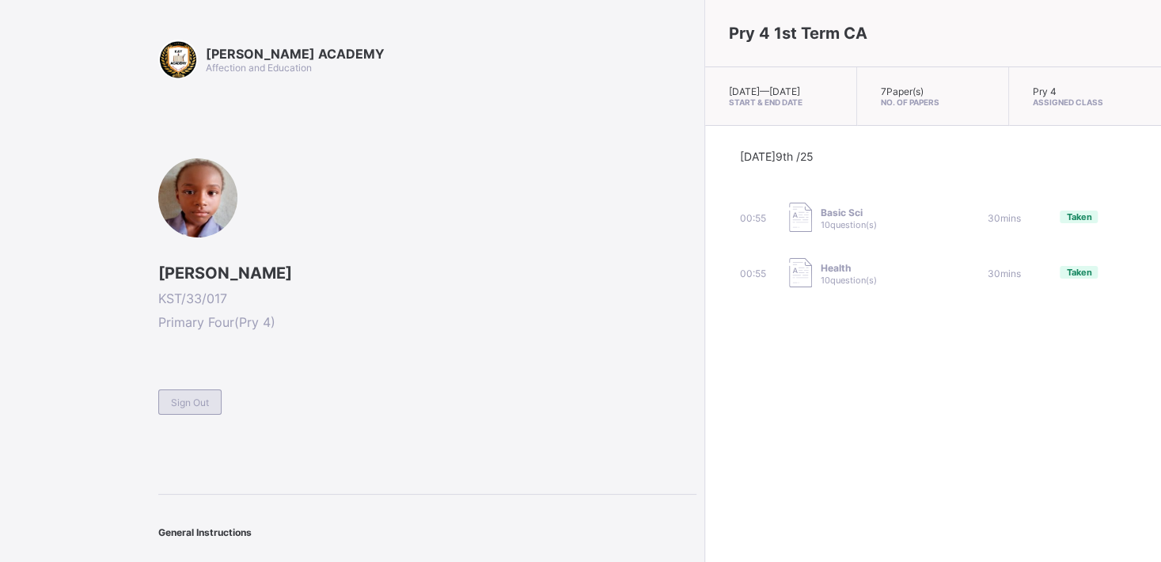
click at [210, 404] on div "Sign Out" at bounding box center [189, 401] width 63 height 25
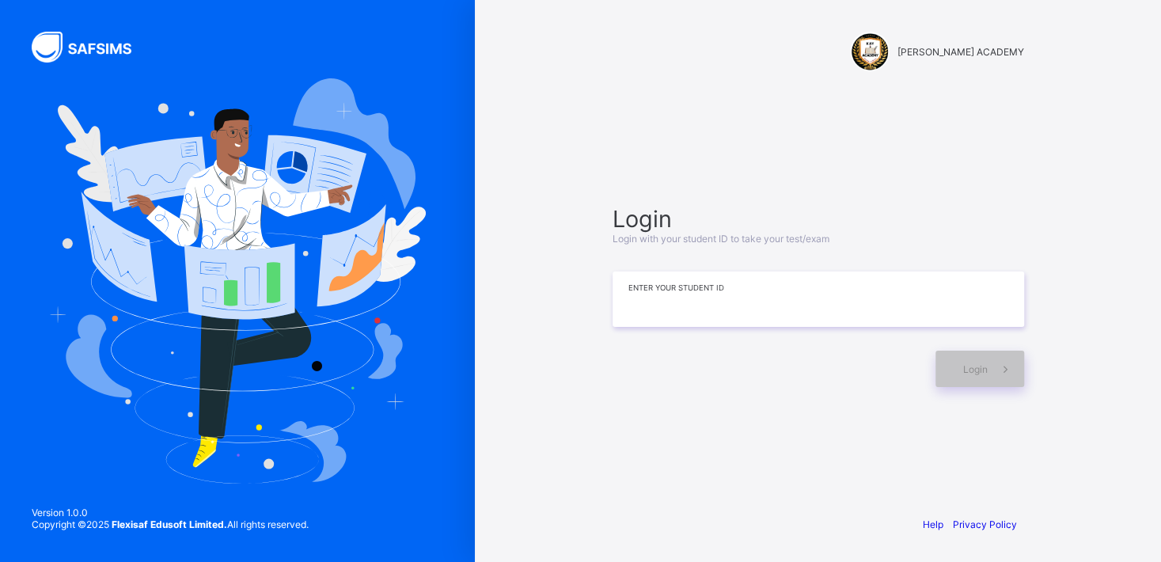
click at [647, 301] on input at bounding box center [819, 298] width 412 height 55
type input "**********"
click at [950, 372] on div "Login" at bounding box center [979, 369] width 89 height 36
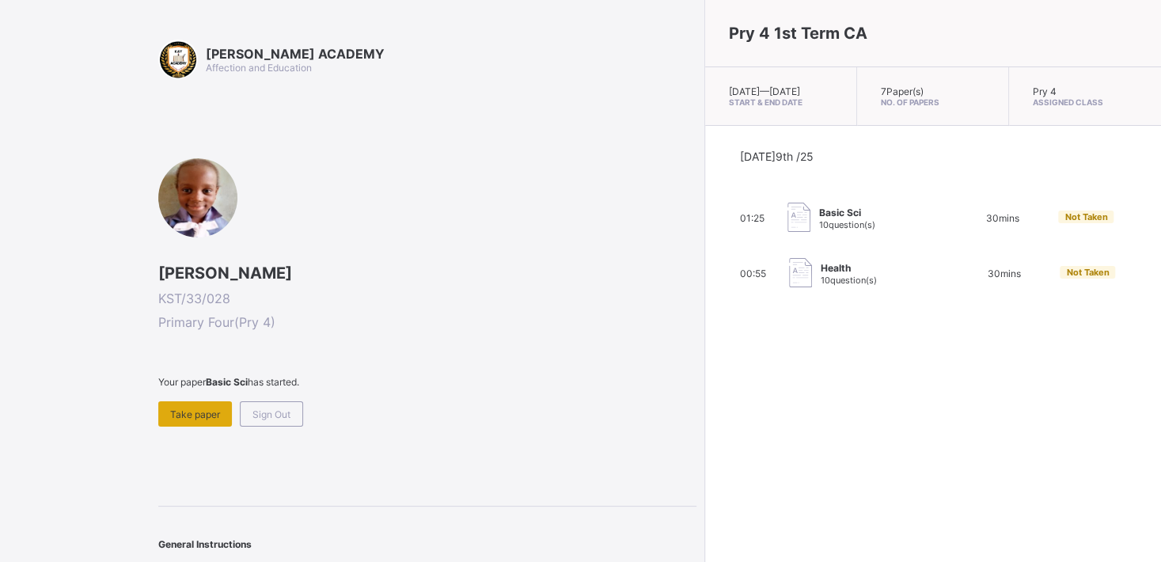
click at [194, 408] on span "Take paper" at bounding box center [195, 414] width 50 height 12
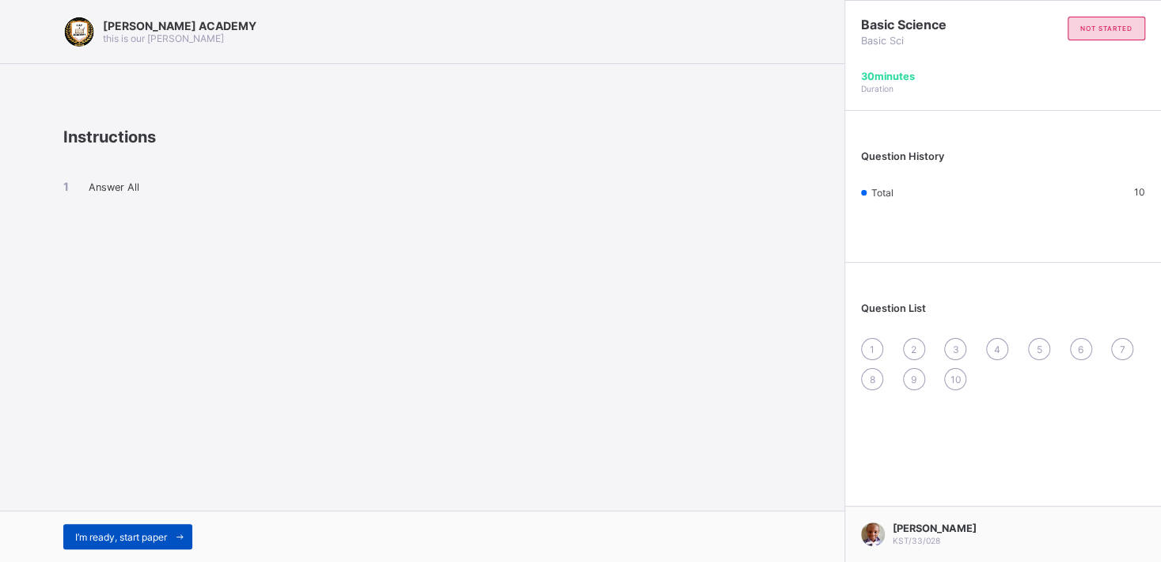
click at [143, 510] on span "I’m ready, start paper" at bounding box center [121, 537] width 92 height 12
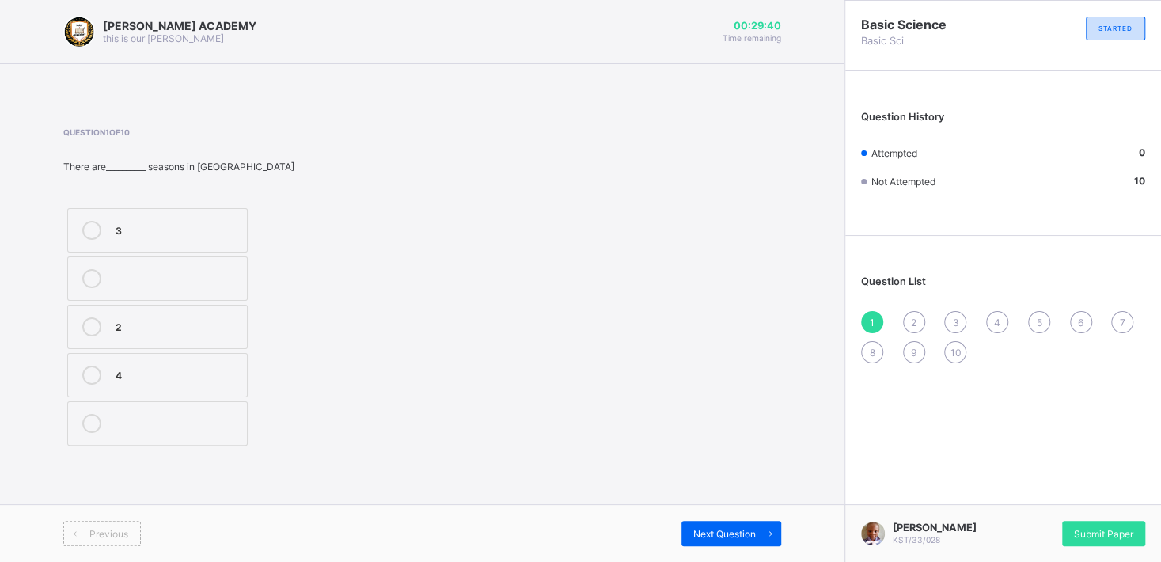
click at [222, 275] on div at bounding box center [177, 278] width 123 height 19
click at [235, 280] on div at bounding box center [177, 278] width 123 height 19
click at [236, 280] on div at bounding box center [177, 278] width 123 height 19
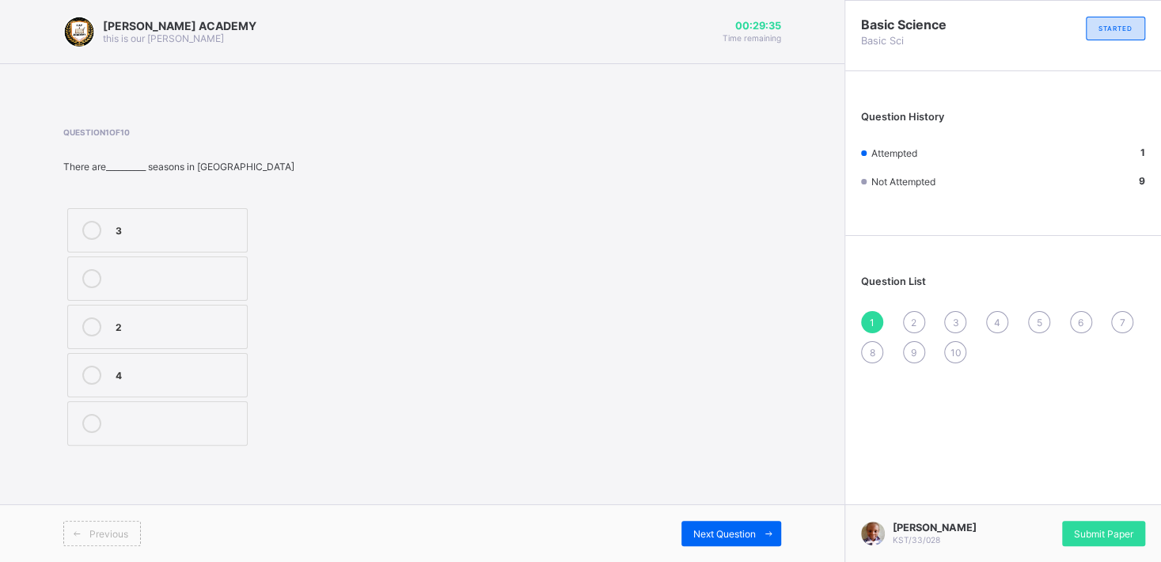
click at [236, 281] on div at bounding box center [177, 278] width 123 height 19
click at [236, 280] on div at bounding box center [177, 278] width 123 height 19
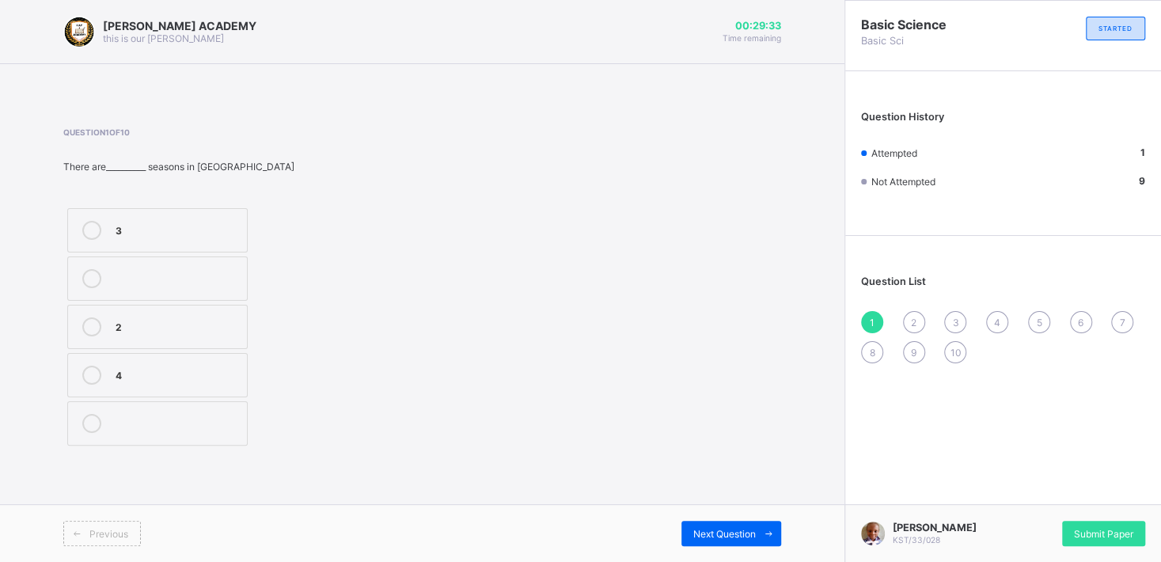
click at [236, 281] on div at bounding box center [177, 278] width 123 height 19
click at [225, 371] on div "4" at bounding box center [177, 374] width 123 height 16
click at [704, 510] on div "Next Question" at bounding box center [731, 533] width 100 height 25
click at [205, 327] on div "3" at bounding box center [177, 325] width 123 height 16
click at [206, 327] on div "3" at bounding box center [177, 325] width 123 height 16
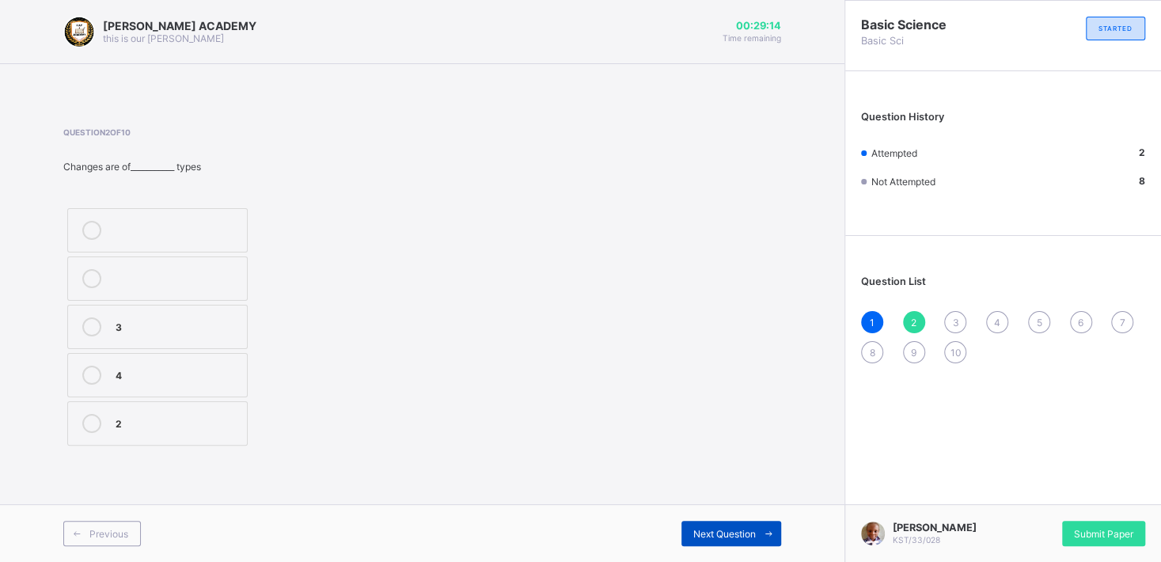
click at [708, 510] on div "Next Question" at bounding box center [731, 533] width 100 height 25
click at [695, 510] on span "Next Question" at bounding box center [724, 534] width 63 height 12
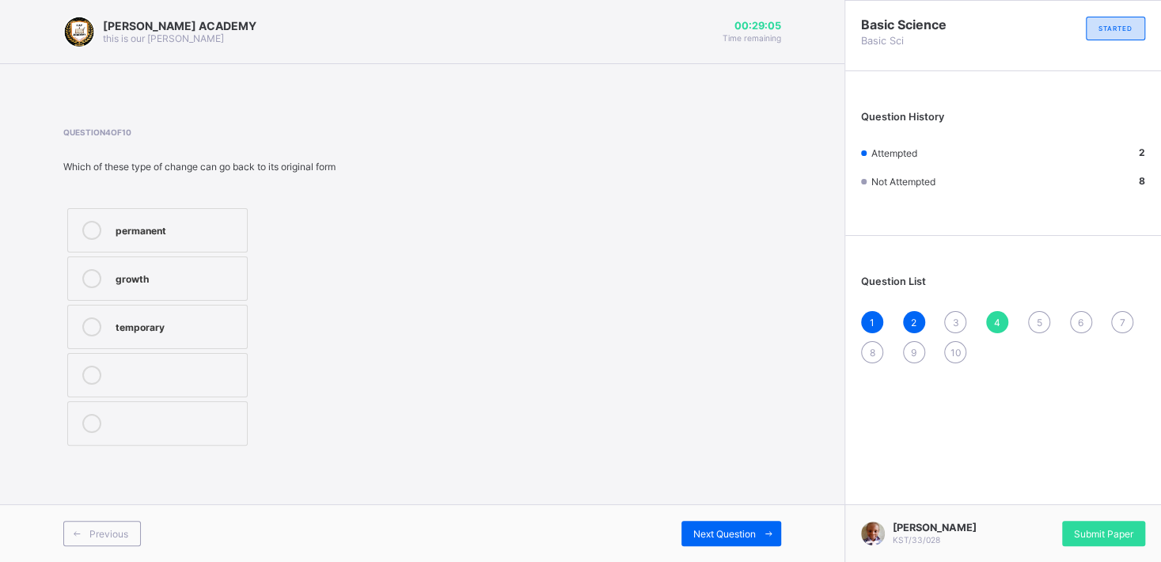
click at [954, 321] on span "3" at bounding box center [955, 323] width 6 height 12
drag, startPoint x: 468, startPoint y: 395, endPoint x: 437, endPoint y: 384, distance: 32.8
click at [437, 384] on div "Question 3 of 10 Permanent change can also be called__________ irreversible rev…" at bounding box center [422, 288] width 718 height 322
click at [189, 225] on div "irreversible" at bounding box center [177, 229] width 123 height 16
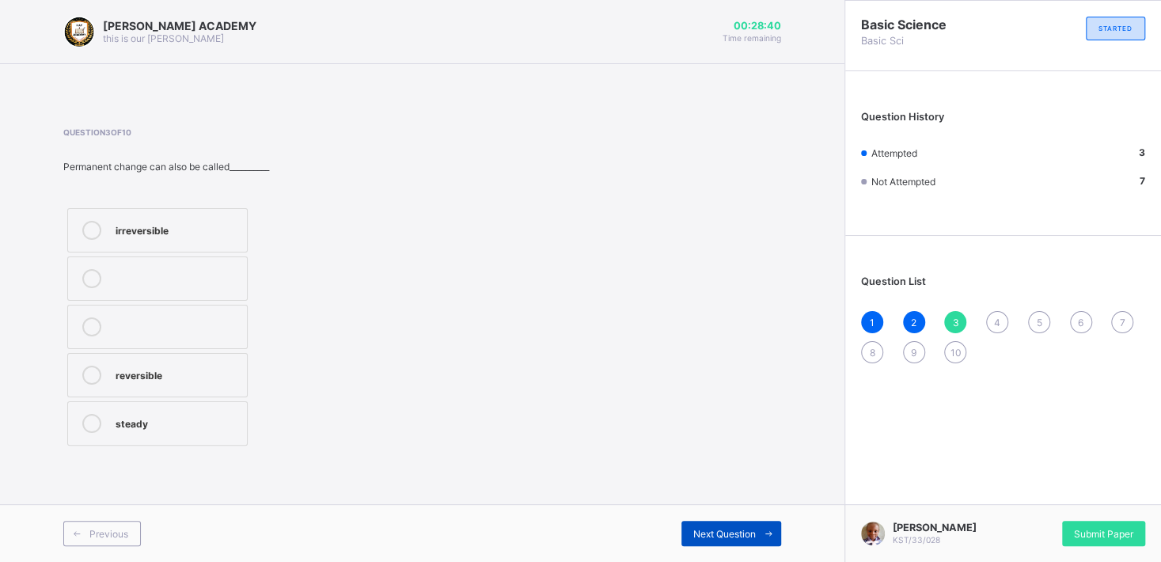
click at [718, 510] on span "Next Question" at bounding box center [724, 534] width 63 height 12
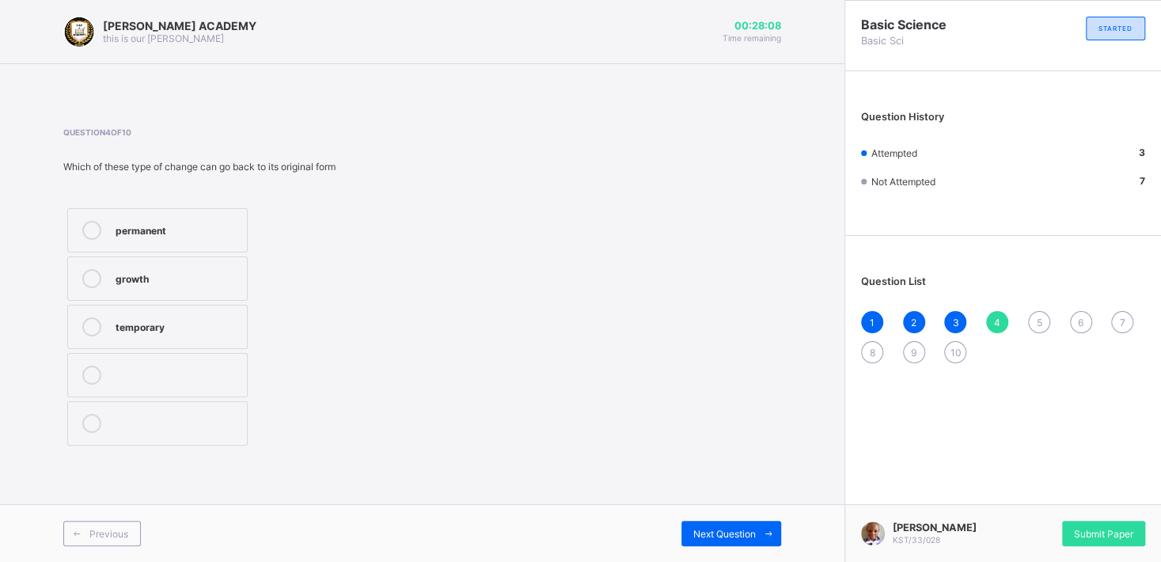
click at [211, 315] on label "temporary" at bounding box center [157, 327] width 180 height 44
click at [710, 510] on div "Next Question" at bounding box center [731, 533] width 100 height 25
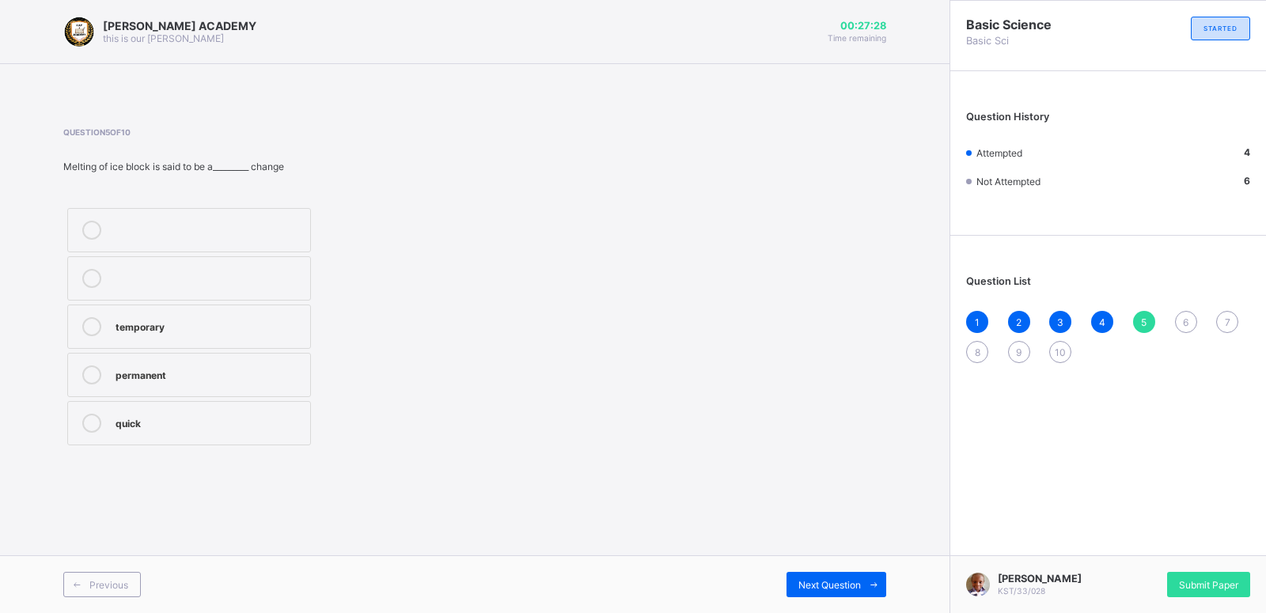
click at [271, 365] on label "permanent" at bounding box center [189, 375] width 244 height 44
click at [819, 510] on div "Next Question" at bounding box center [837, 584] width 100 height 25
click at [261, 222] on div "weather" at bounding box center [209, 229] width 187 height 16
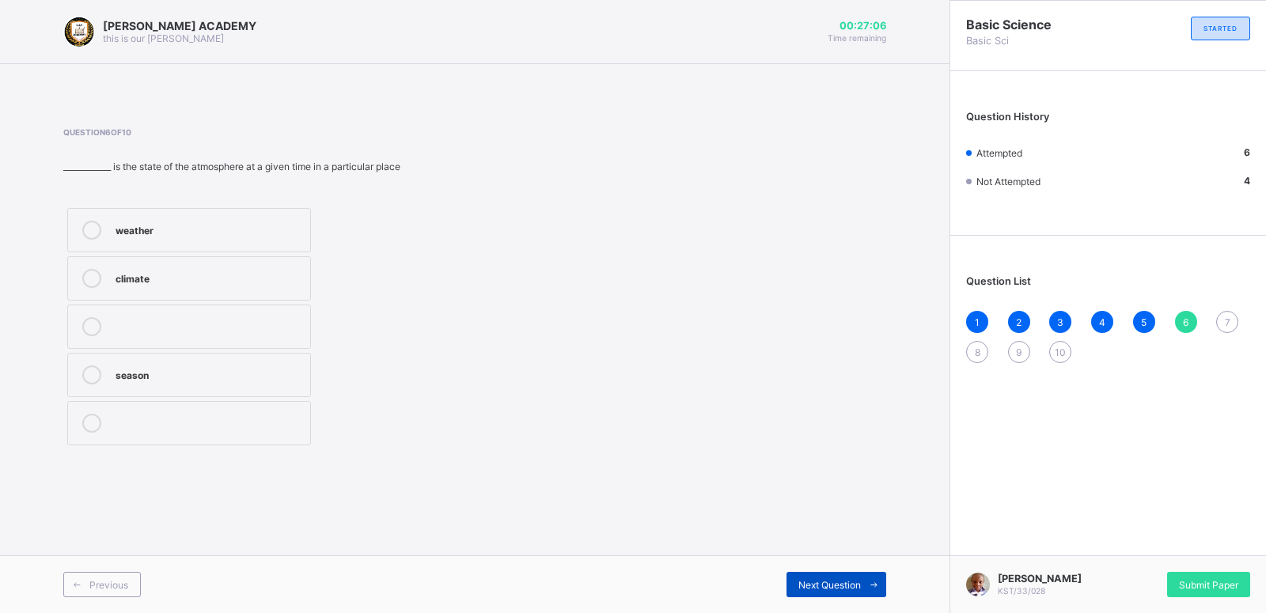
click at [822, 510] on div "Next Question" at bounding box center [837, 584] width 100 height 25
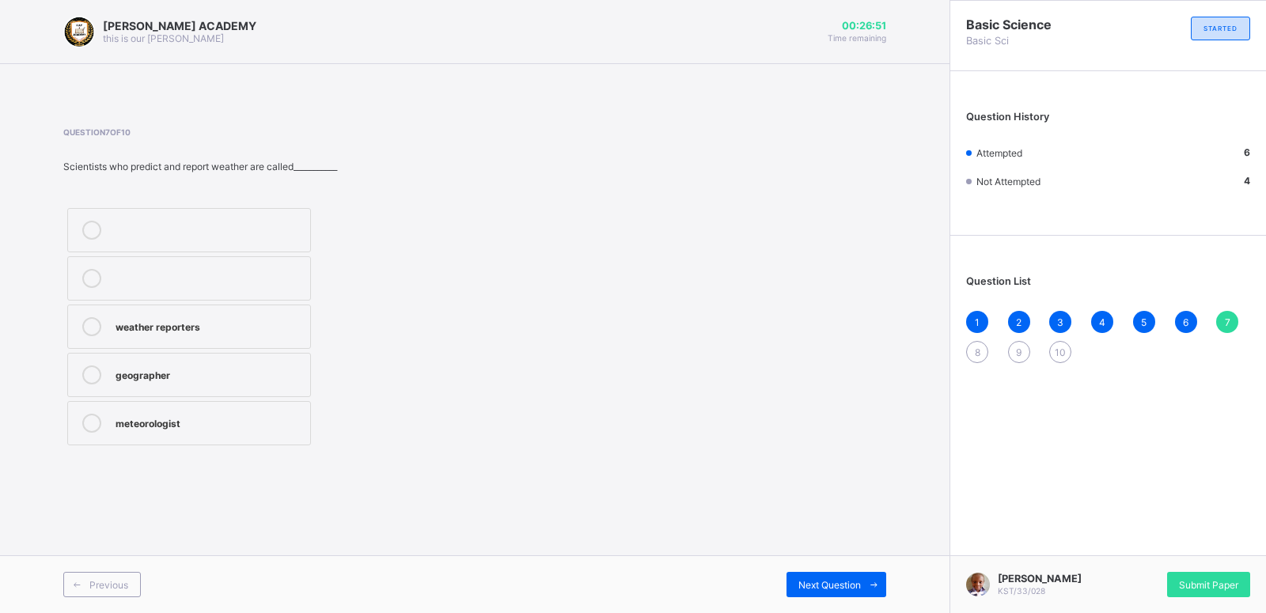
click at [259, 329] on div "weather reporters" at bounding box center [209, 325] width 187 height 16
click at [846, 510] on div "Next Question" at bounding box center [837, 584] width 100 height 25
click at [639, 476] on div "[PERSON_NAME] ACADEMY this is our [PERSON_NAME] 00:26:35 Time remaining Questio…" at bounding box center [475, 306] width 950 height 613
click at [217, 273] on div "melts" at bounding box center [209, 277] width 187 height 16
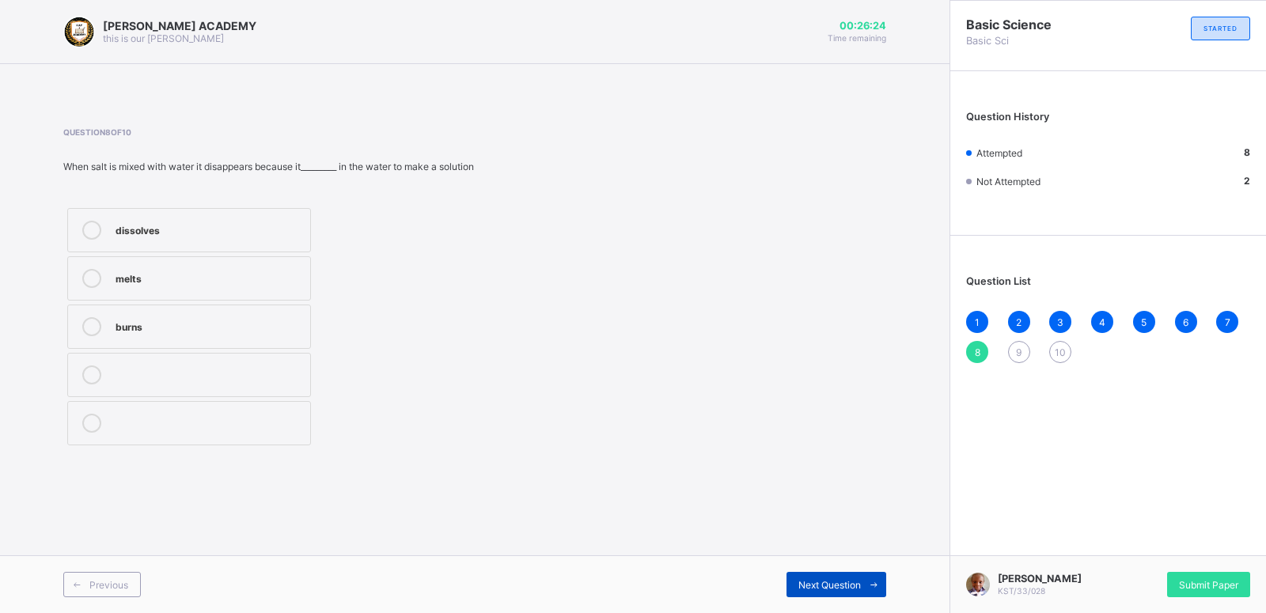
click at [850, 510] on div "Next Question" at bounding box center [837, 584] width 100 height 25
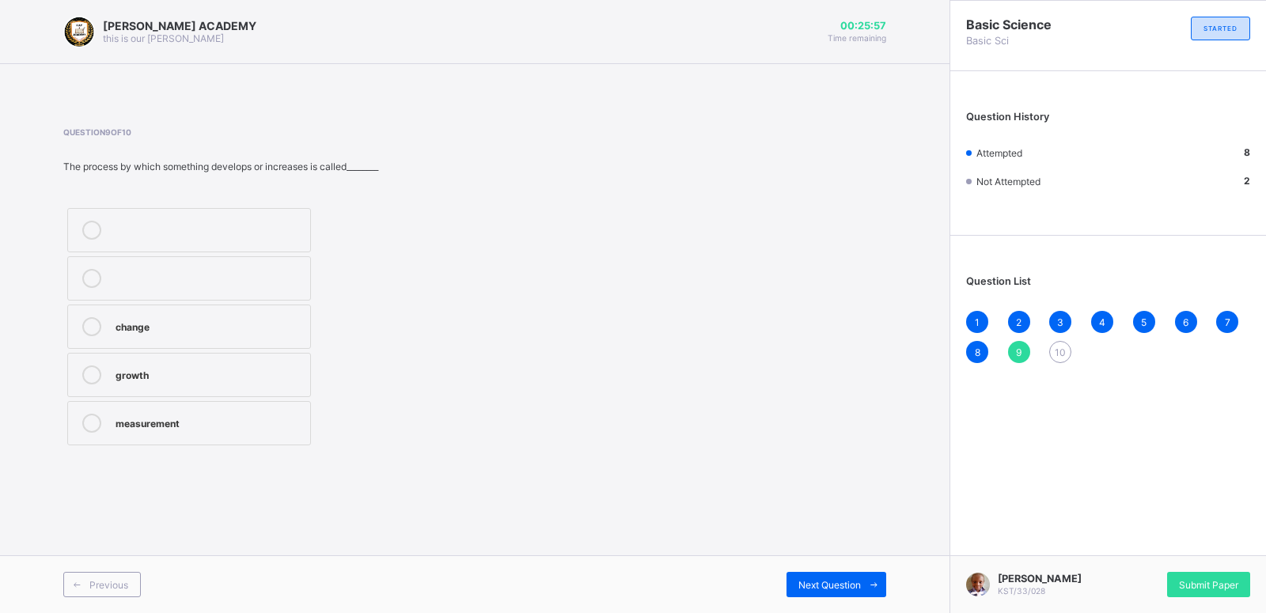
click at [263, 421] on div "measurement" at bounding box center [209, 422] width 187 height 16
click at [837, 510] on span "Next Question" at bounding box center [830, 585] width 63 height 12
click at [803, 510] on div "Next Question" at bounding box center [837, 584] width 100 height 25
click at [267, 226] on div "change" at bounding box center [209, 229] width 187 height 16
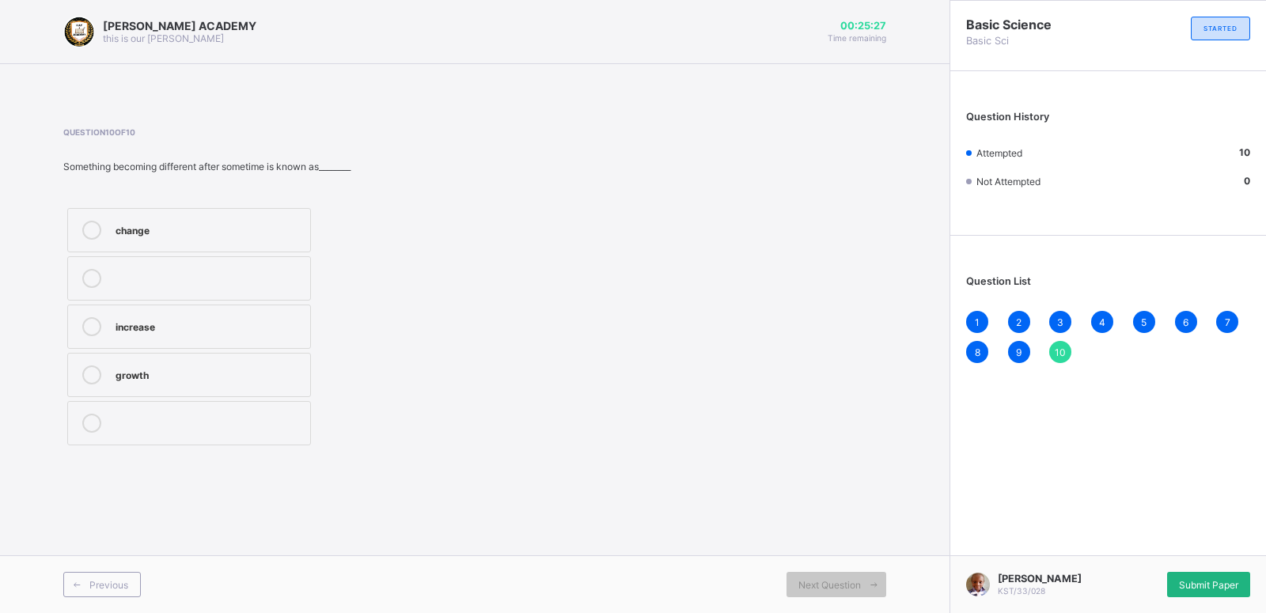
click at [1054, 510] on div "Submit Paper" at bounding box center [1208, 584] width 83 height 25
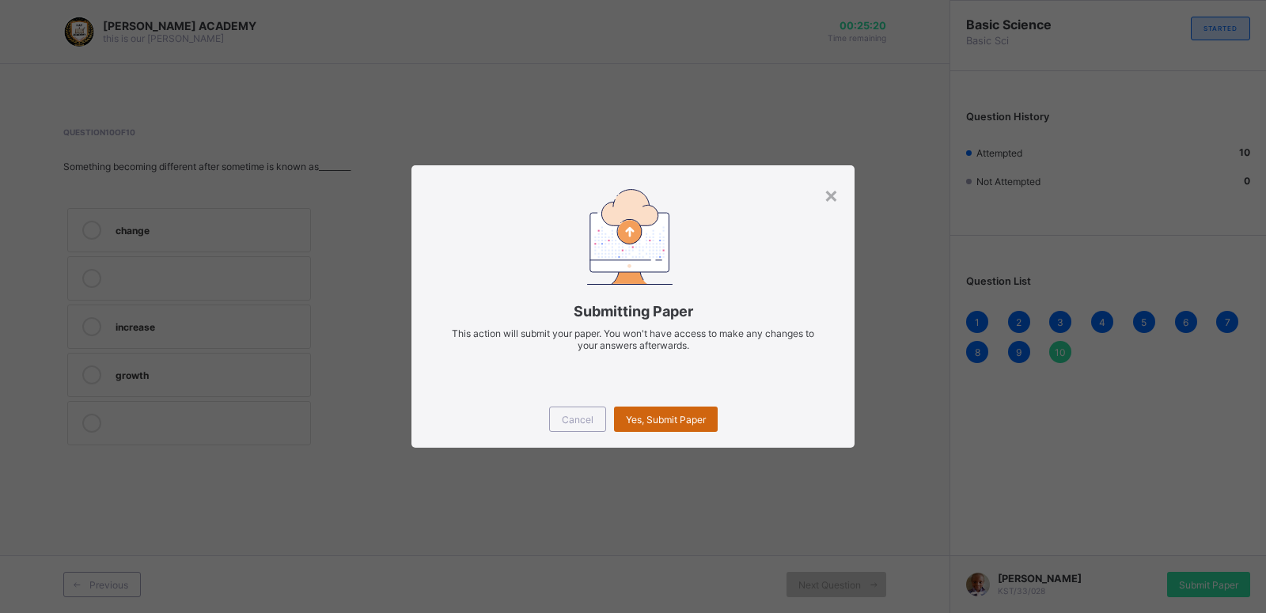
click at [665, 416] on span "Yes, Submit Paper" at bounding box center [666, 420] width 80 height 12
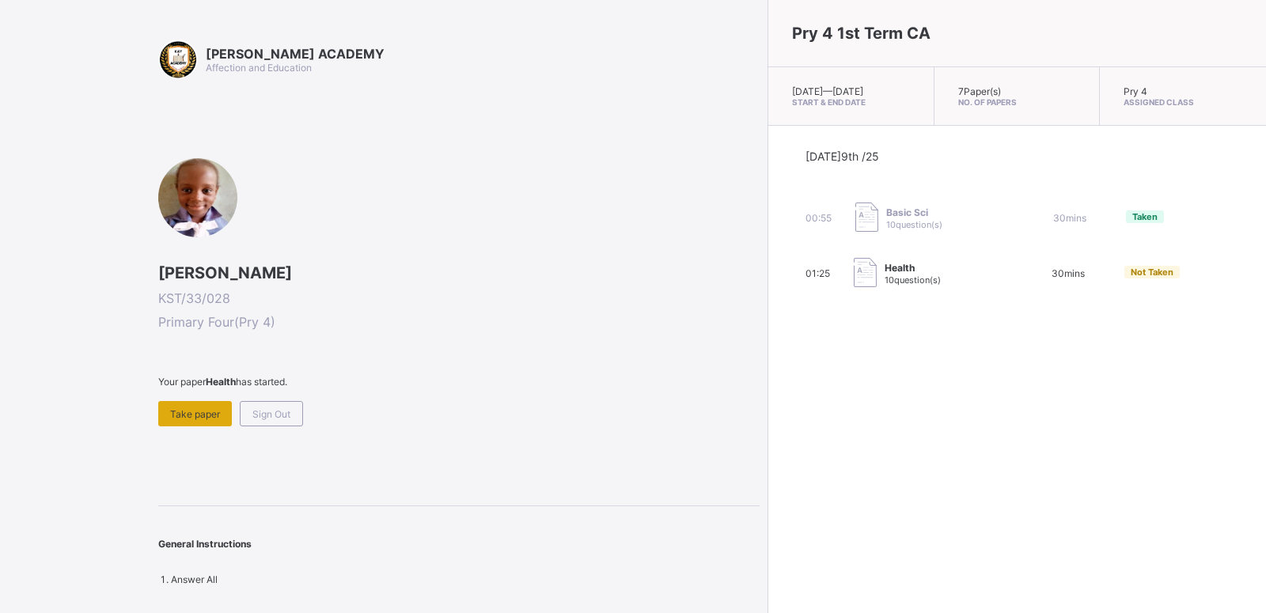
click at [184, 413] on span "Take paper" at bounding box center [195, 414] width 50 height 12
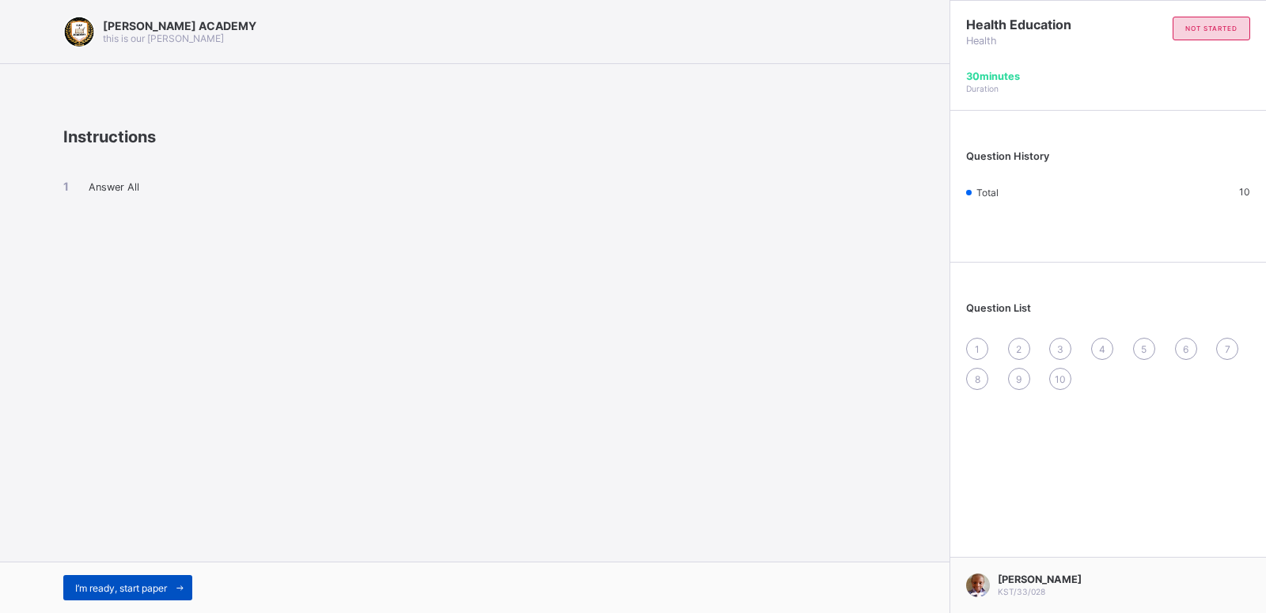
click at [142, 510] on span "I’m ready, start paper" at bounding box center [121, 589] width 92 height 12
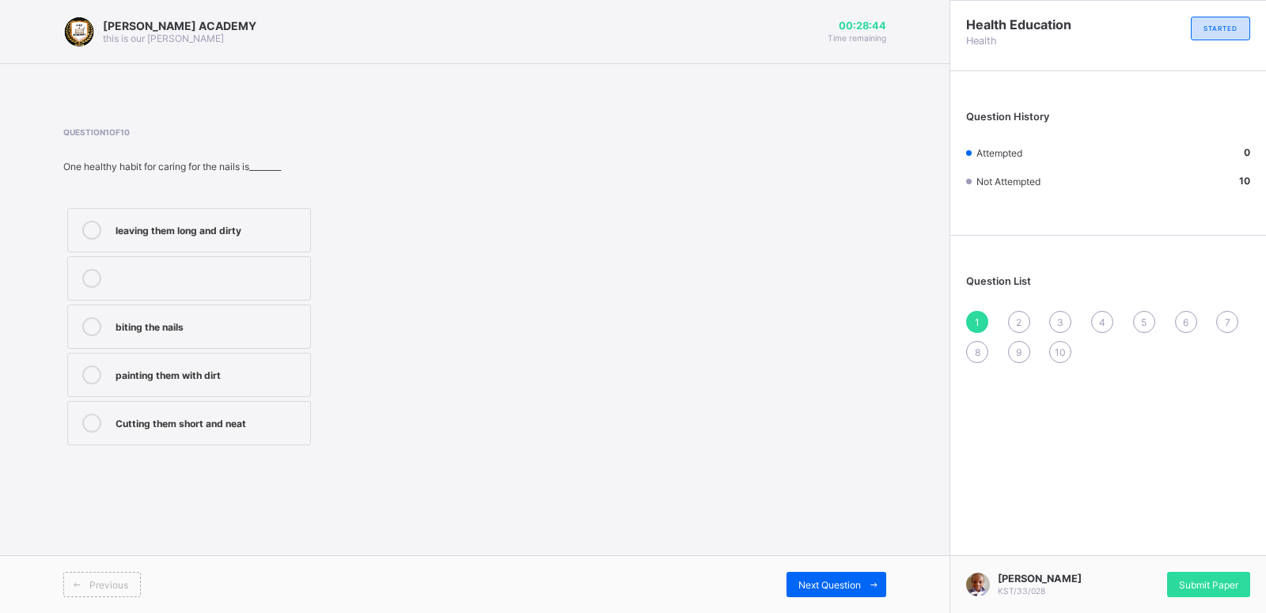
click at [275, 420] on div "Cutting them short and neat" at bounding box center [209, 422] width 187 height 16
click at [852, 510] on span "Next Question" at bounding box center [830, 585] width 63 height 12
click at [240, 382] on div "Washing and combing regularly" at bounding box center [209, 375] width 187 height 19
click at [819, 510] on div "Previous Next Question" at bounding box center [475, 585] width 950 height 58
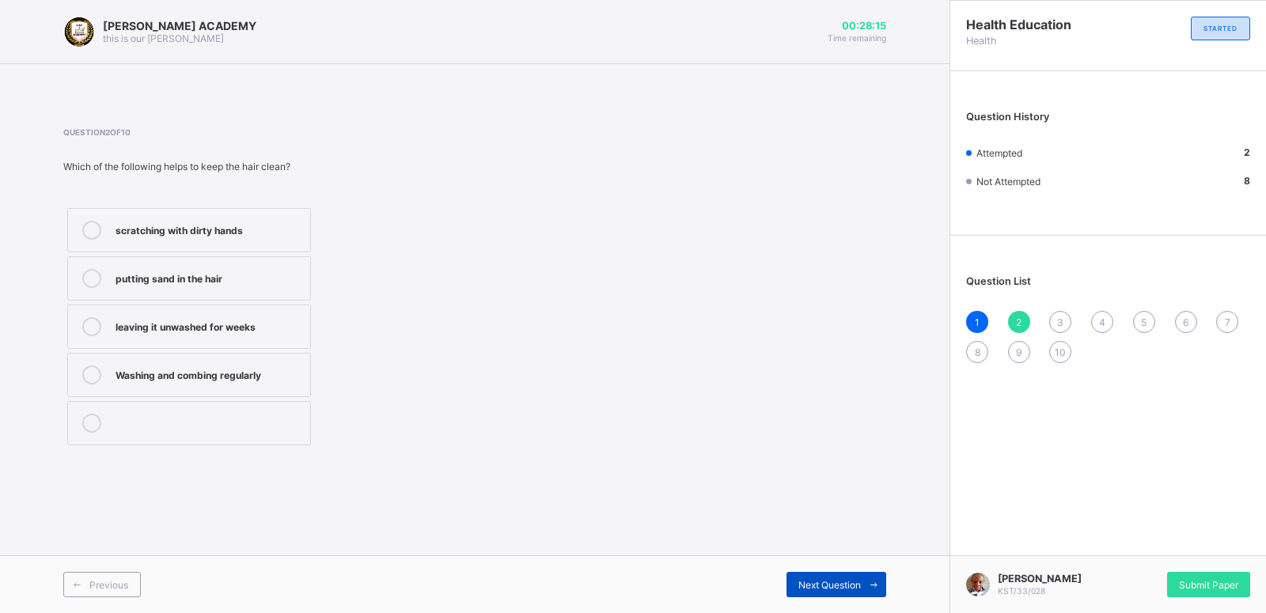
click at [827, 510] on span "Next Question" at bounding box center [830, 585] width 63 height 12
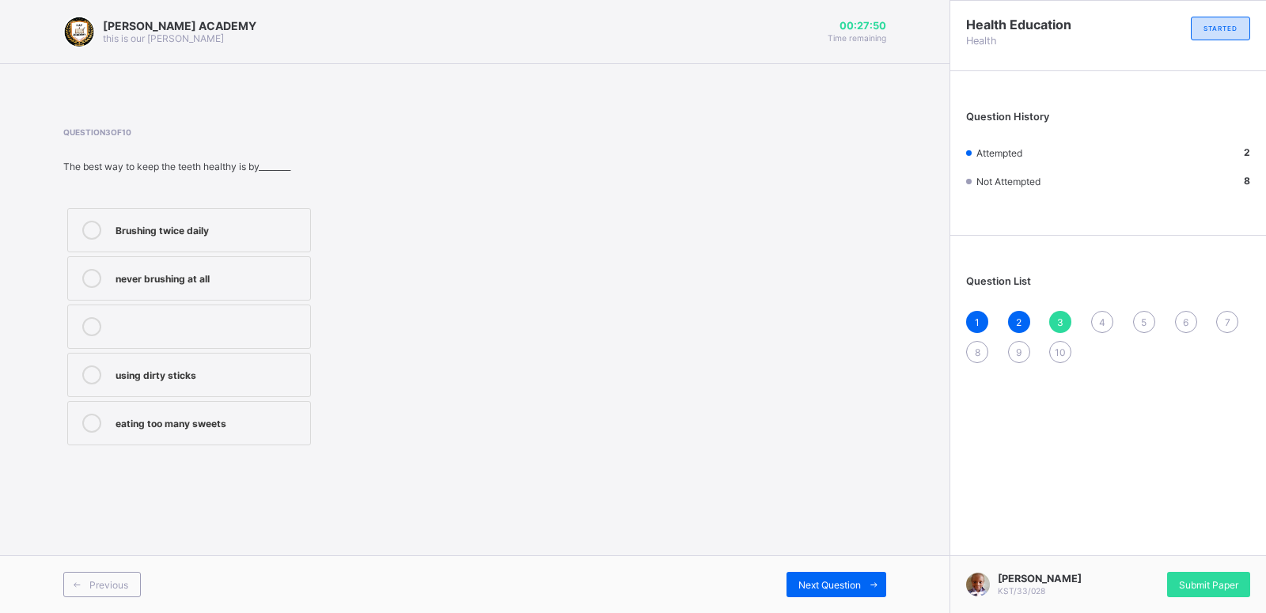
click at [279, 225] on div "Brushing twice daily" at bounding box center [209, 229] width 187 height 16
click at [803, 510] on div "Next Question" at bounding box center [837, 584] width 100 height 25
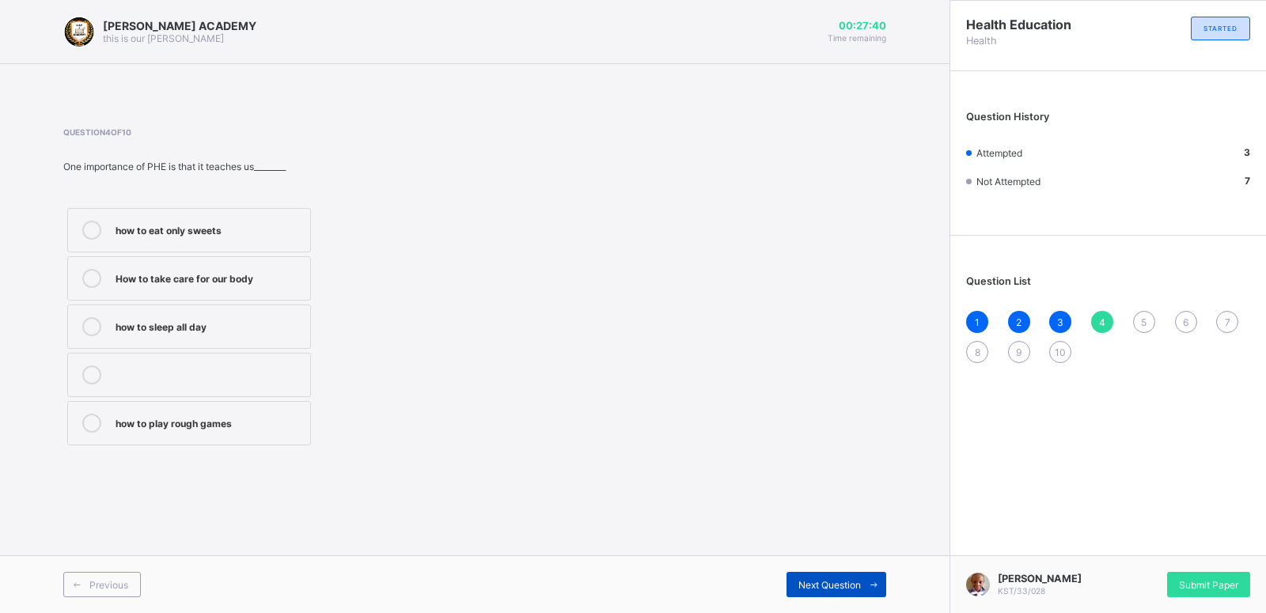
click at [803, 510] on div "Next Question" at bounding box center [837, 584] width 100 height 25
click at [1054, 312] on div "4" at bounding box center [1102, 322] width 22 height 22
click at [256, 277] on div "How to take care for our body" at bounding box center [209, 277] width 187 height 16
click at [810, 510] on span "Next Question" at bounding box center [830, 585] width 63 height 12
click at [561, 302] on div "Question 5 of 10 The main aim of PHE is to help us________ Keep fit and healthy…" at bounding box center [474, 288] width 823 height 322
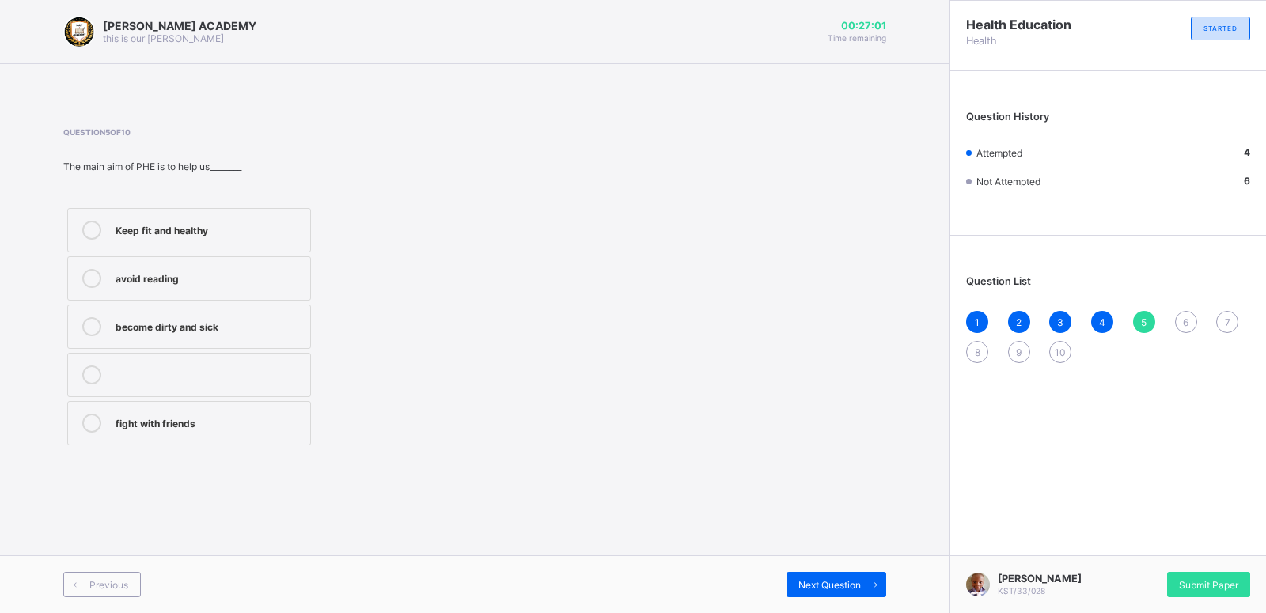
click at [166, 231] on div "Keep fit and healthy" at bounding box center [209, 229] width 187 height 16
click at [834, 510] on span "Next Question" at bounding box center [830, 585] width 63 height 12
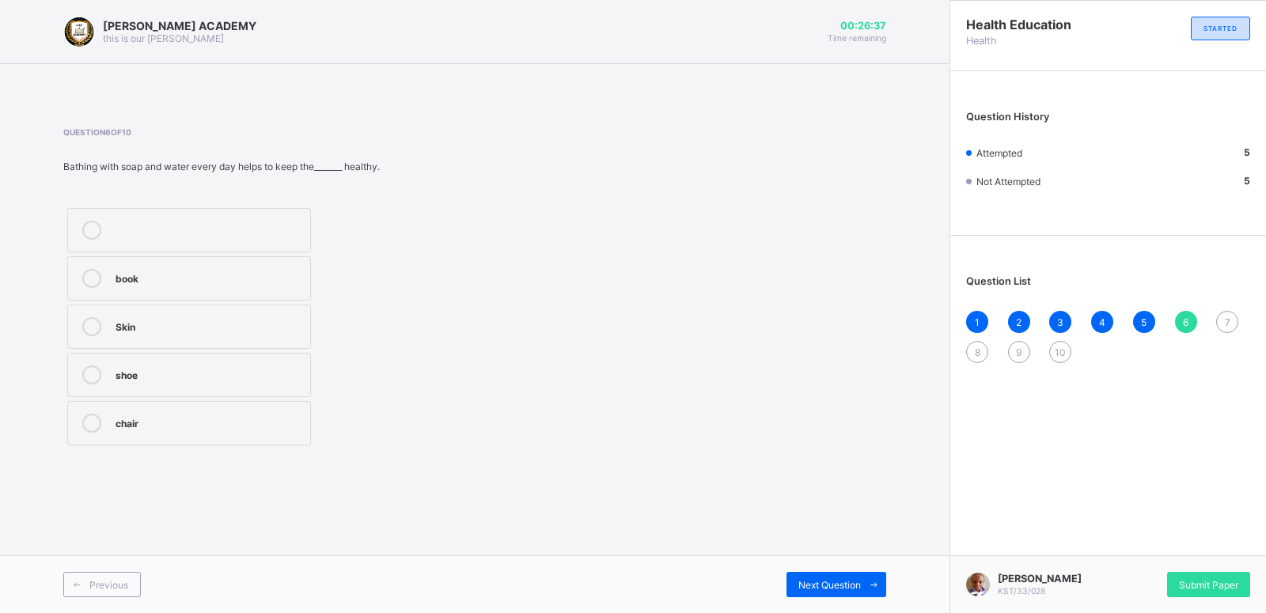
click at [226, 329] on div "Skin" at bounding box center [209, 325] width 187 height 16
click at [823, 510] on div "Next Question" at bounding box center [837, 584] width 100 height 25
click at [253, 423] on div "Spread of germs and diseases" at bounding box center [209, 422] width 187 height 16
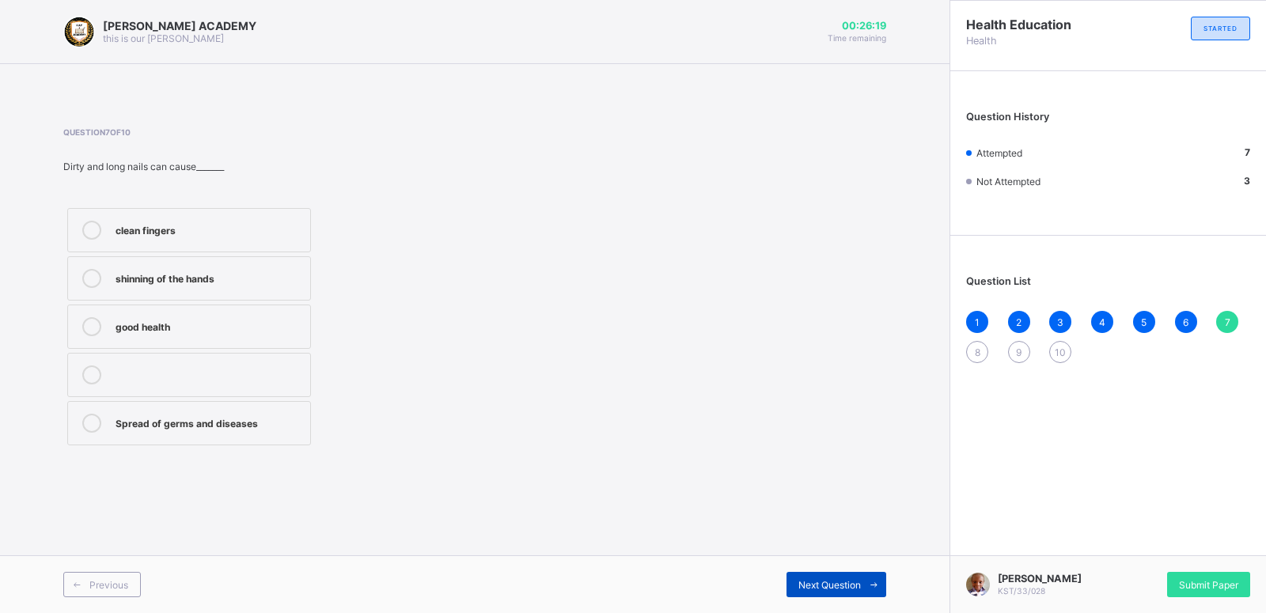
click at [816, 510] on span "Next Question" at bounding box center [830, 585] width 63 height 12
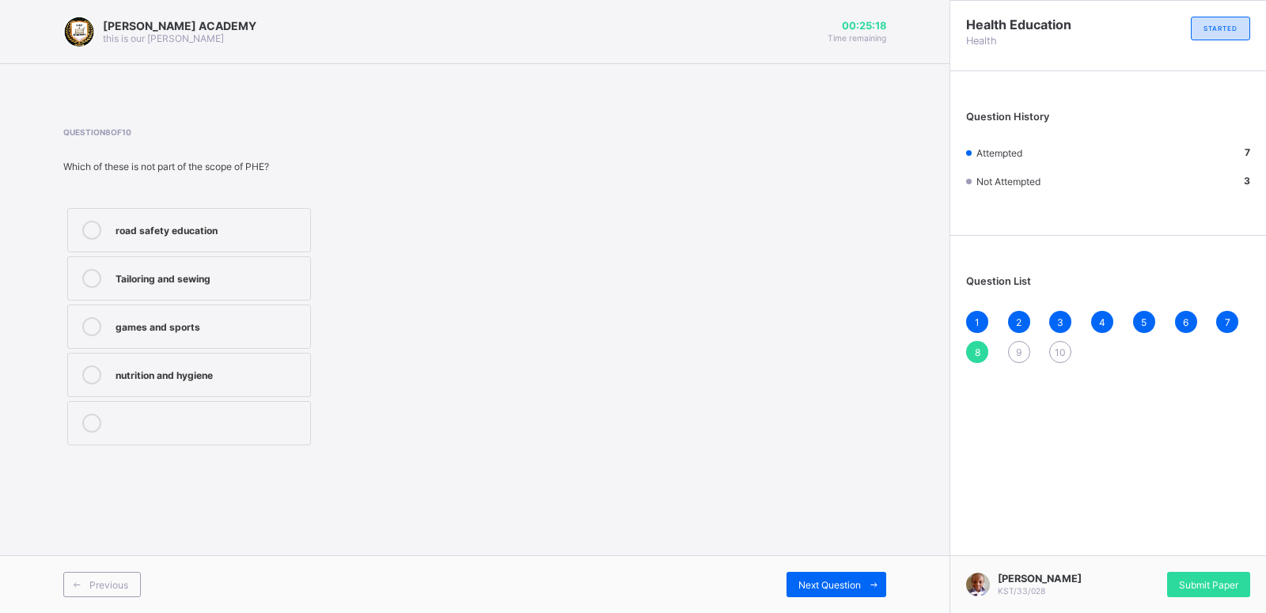
click at [196, 279] on div "Tailoring and sewing" at bounding box center [209, 277] width 187 height 16
click at [855, 510] on span "Next Question" at bounding box center [830, 585] width 63 height 12
click at [232, 284] on div "Strong and healthy bodies" at bounding box center [209, 277] width 187 height 16
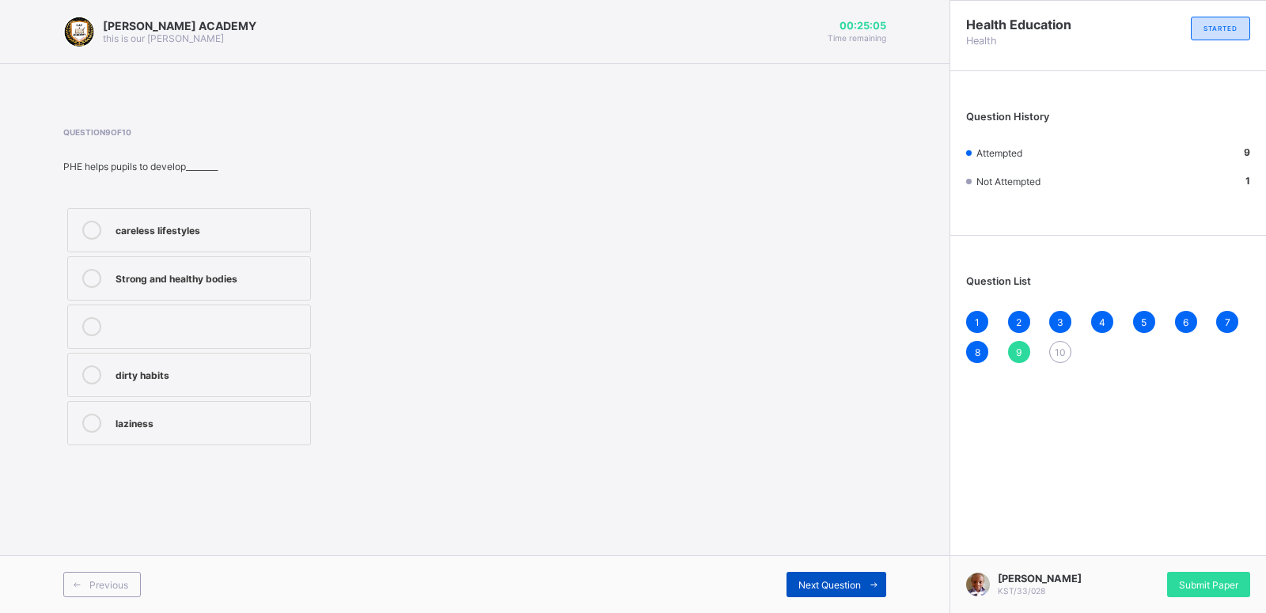
click at [806, 510] on div "Next Question" at bounding box center [837, 584] width 100 height 25
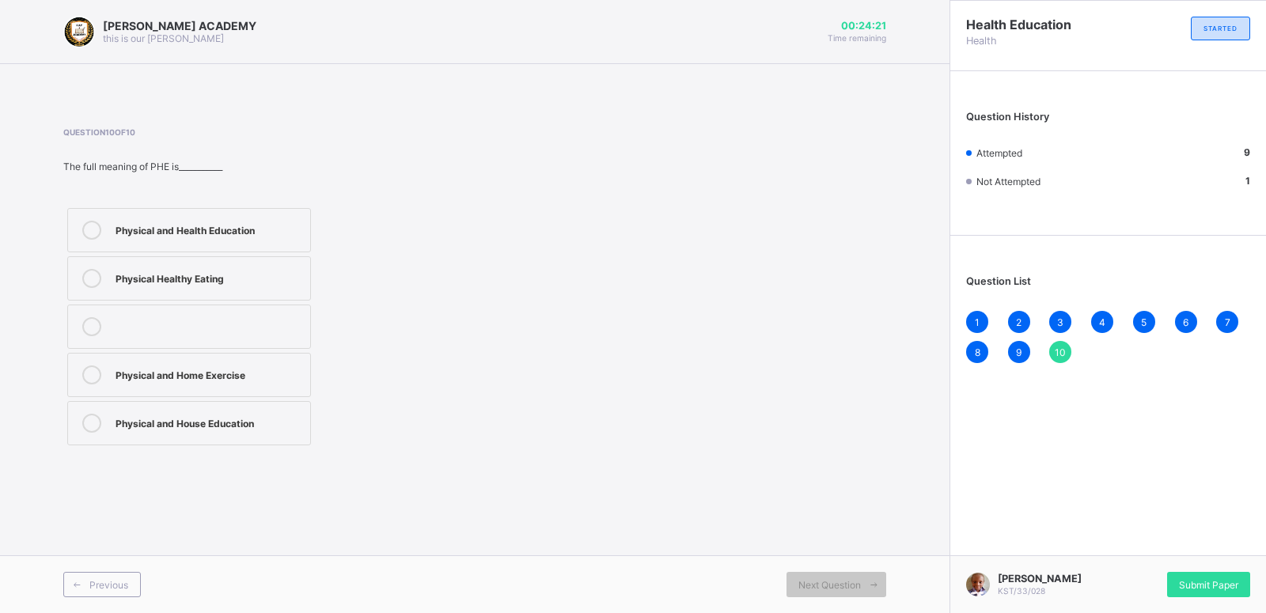
click at [224, 235] on div "Physical and Health Education" at bounding box center [209, 229] width 187 height 16
click at [1054, 510] on div "Submit Paper" at bounding box center [1208, 584] width 83 height 25
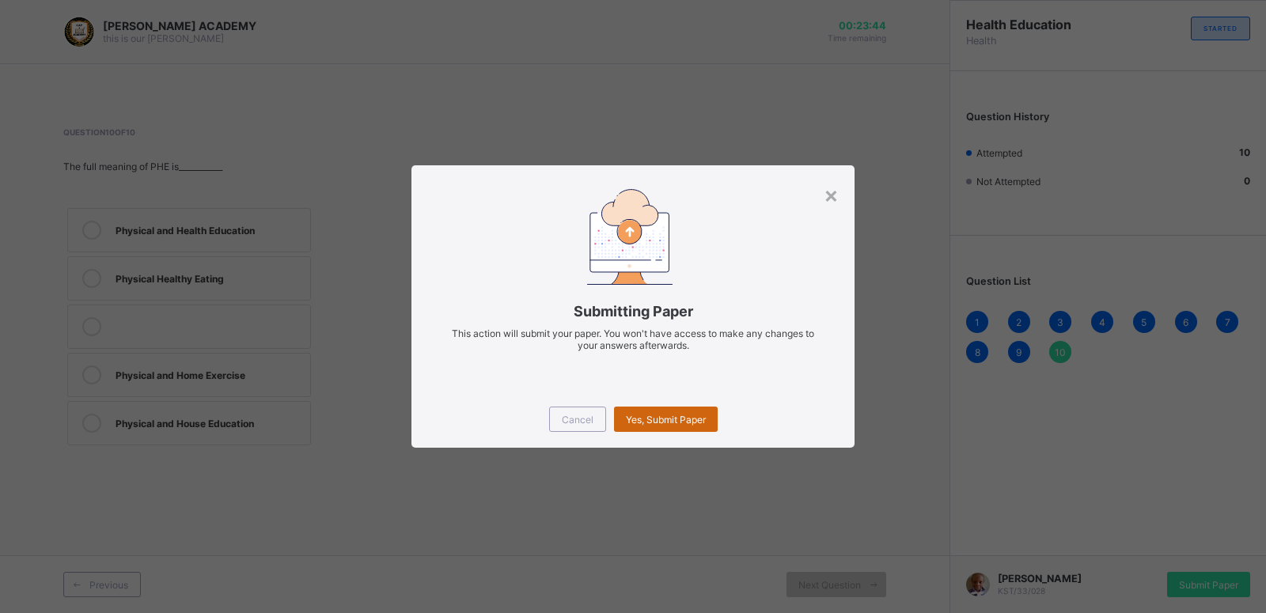
click at [681, 421] on span "Yes, Submit Paper" at bounding box center [666, 420] width 80 height 12
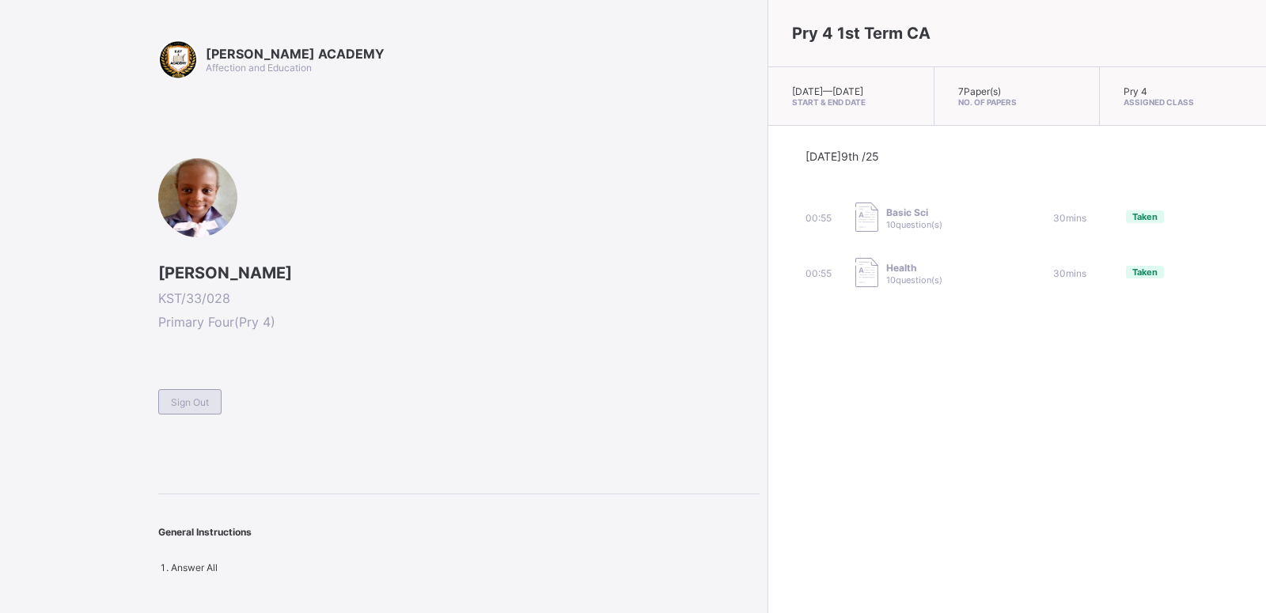
click at [209, 395] on div "Sign Out" at bounding box center [189, 401] width 63 height 25
